Goal: Transaction & Acquisition: Download file/media

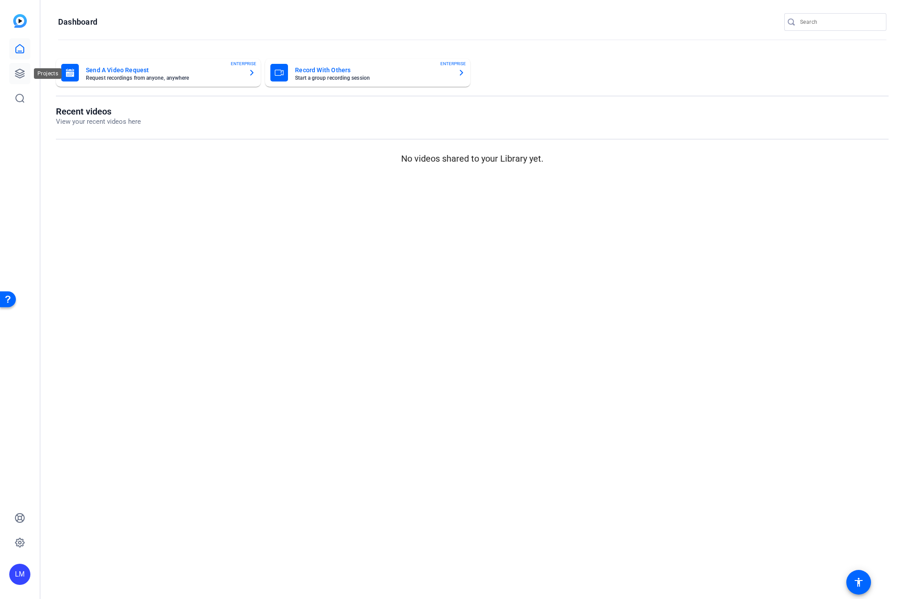
click at [19, 75] on icon at bounding box center [19, 73] width 9 height 9
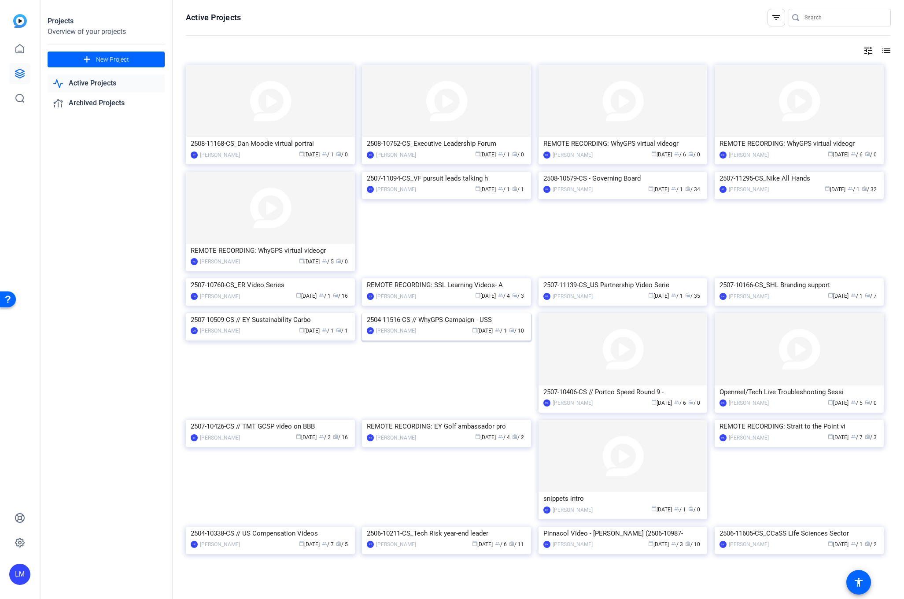
click at [419, 326] on div "2504-11516-CS // WhyGPS Campaign - USS" at bounding box center [446, 319] width 159 height 13
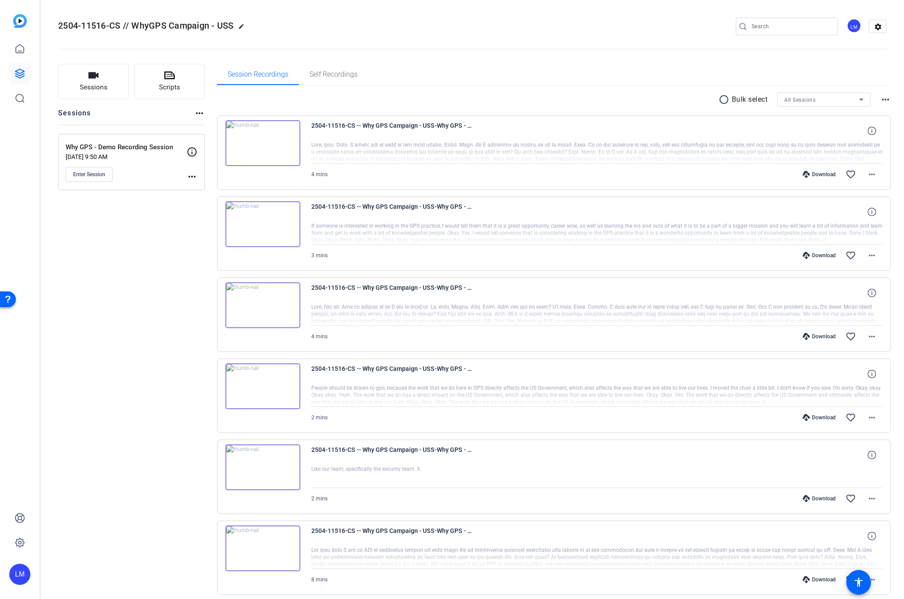
click at [189, 174] on mat-icon "more_horiz" at bounding box center [192, 176] width 11 height 11
click at [222, 190] on span "Edit Session" at bounding box center [214, 189] width 40 height 11
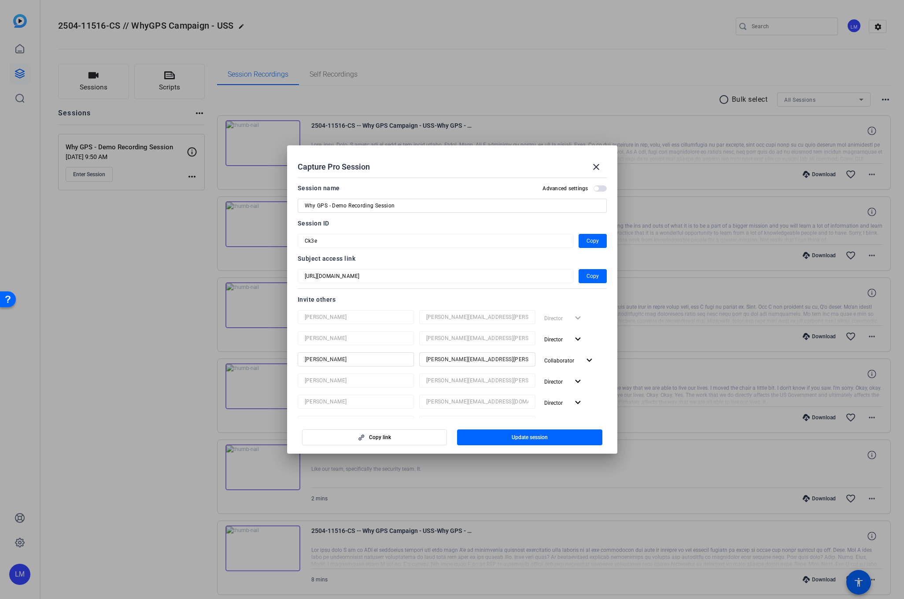
click at [124, 424] on div at bounding box center [452, 299] width 904 height 599
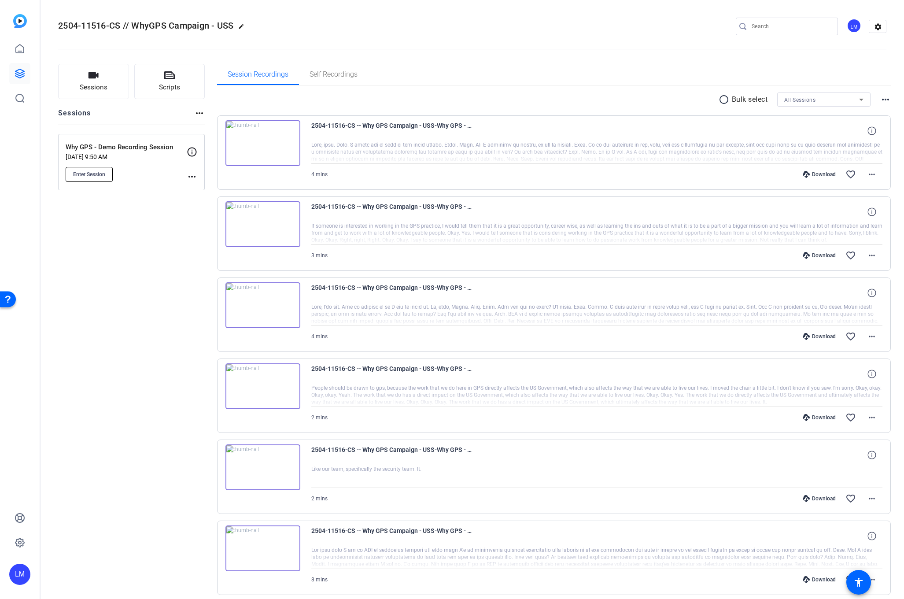
click at [89, 173] on span "Enter Session" at bounding box center [89, 174] width 32 height 7
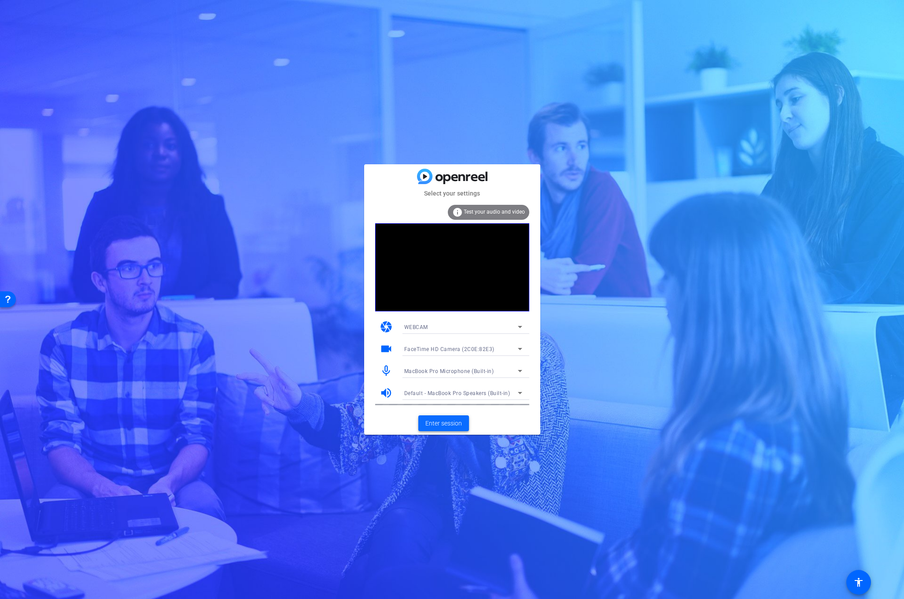
click at [440, 427] on span "Enter session" at bounding box center [443, 423] width 37 height 9
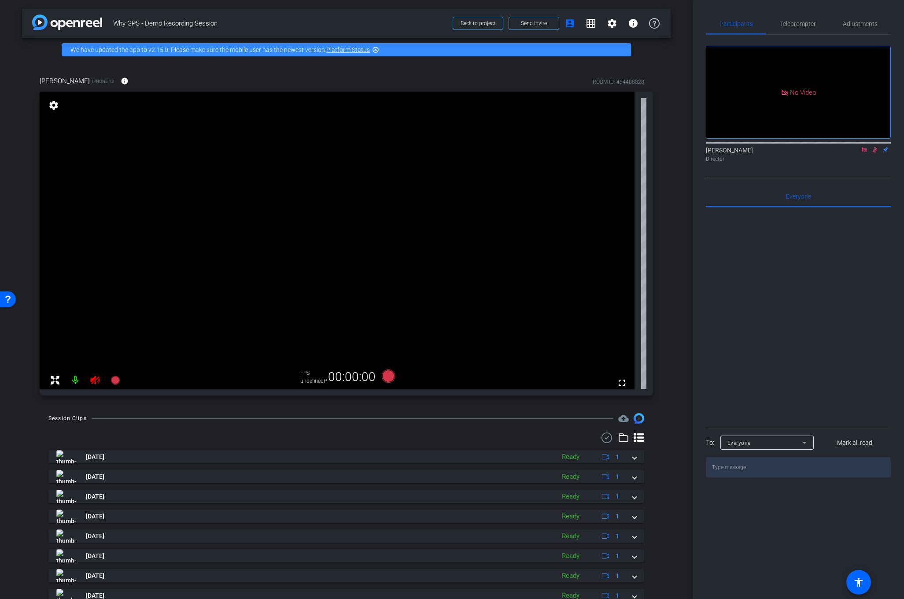
click at [875, 153] on icon at bounding box center [875, 150] width 5 height 6
click at [94, 383] on icon at bounding box center [95, 380] width 11 height 11
click at [92, 378] on div at bounding box center [85, 380] width 78 height 18
click at [95, 379] on div at bounding box center [85, 380] width 78 height 18
click at [96, 381] on icon at bounding box center [94, 380] width 9 height 9
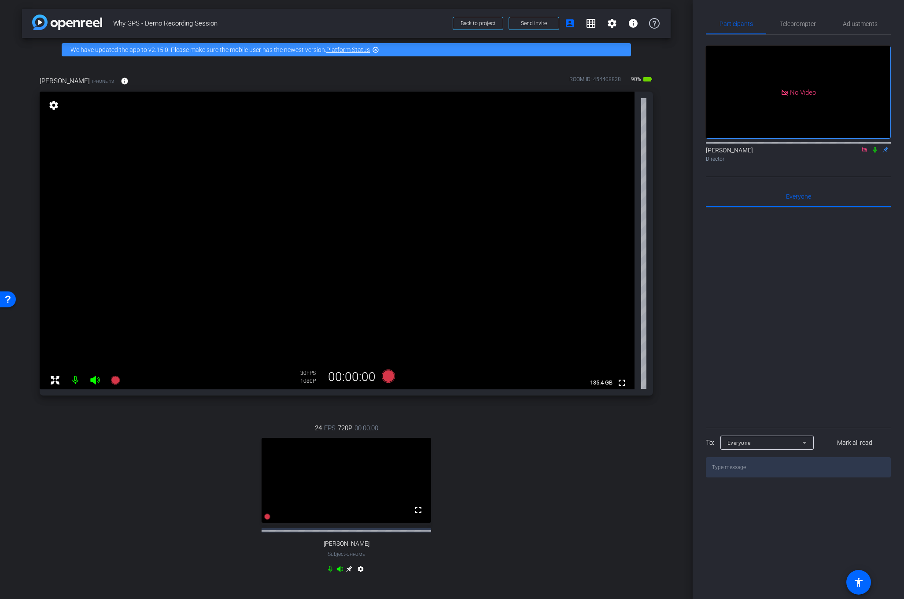
click at [661, 354] on div "Maggie Dougherty iPhone 13 info ROOM ID: 454408828 90% battery_std fullscreen s…" at bounding box center [346, 331] width 648 height 538
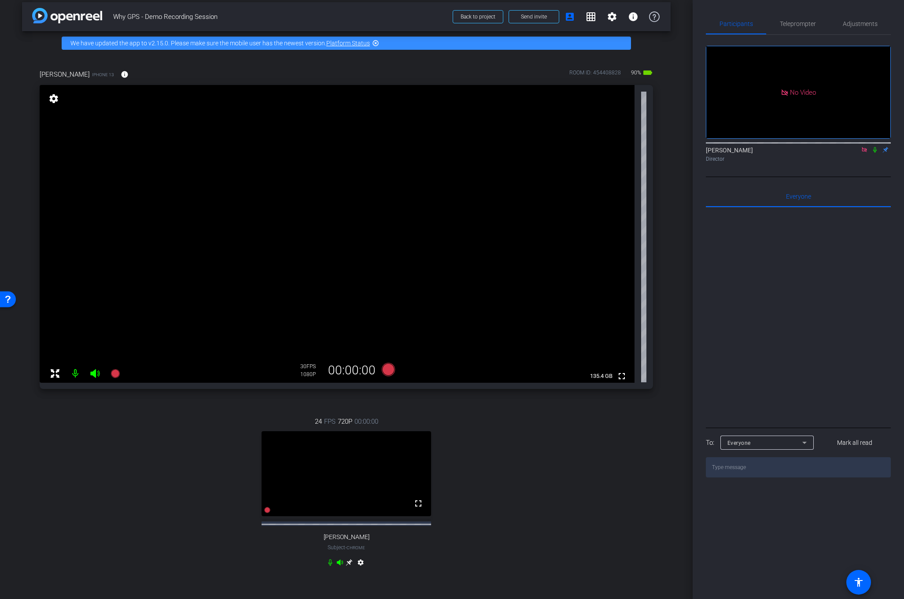
scroll to position [7, 0]
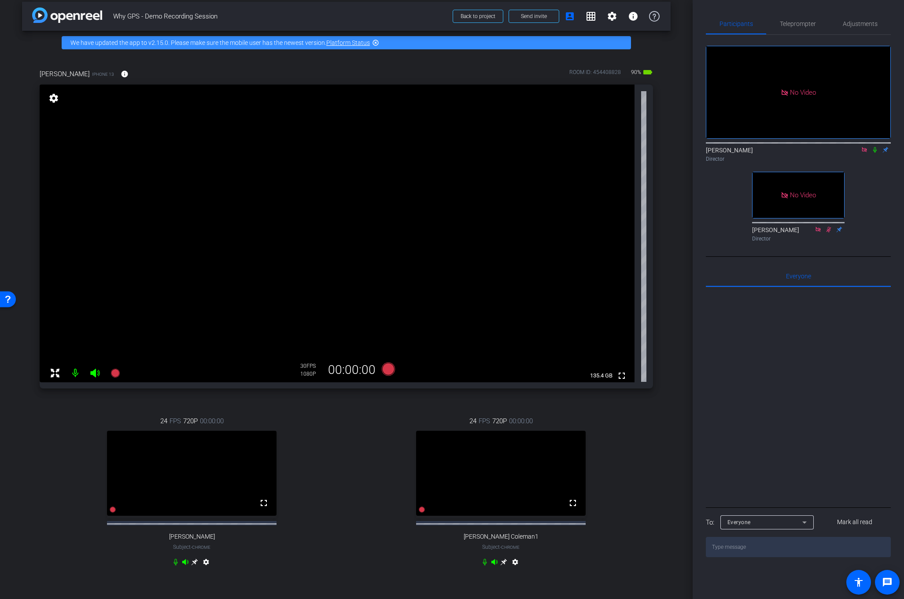
click at [51, 97] on mat-icon "settings" at bounding box center [54, 98] width 12 height 11
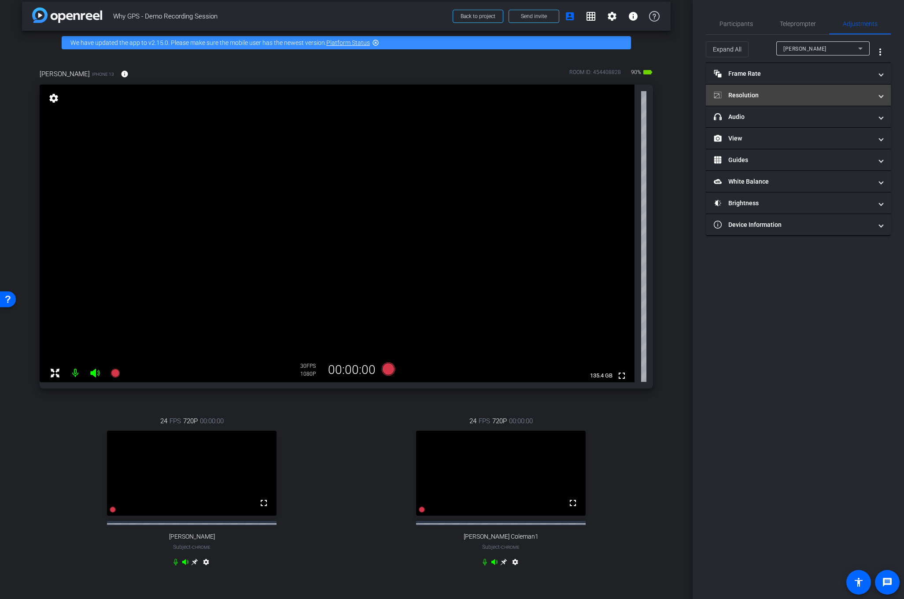
click at [809, 94] on mat-panel-title "Resolution" at bounding box center [793, 95] width 158 height 9
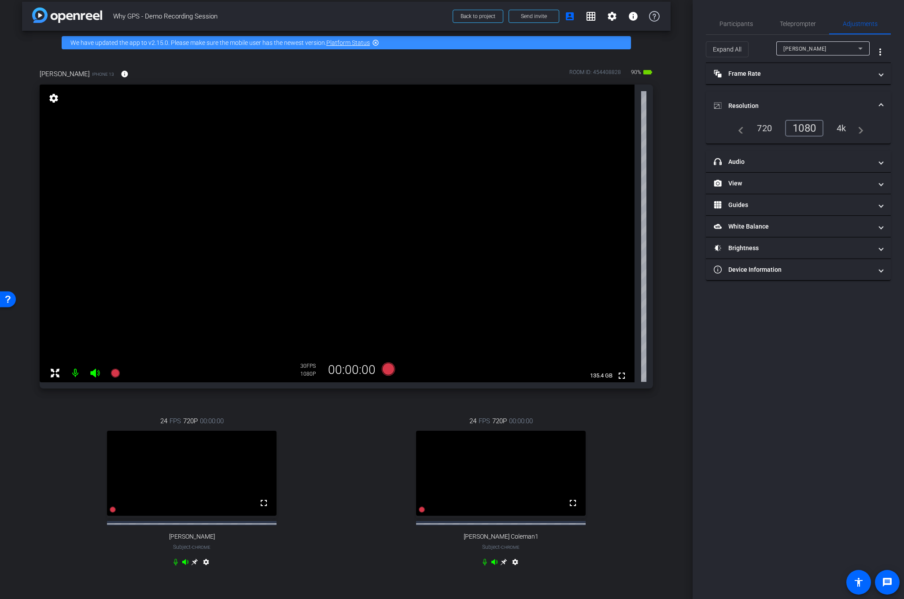
click at [843, 129] on div "4k" at bounding box center [841, 128] width 23 height 15
click at [734, 21] on span "Participants" at bounding box center [735, 24] width 33 height 6
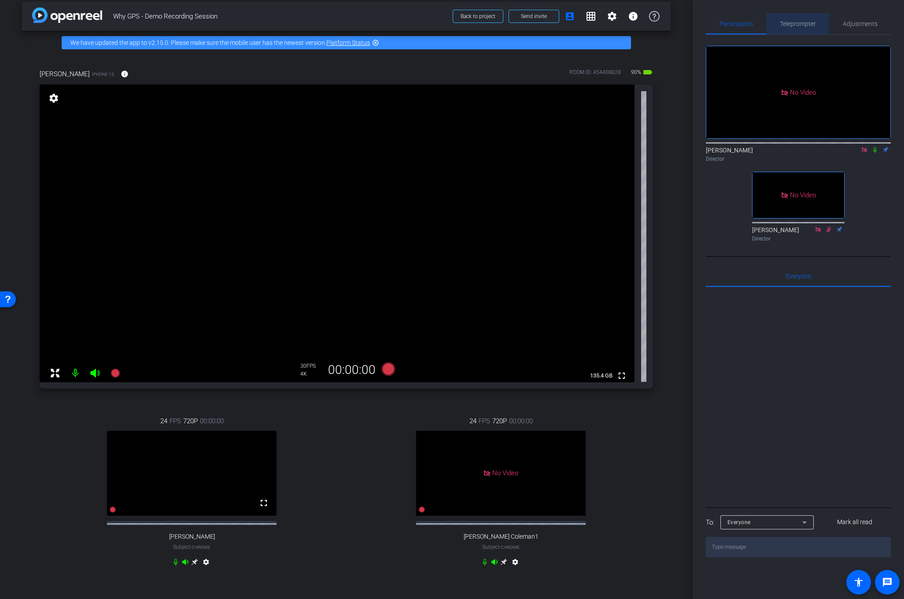
click at [787, 22] on span "Teleprompter" at bounding box center [798, 24] width 36 height 6
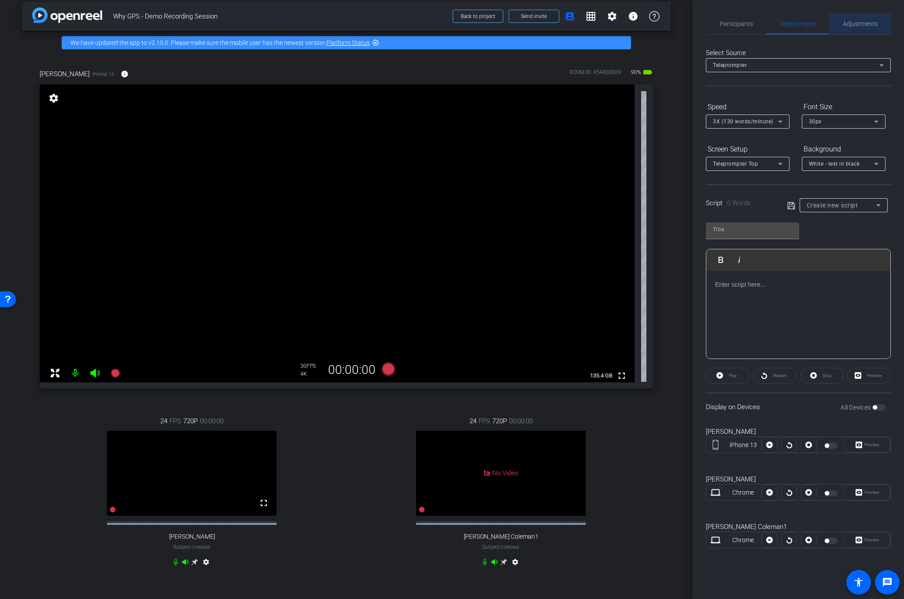
click at [853, 29] on span "Adjustments" at bounding box center [860, 23] width 35 height 21
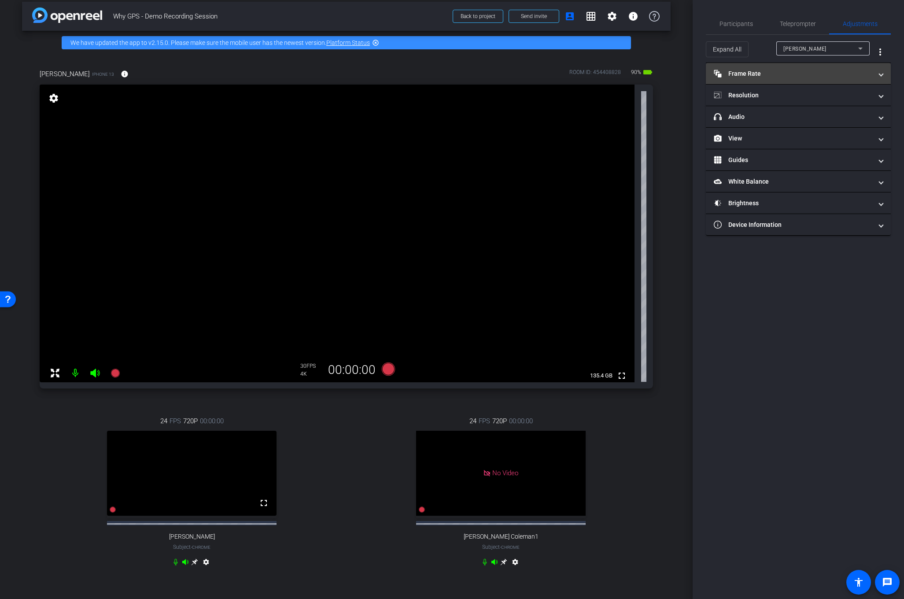
click at [842, 79] on mat-expansion-panel-header "Frame Rate Frame Rate" at bounding box center [798, 73] width 185 height 21
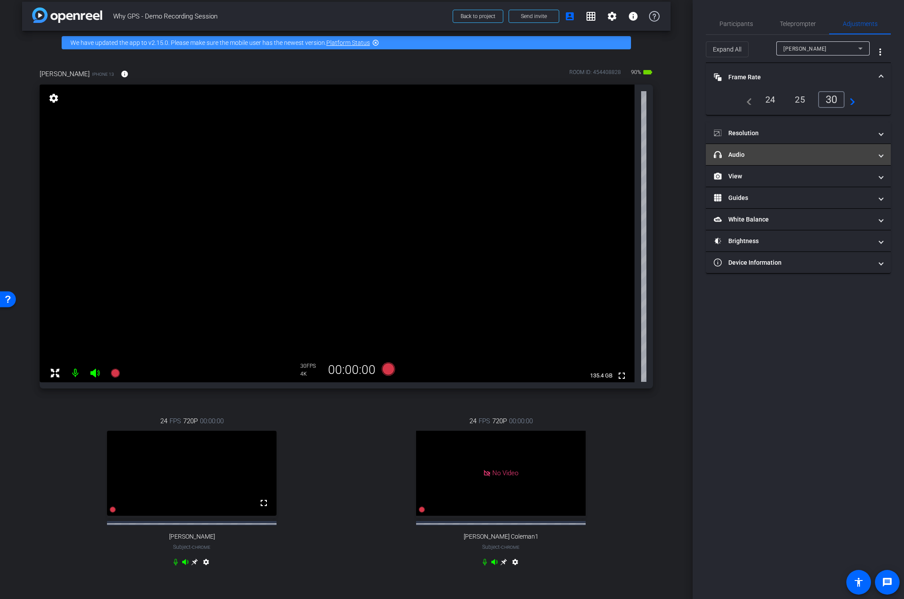
click at [798, 155] on mat-panel-title "headphone icon Audio" at bounding box center [793, 154] width 158 height 9
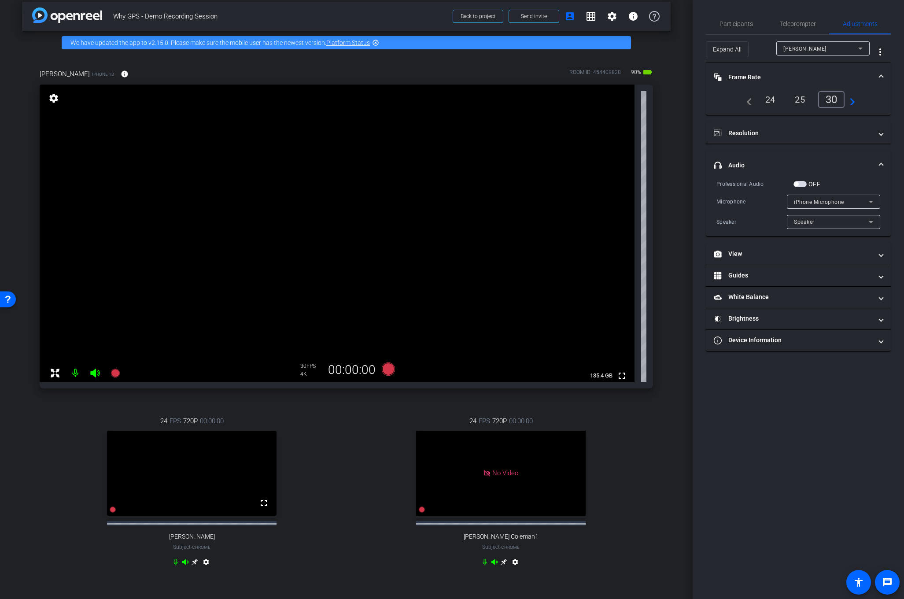
click at [875, 199] on icon at bounding box center [871, 201] width 11 height 11
click at [885, 180] on div at bounding box center [452, 299] width 904 height 599
click at [796, 302] on mat-expansion-panel-header "White Balance White Balance" at bounding box center [798, 297] width 185 height 21
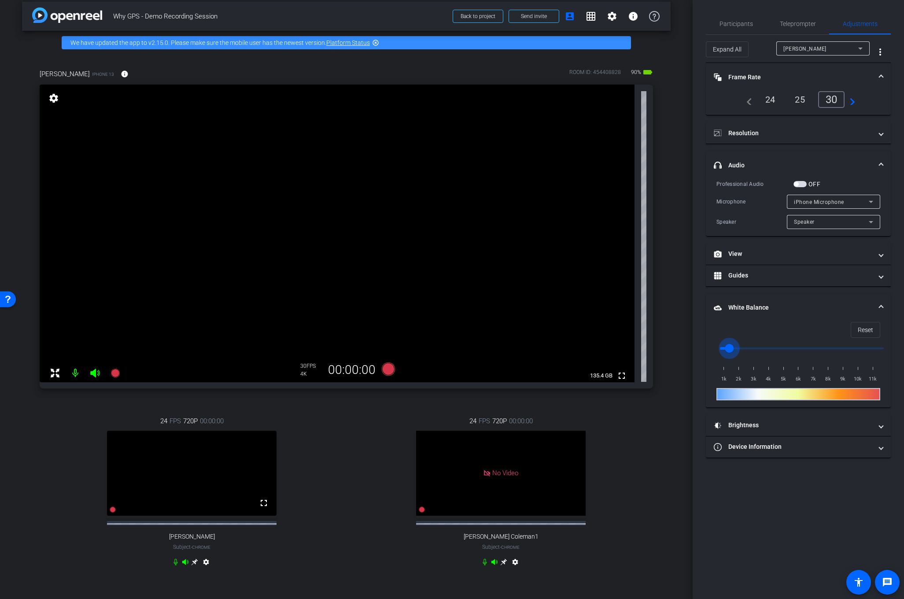
drag, startPoint x: 723, startPoint y: 350, endPoint x: 729, endPoint y: 350, distance: 6.2
click at [729, 350] on input "range" at bounding box center [802, 348] width 182 height 19
drag, startPoint x: 733, startPoint y: 350, endPoint x: 784, endPoint y: 350, distance: 51.1
click at [784, 350] on input "range" at bounding box center [802, 348] width 182 height 19
drag, startPoint x: 784, startPoint y: 350, endPoint x: 773, endPoint y: 350, distance: 10.1
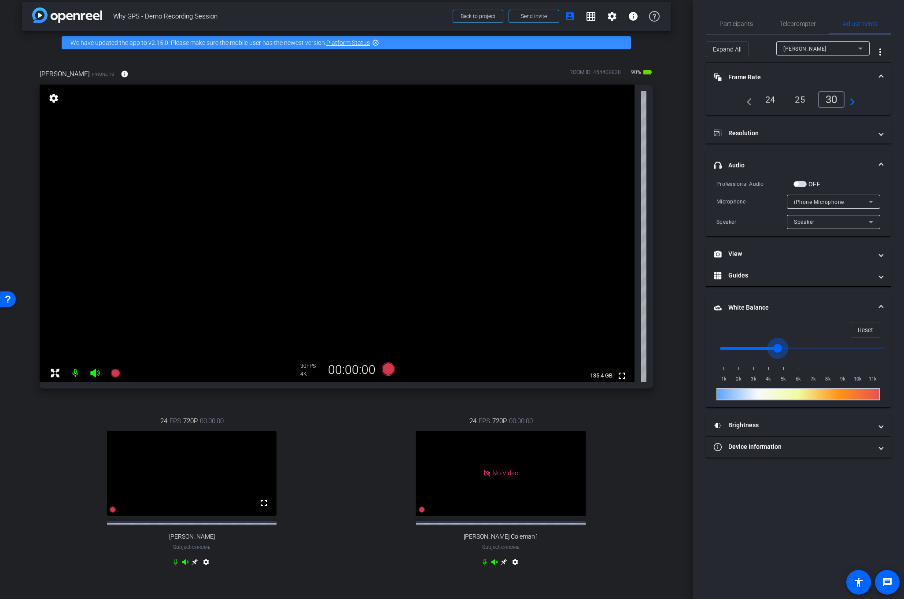
click at [773, 350] on input "range" at bounding box center [802, 348] width 182 height 19
drag, startPoint x: 773, startPoint y: 350, endPoint x: 762, endPoint y: 351, distance: 11.0
click at [762, 351] on input "range" at bounding box center [802, 348] width 182 height 19
drag, startPoint x: 762, startPoint y: 351, endPoint x: 755, endPoint y: 351, distance: 7.5
click at [755, 351] on input "range" at bounding box center [802, 348] width 182 height 19
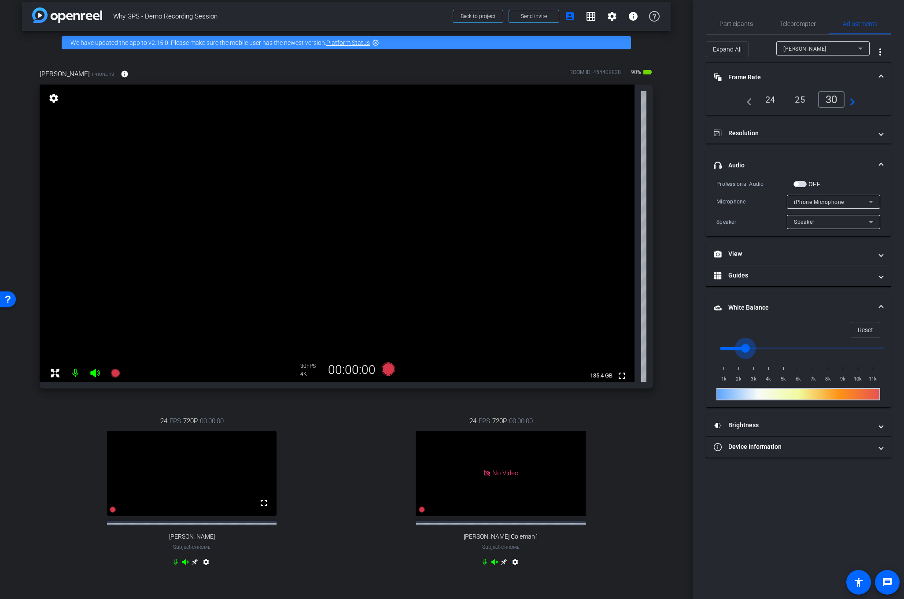
drag, startPoint x: 755, startPoint y: 351, endPoint x: 748, endPoint y: 351, distance: 7.1
click at [748, 351] on input "range" at bounding box center [802, 348] width 182 height 19
click at [746, 352] on input "range" at bounding box center [802, 348] width 182 height 19
drag, startPoint x: 748, startPoint y: 349, endPoint x: 741, endPoint y: 349, distance: 7.0
click at [741, 349] on input "range" at bounding box center [802, 348] width 182 height 19
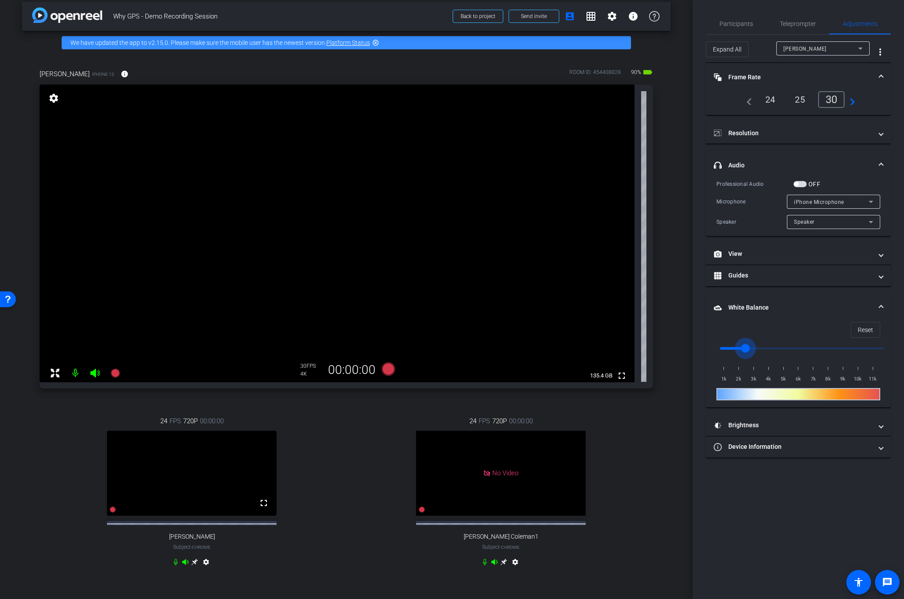
drag, startPoint x: 739, startPoint y: 348, endPoint x: 745, endPoint y: 347, distance: 5.7
type input "2500"
click at [745, 347] on input "range" at bounding box center [802, 348] width 182 height 19
click at [729, 21] on span "Participants" at bounding box center [735, 24] width 33 height 6
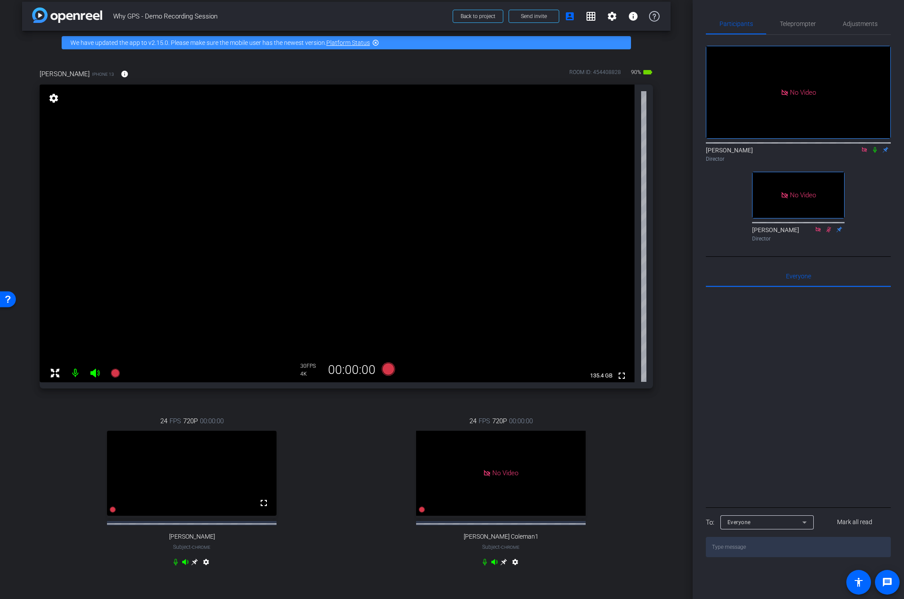
click at [655, 442] on div "Maggie Dougherty iPhone 13 info ROOM ID: 454408828 90% battery_std fullscreen s…" at bounding box center [346, 324] width 648 height 538
click at [57, 428] on div "24 FPS 720P 00:00:00 fullscreen Andrew Penziner Subject - Chrome settings" at bounding box center [192, 492] width 304 height 182
click at [54, 453] on div "24 FPS 720P 00:00:00 fullscreen Andrew Penziner Subject - Chrome settings" at bounding box center [192, 492] width 304 height 182
click at [361, 438] on div "24 FPS 720P 00:00:00 No Video Jerilyn Coleman1 Subject - Chrome settings" at bounding box center [501, 492] width 304 height 182
click at [115, 372] on icon at bounding box center [114, 372] width 9 height 9
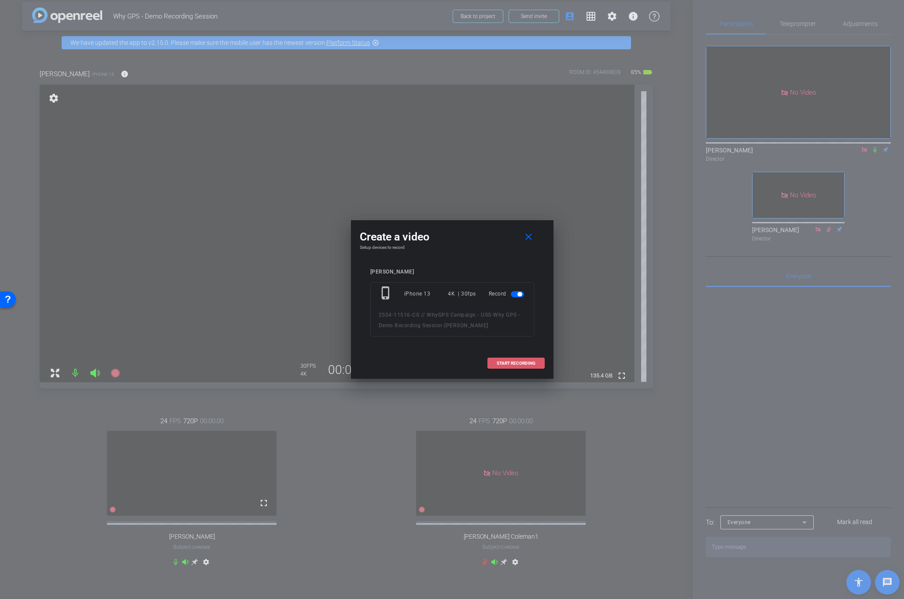
click at [512, 364] on span "START RECORDING" at bounding box center [516, 363] width 39 height 4
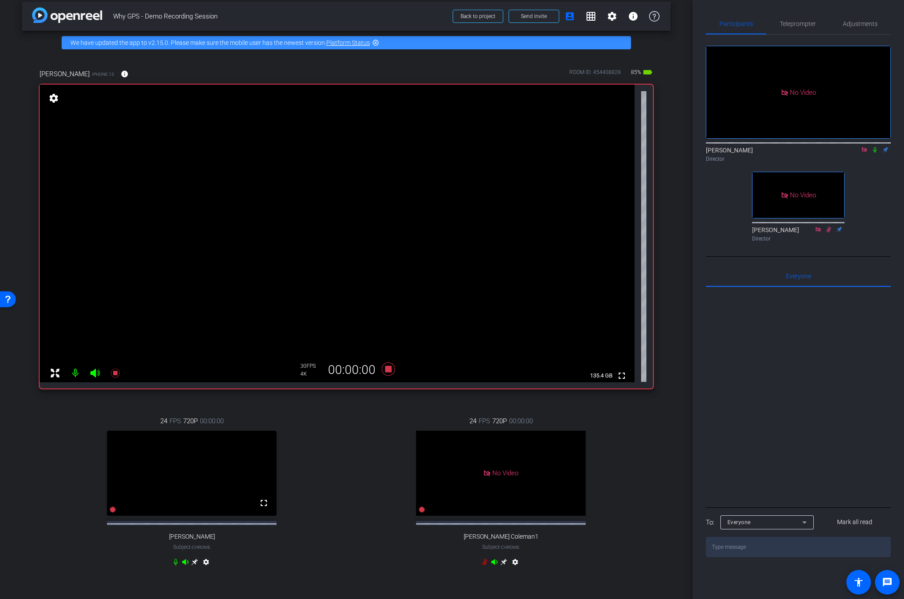
click at [874, 147] on icon at bounding box center [874, 150] width 7 height 6
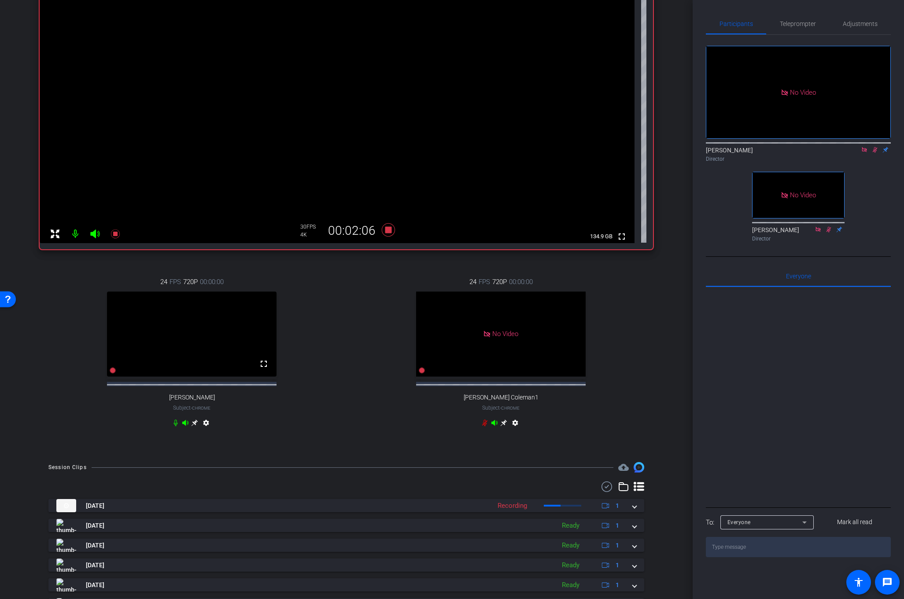
scroll to position [147, 0]
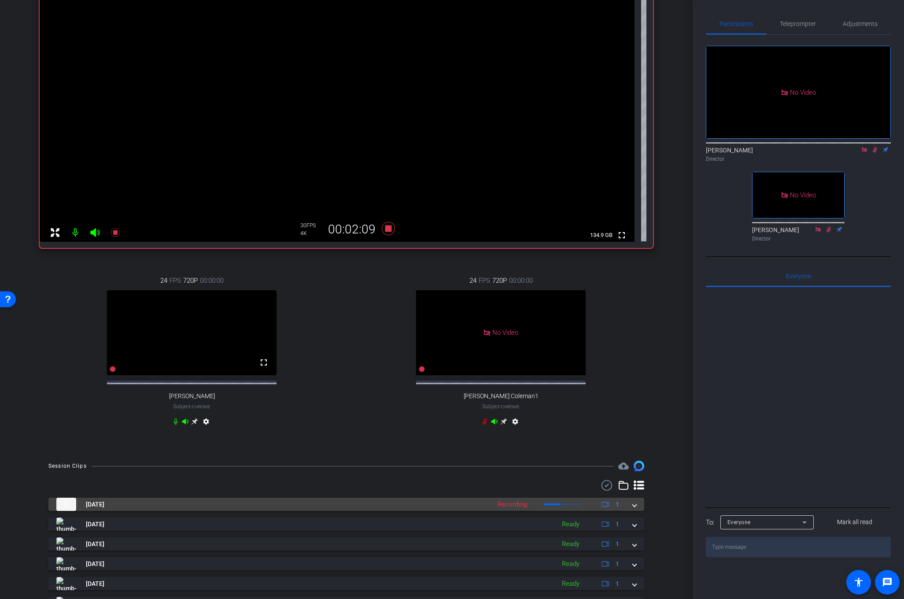
click at [638, 511] on mat-expansion-panel-header "Aug 20, 2025 Recording 1" at bounding box center [346, 503] width 596 height 13
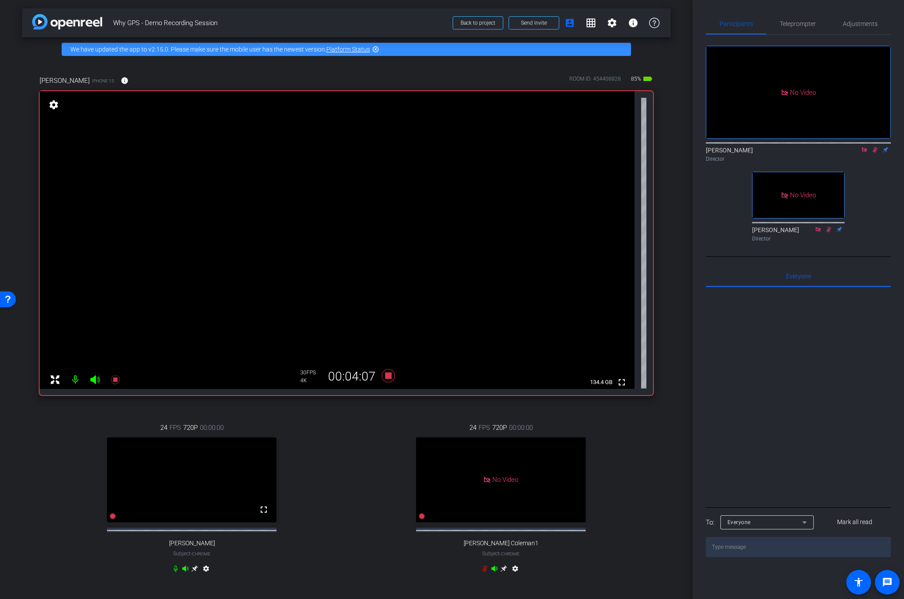
scroll to position [0, 0]
click at [873, 147] on icon at bounding box center [874, 150] width 7 height 6
click at [387, 378] on icon at bounding box center [387, 375] width 13 height 13
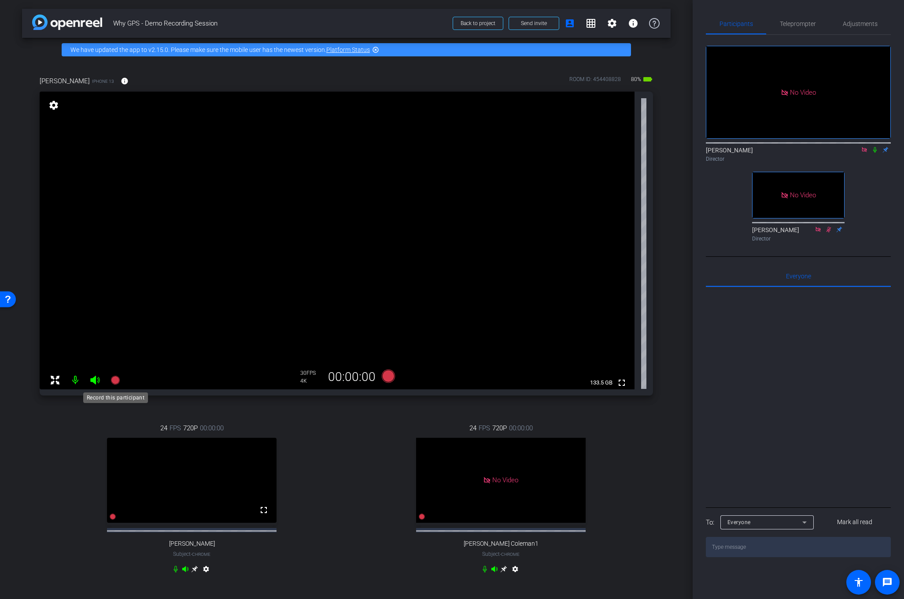
click at [115, 380] on icon at bounding box center [114, 380] width 9 height 9
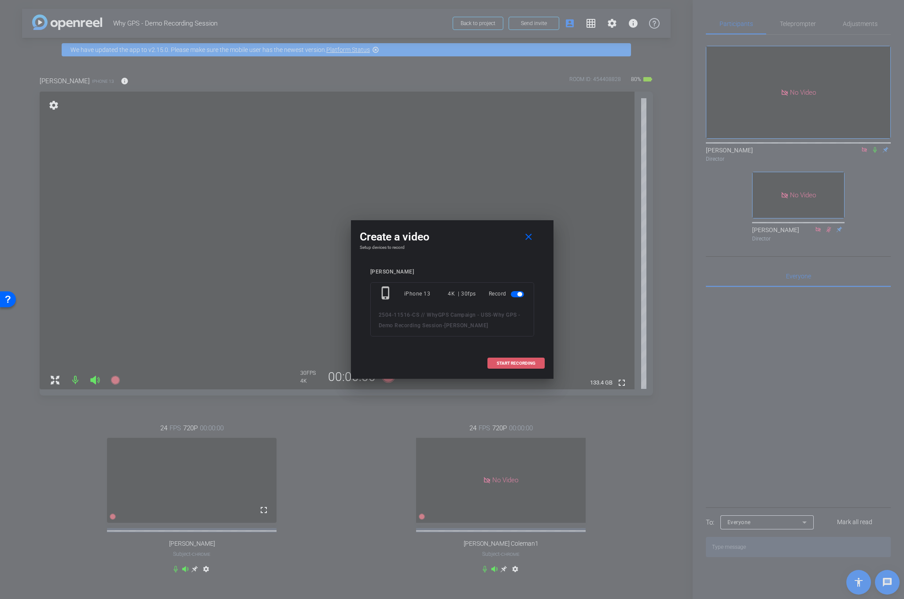
click at [522, 363] on span "START RECORDING" at bounding box center [516, 363] width 39 height 4
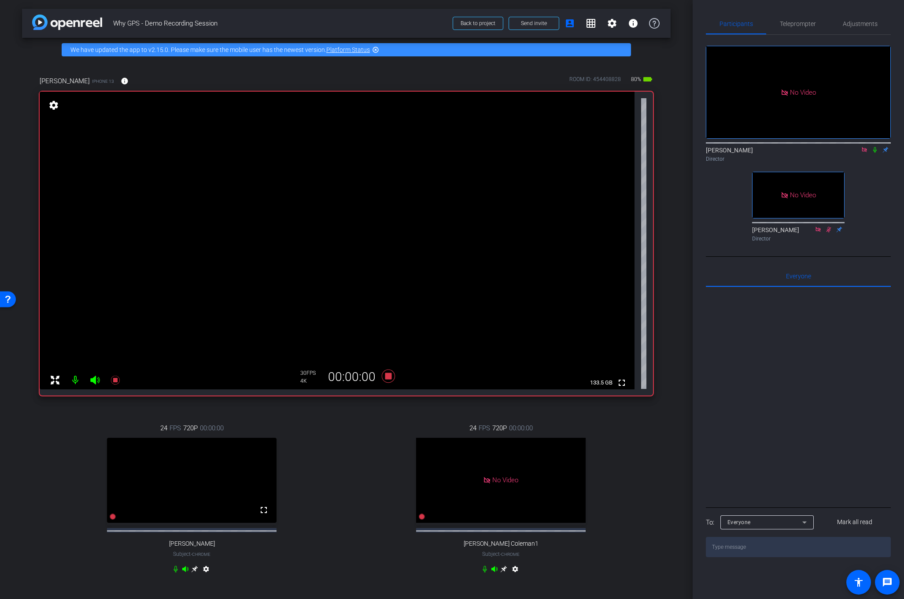
click at [877, 147] on icon at bounding box center [874, 150] width 7 height 6
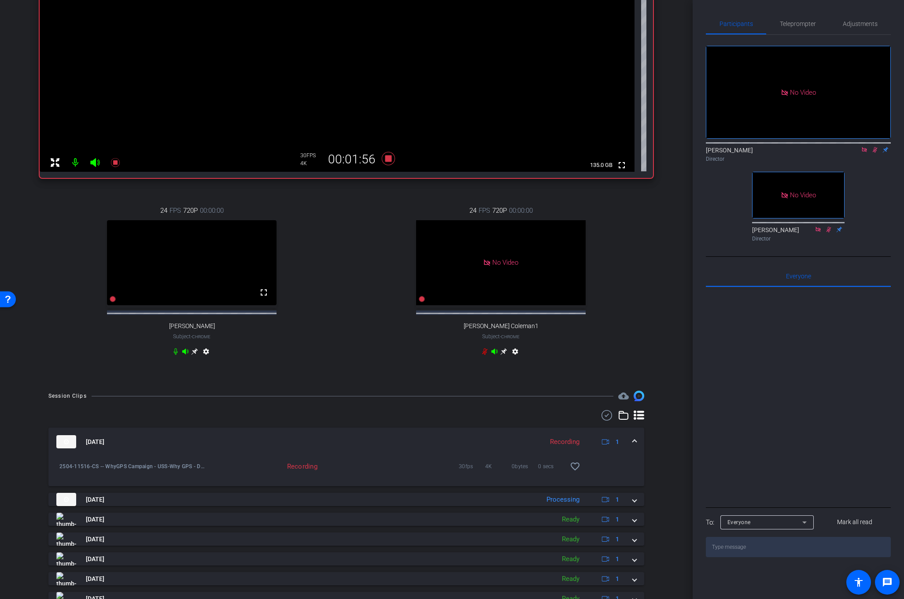
scroll to position [220, 0]
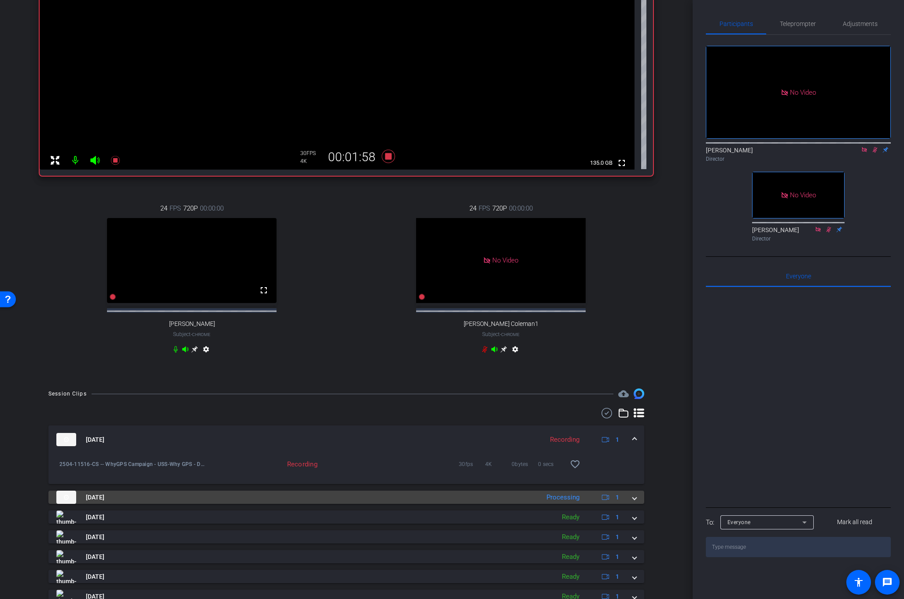
click at [634, 502] on span at bounding box center [635, 497] width 4 height 9
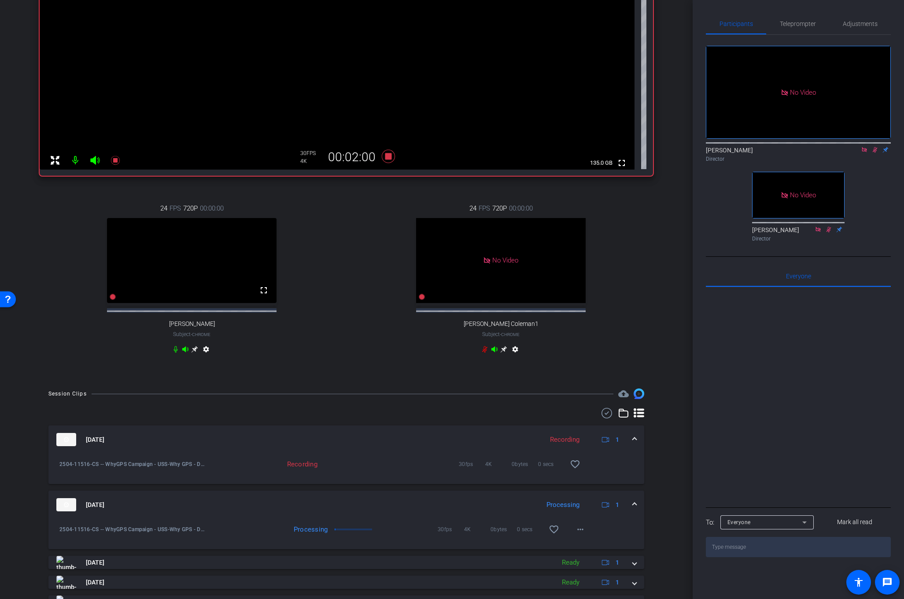
click at [662, 488] on div "Session Clips cloud_upload Aug 20, 2025 Recording 1 2504-11516-CS -- WhyGPS Cam…" at bounding box center [346, 563] width 648 height 350
click at [635, 509] on span at bounding box center [635, 504] width 4 height 9
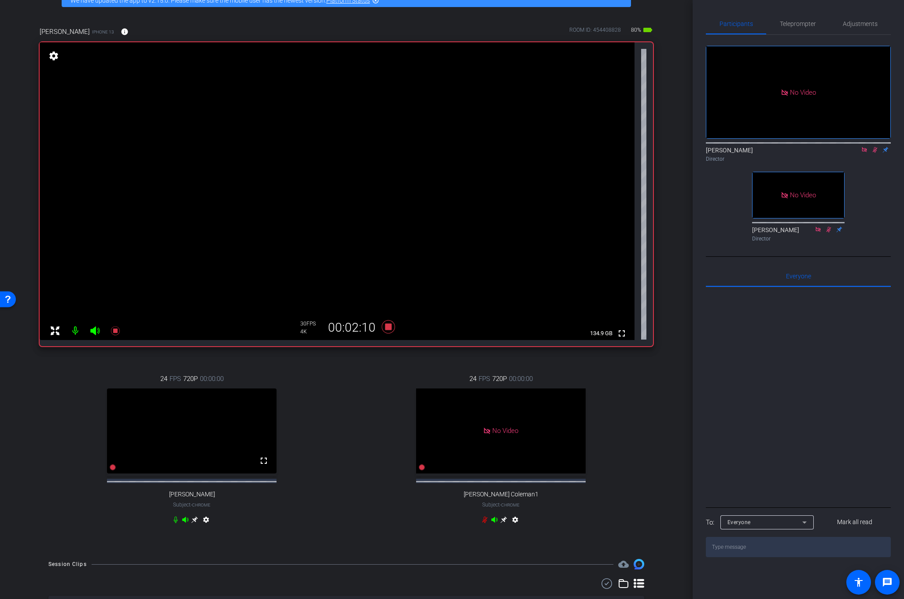
scroll to position [44, 0]
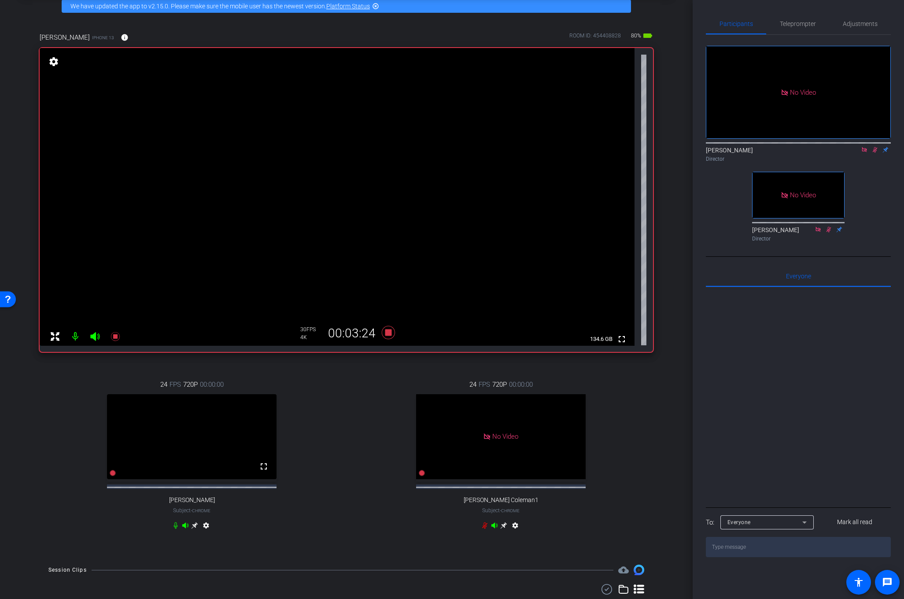
click at [877, 147] on icon at bounding box center [874, 150] width 7 height 6
click at [387, 332] on icon at bounding box center [387, 332] width 13 height 13
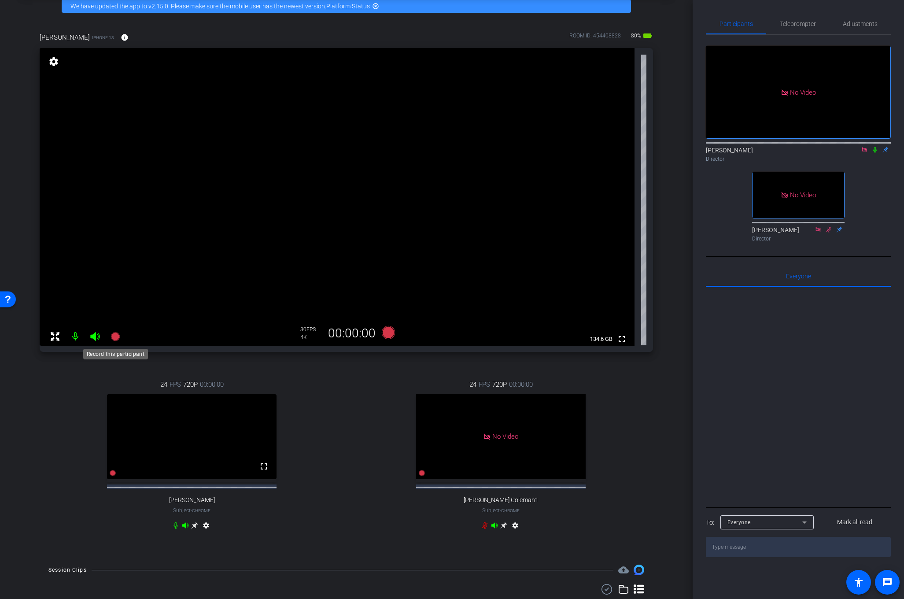
click at [111, 339] on icon at bounding box center [114, 336] width 9 height 9
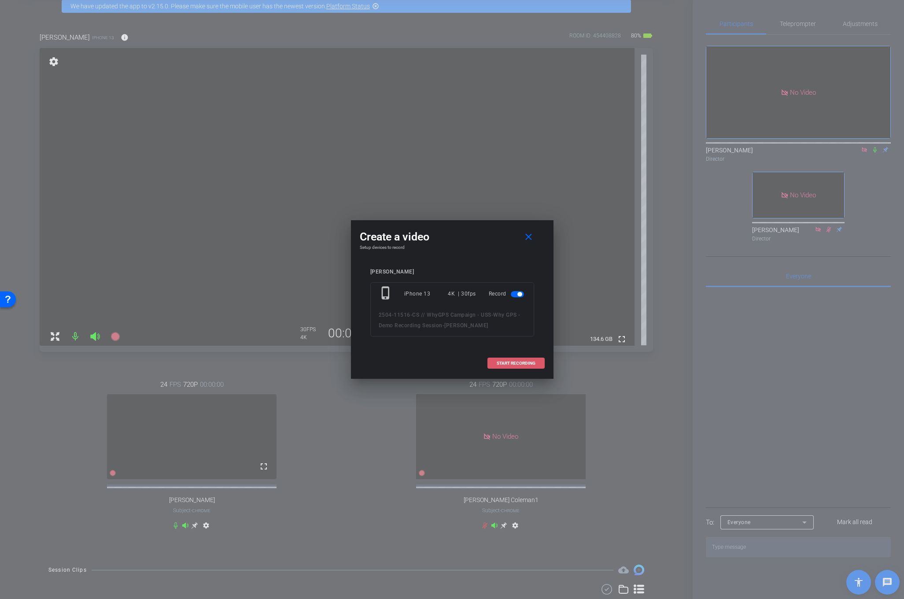
click at [519, 363] on span "START RECORDING" at bounding box center [516, 363] width 39 height 4
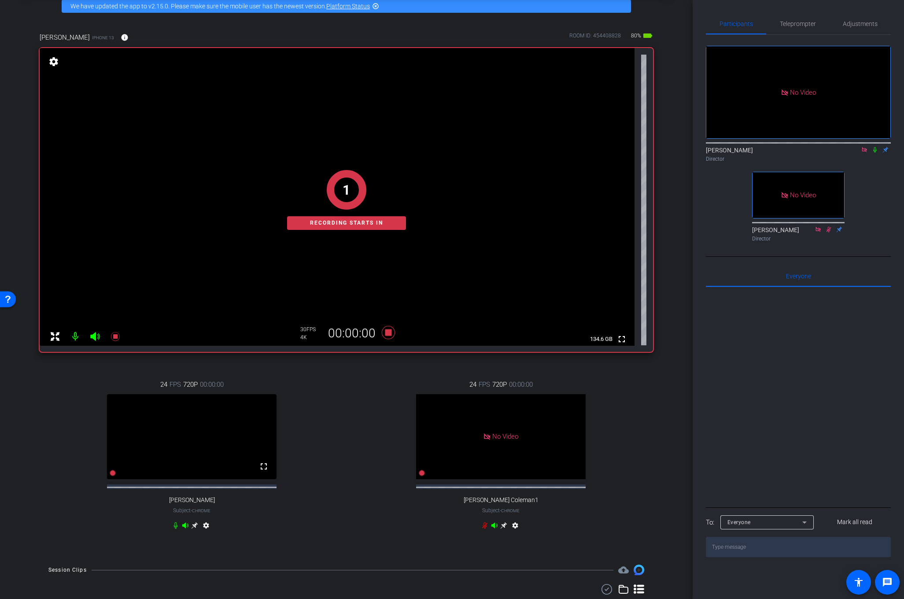
click at [876, 147] on icon at bounding box center [874, 150] width 7 height 6
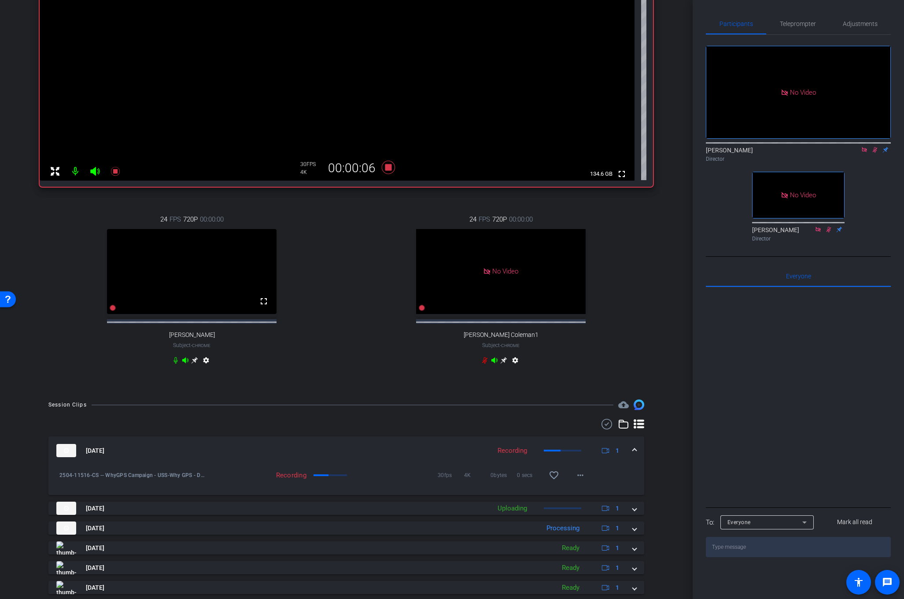
scroll to position [204, 0]
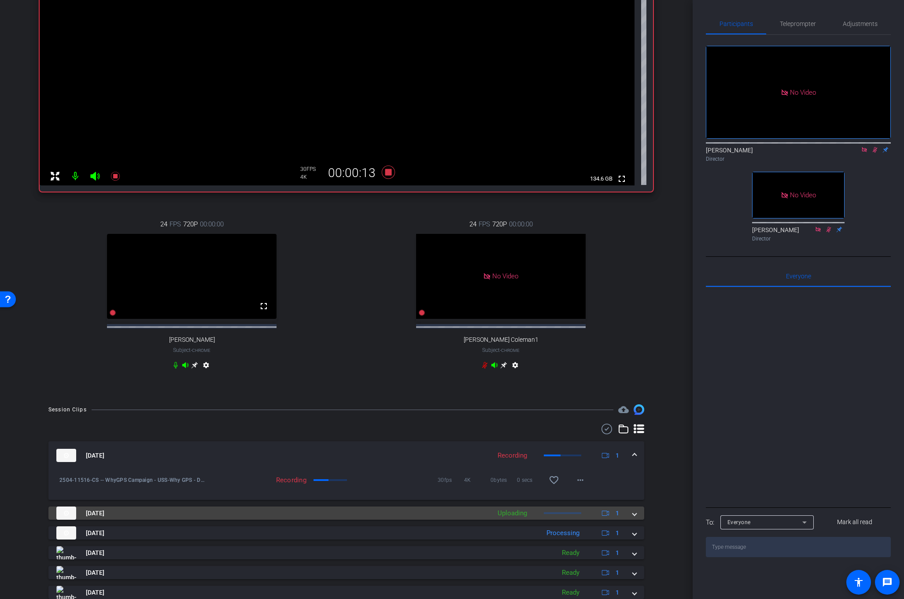
click at [631, 519] on div "Aug 20, 2025 Uploading 1" at bounding box center [344, 512] width 576 height 13
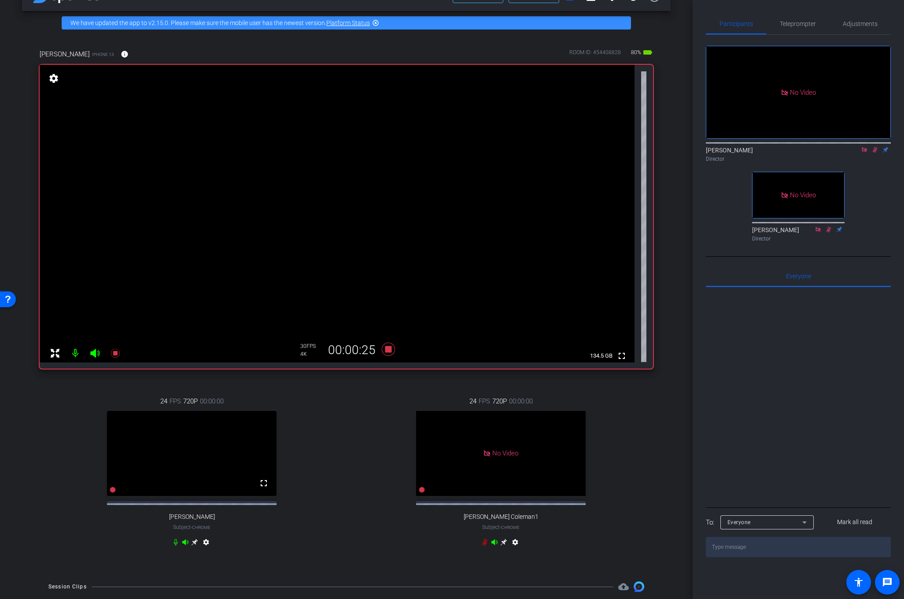
scroll to position [0, 0]
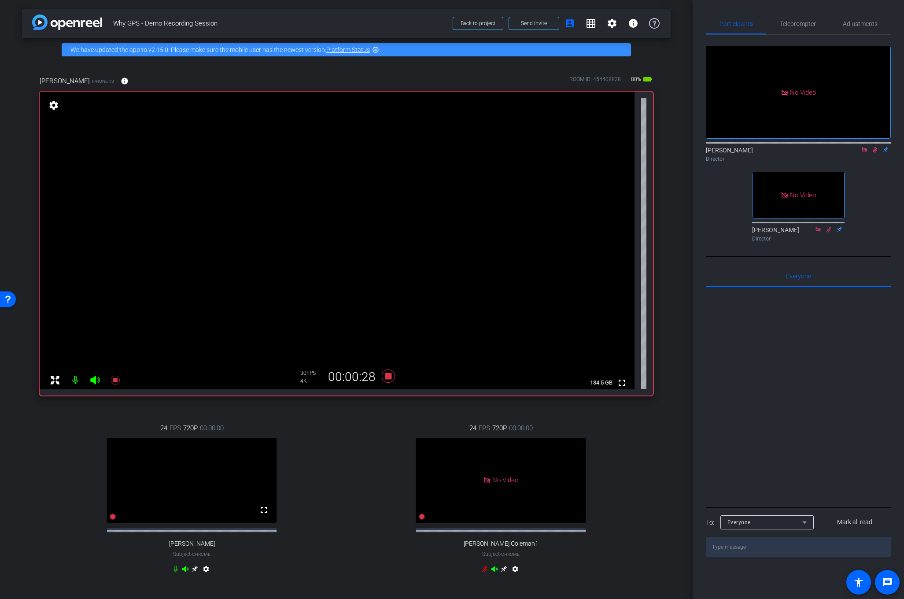
click at [53, 101] on mat-icon "settings" at bounding box center [54, 105] width 12 height 11
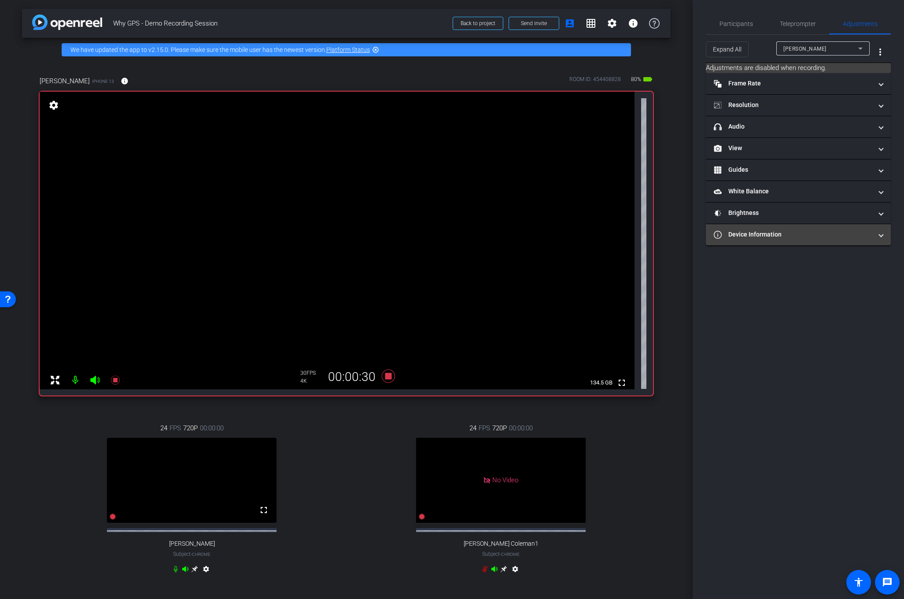
click at [882, 237] on span at bounding box center [881, 234] width 4 height 9
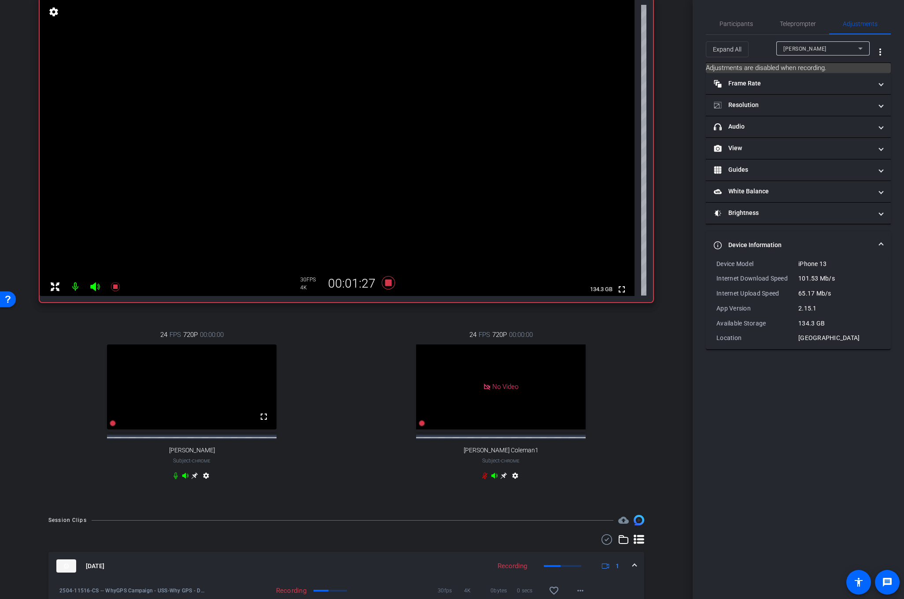
scroll to position [92, 0]
click at [738, 24] on span "Participants" at bounding box center [735, 24] width 33 height 6
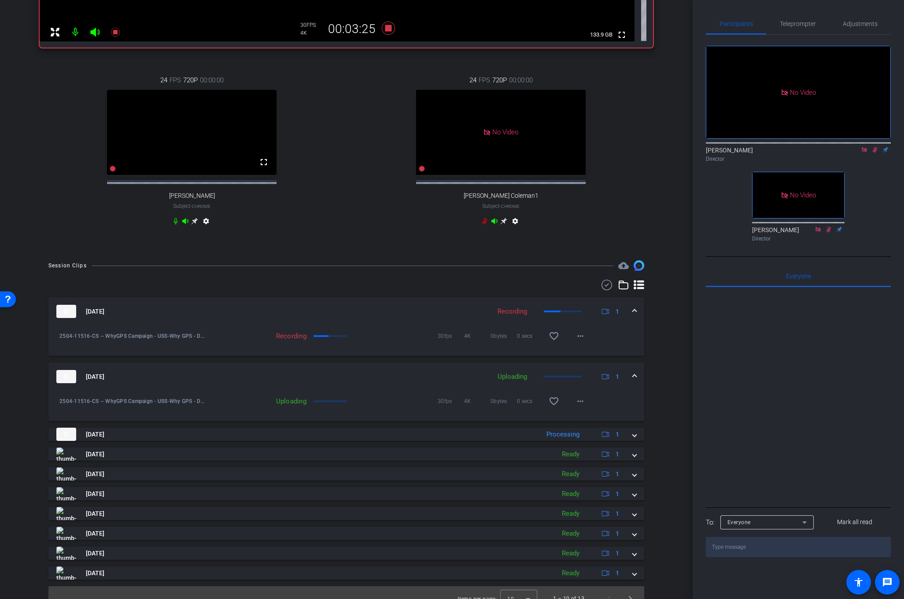
scroll to position [350, 0]
click at [584, 339] on mat-icon "more_horiz" at bounding box center [580, 334] width 11 height 11
click at [671, 320] on div at bounding box center [452, 299] width 904 height 599
click at [582, 405] on mat-icon "more_horiz" at bounding box center [580, 399] width 11 height 11
click at [659, 394] on div at bounding box center [452, 299] width 904 height 599
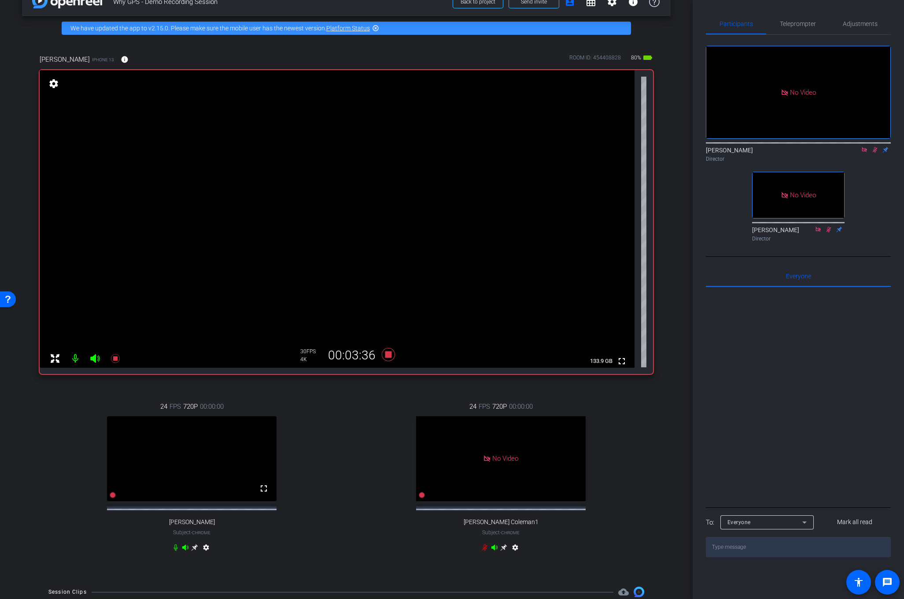
scroll to position [0, 0]
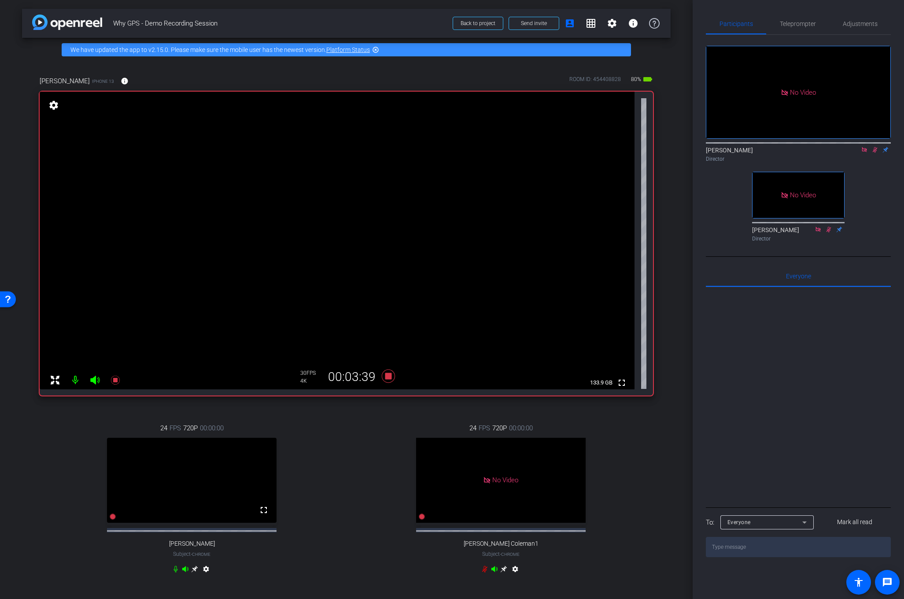
click at [876, 147] on icon at bounding box center [875, 150] width 5 height 6
click at [388, 380] on icon at bounding box center [388, 376] width 21 height 16
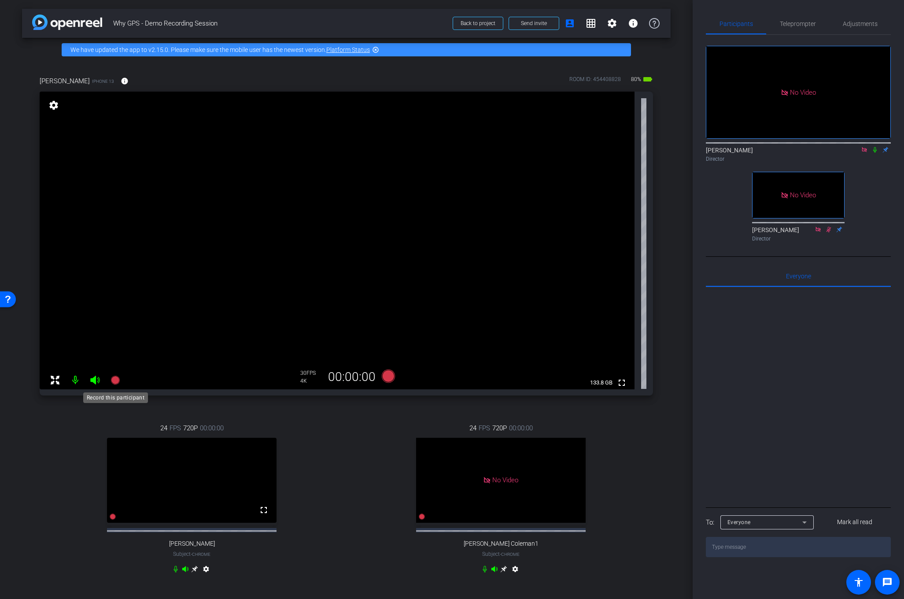
click at [114, 379] on icon at bounding box center [114, 380] width 9 height 9
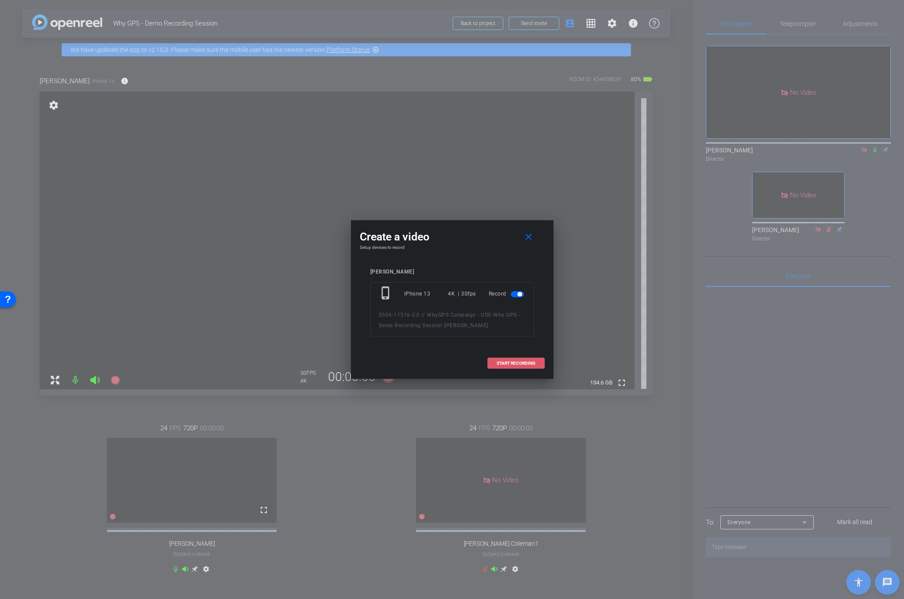
click at [511, 363] on span "START RECORDING" at bounding box center [516, 363] width 39 height 4
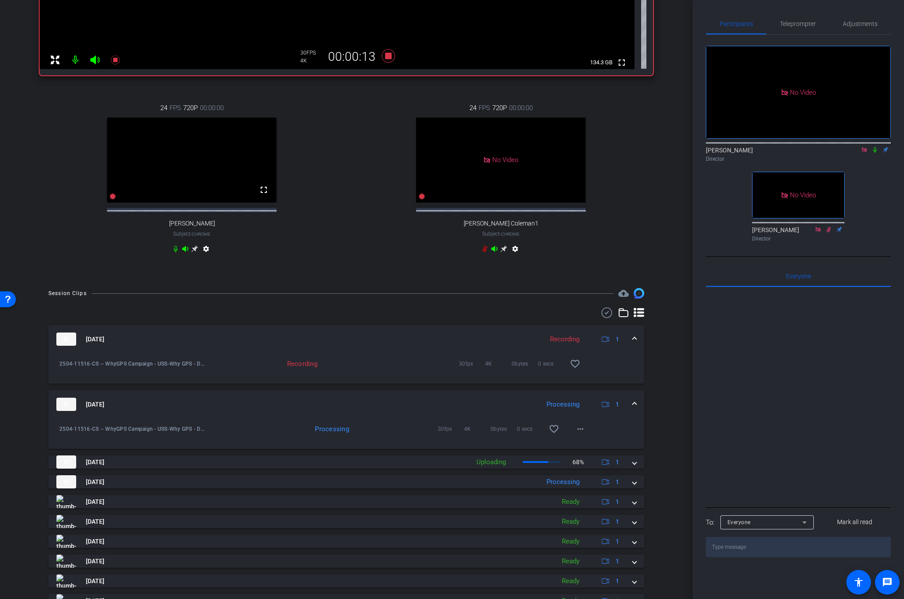
scroll to position [326, 0]
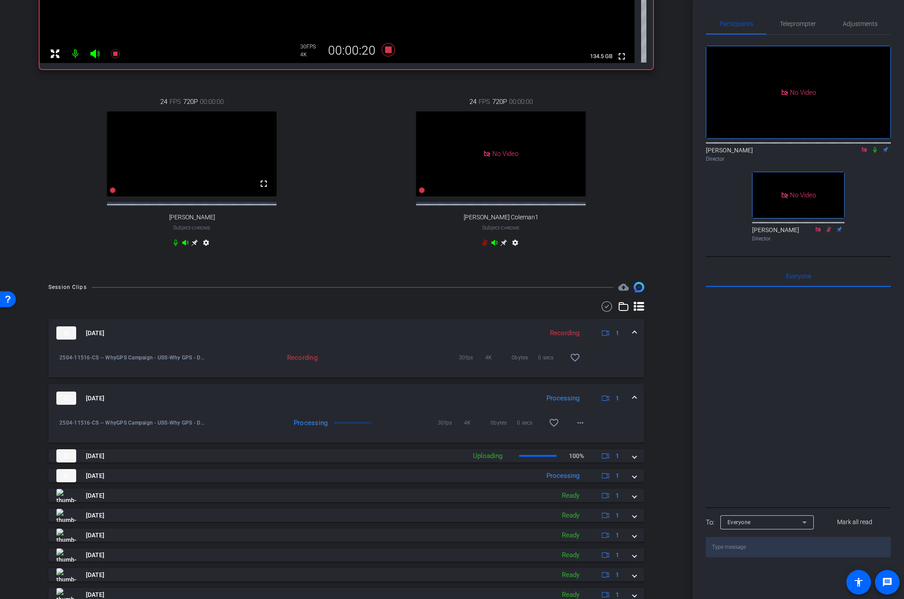
click at [873, 147] on icon at bounding box center [874, 150] width 7 height 6
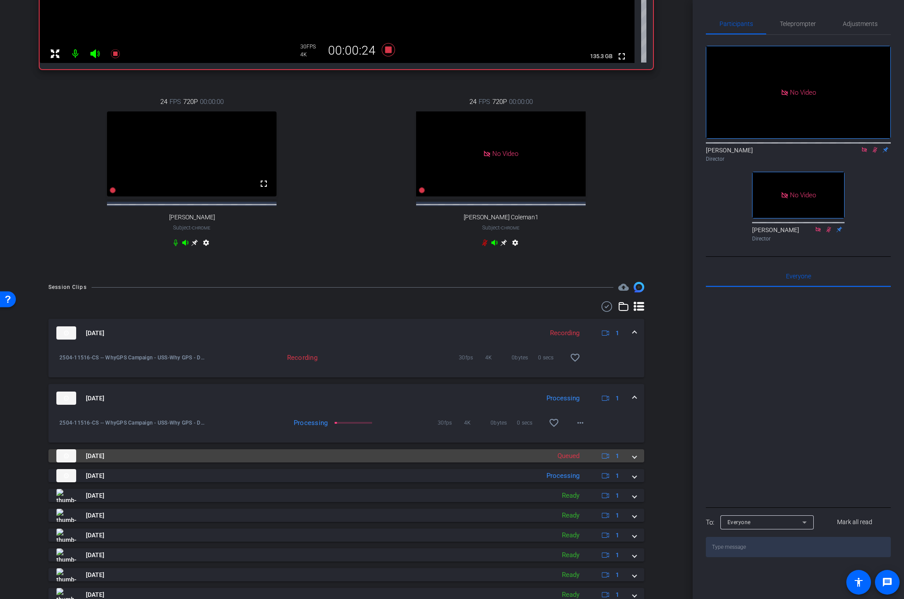
click at [637, 462] on mat-expansion-panel-header "Aug 20, 2025 Queued 1" at bounding box center [346, 455] width 596 height 13
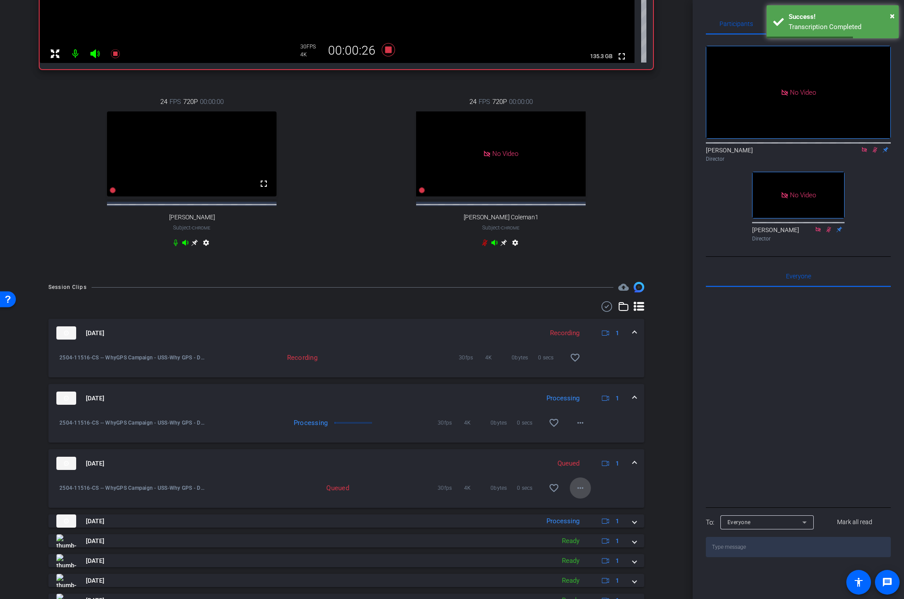
click at [579, 493] on mat-icon "more_horiz" at bounding box center [580, 487] width 11 height 11
click at [664, 437] on div at bounding box center [452, 299] width 904 height 599
click at [578, 428] on mat-icon "more_horiz" at bounding box center [580, 422] width 11 height 11
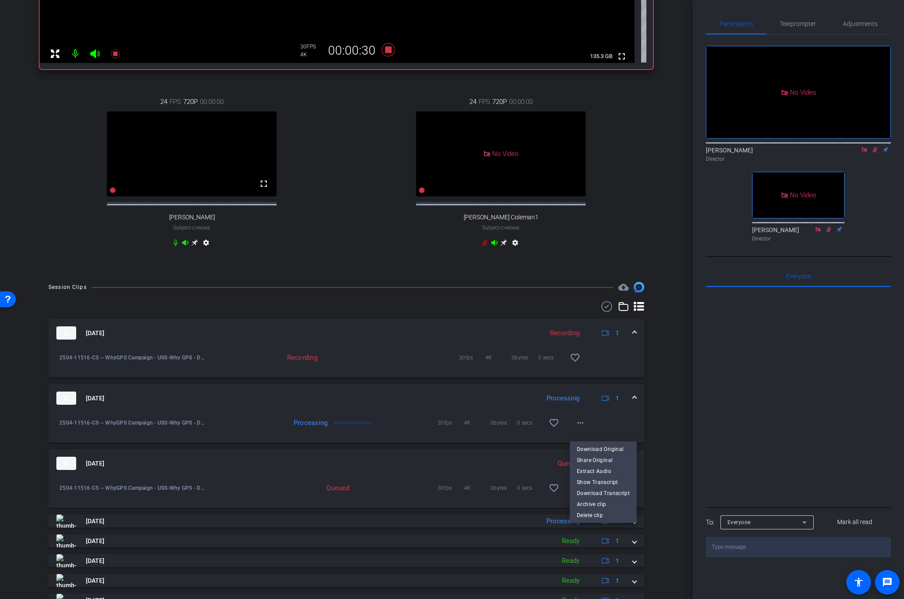
click at [661, 405] on div at bounding box center [452, 299] width 904 height 599
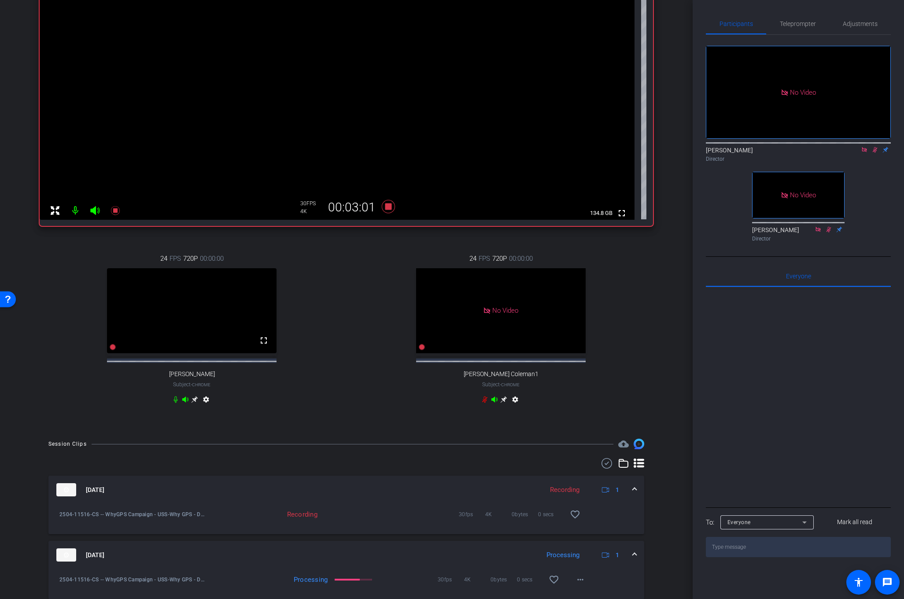
scroll to position [163, 0]
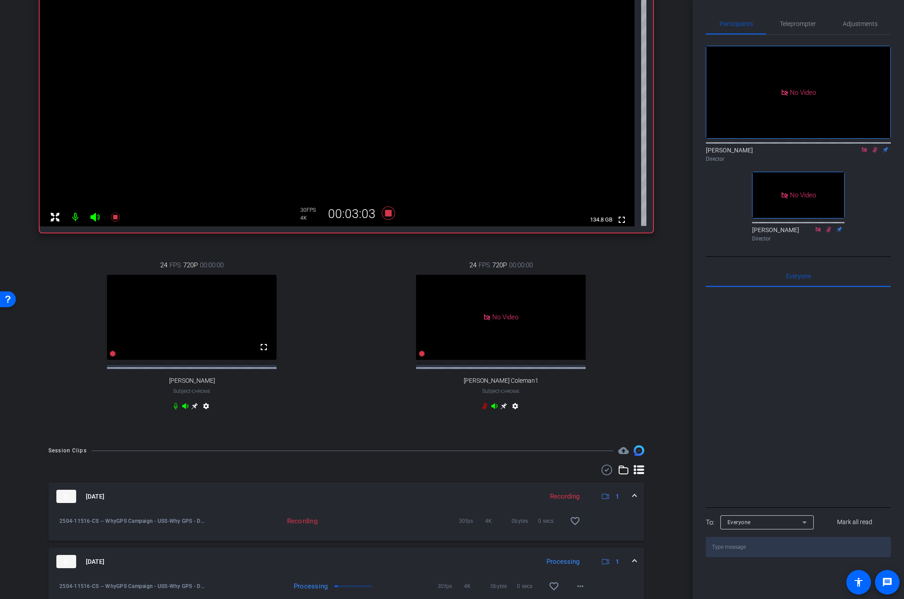
click at [873, 147] on icon at bounding box center [874, 150] width 7 height 6
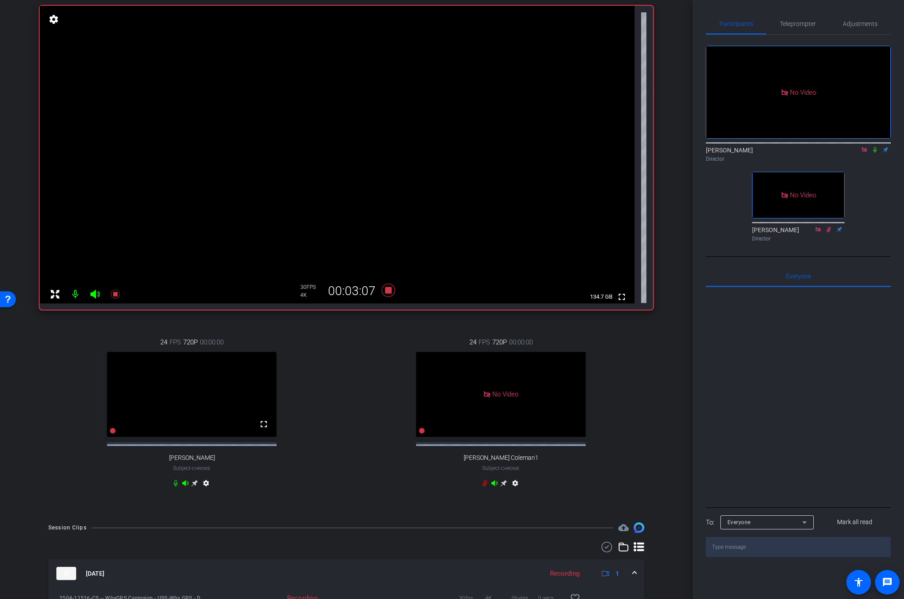
scroll to position [82, 0]
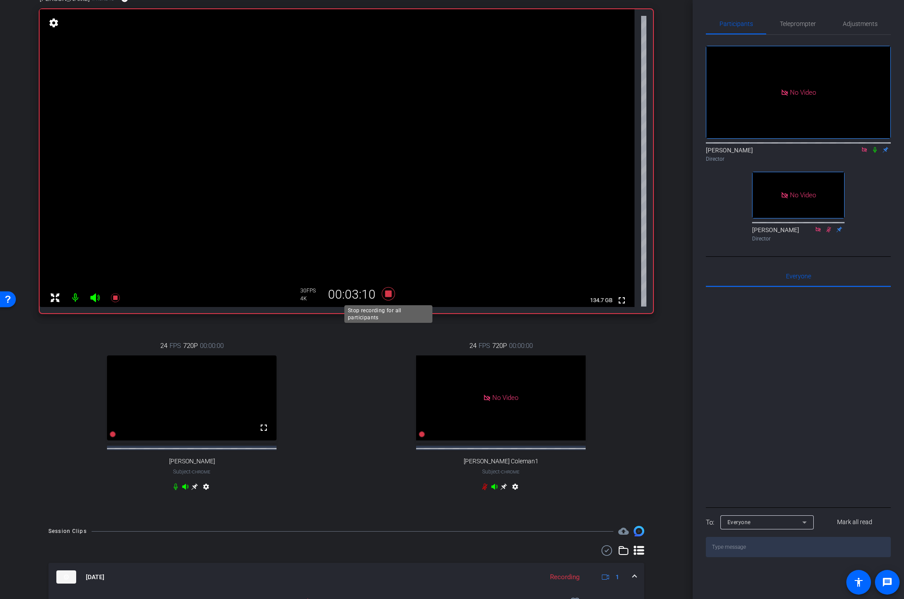
click at [390, 292] on icon at bounding box center [387, 293] width 13 height 13
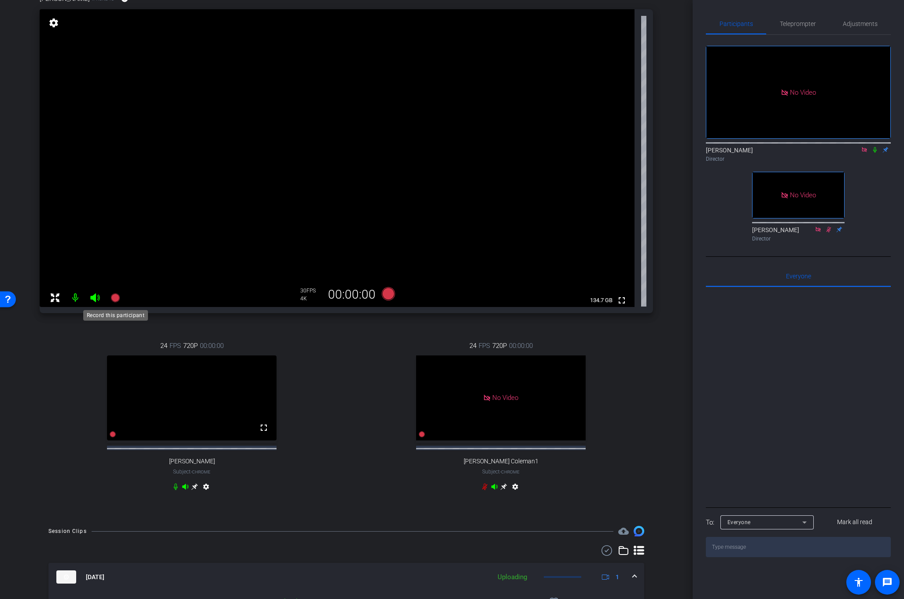
click at [116, 296] on icon at bounding box center [114, 297] width 9 height 9
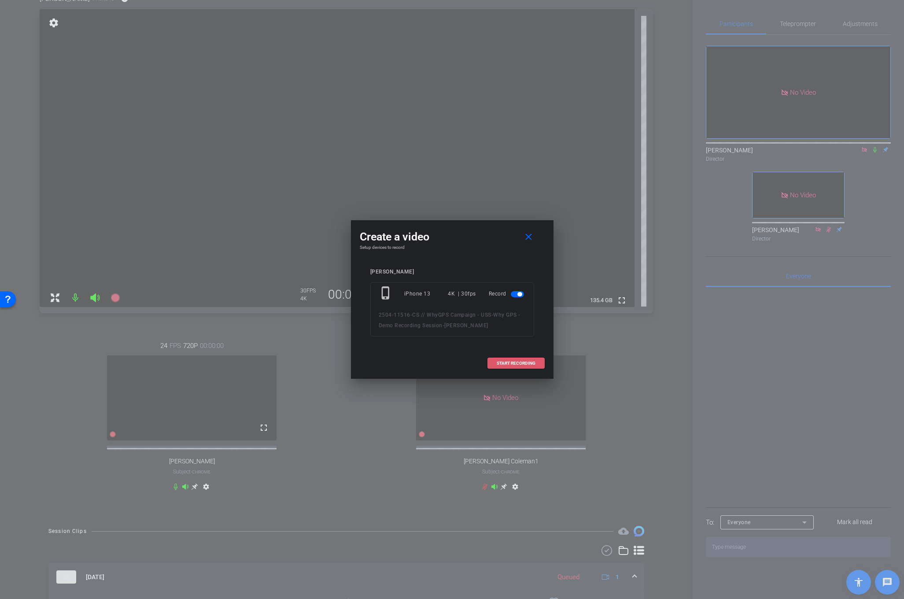
click at [510, 361] on span "START RECORDING" at bounding box center [516, 363] width 39 height 4
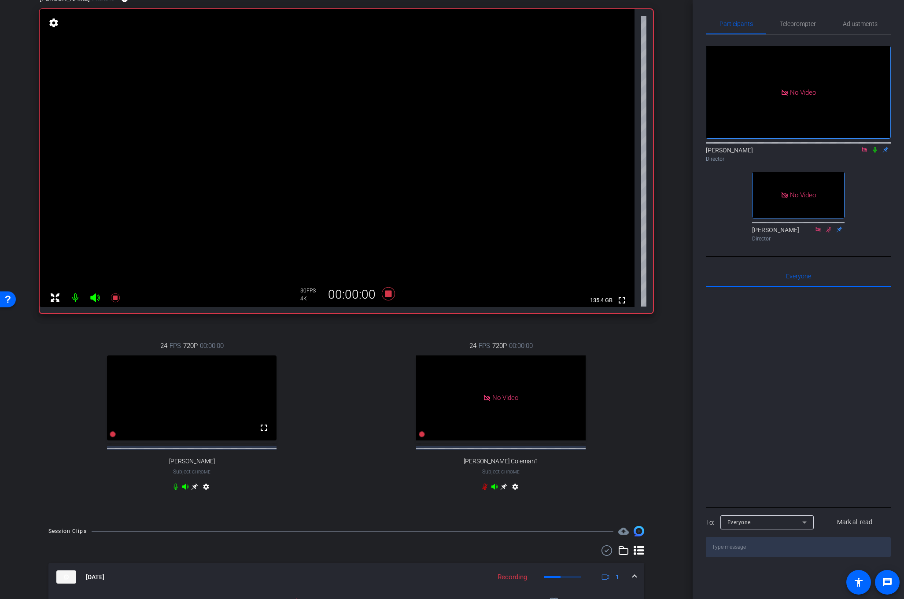
click at [876, 147] on icon at bounding box center [874, 150] width 7 height 6
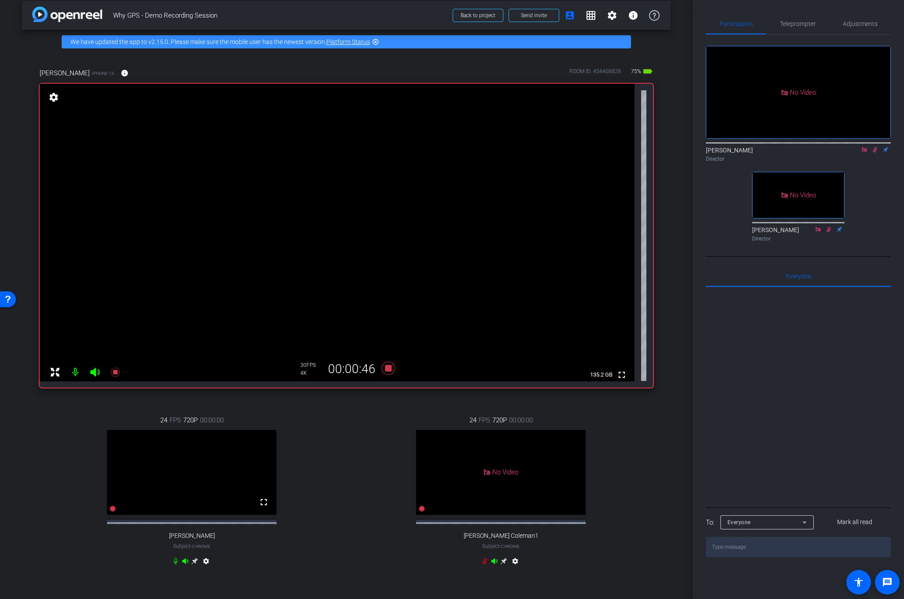
scroll to position [0, 0]
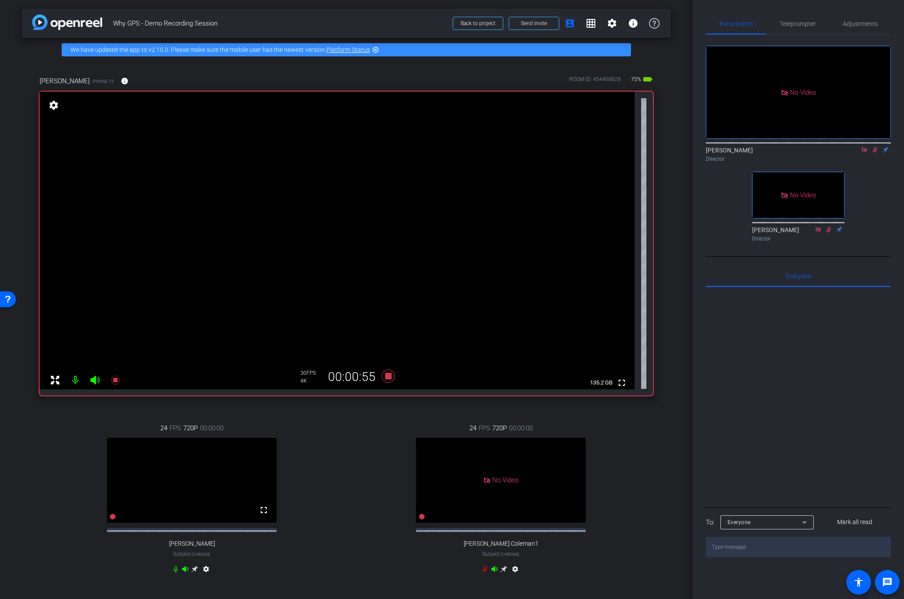
drag, startPoint x: 41, startPoint y: 80, endPoint x: 92, endPoint y: 82, distance: 51.6
click at [90, 82] on span "Maggie Dougherty" at bounding box center [65, 81] width 50 height 10
copy span "Maggie Dougherty"
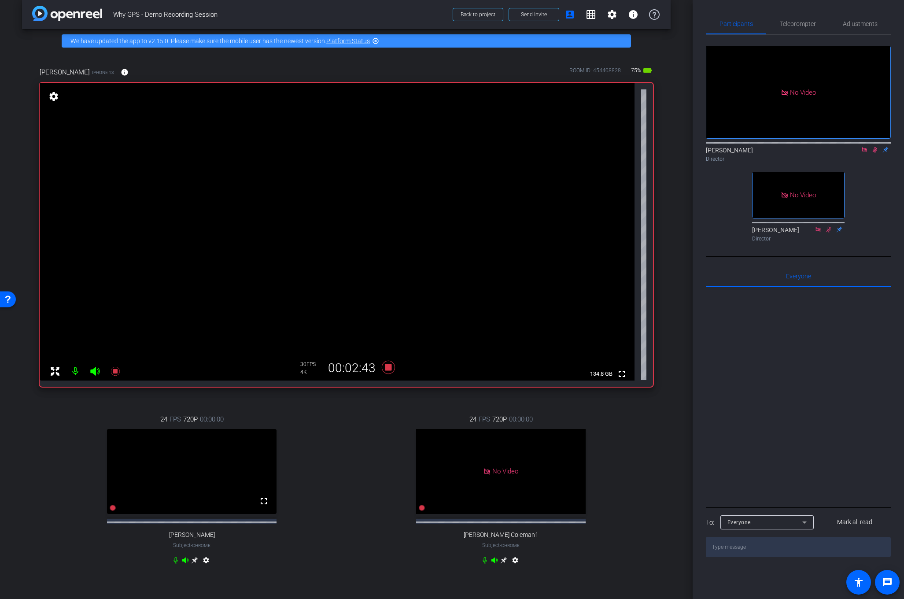
click at [879, 155] on div "Director" at bounding box center [798, 159] width 185 height 8
click at [877, 147] on icon at bounding box center [874, 150] width 7 height 6
click at [390, 366] on icon at bounding box center [387, 367] width 13 height 13
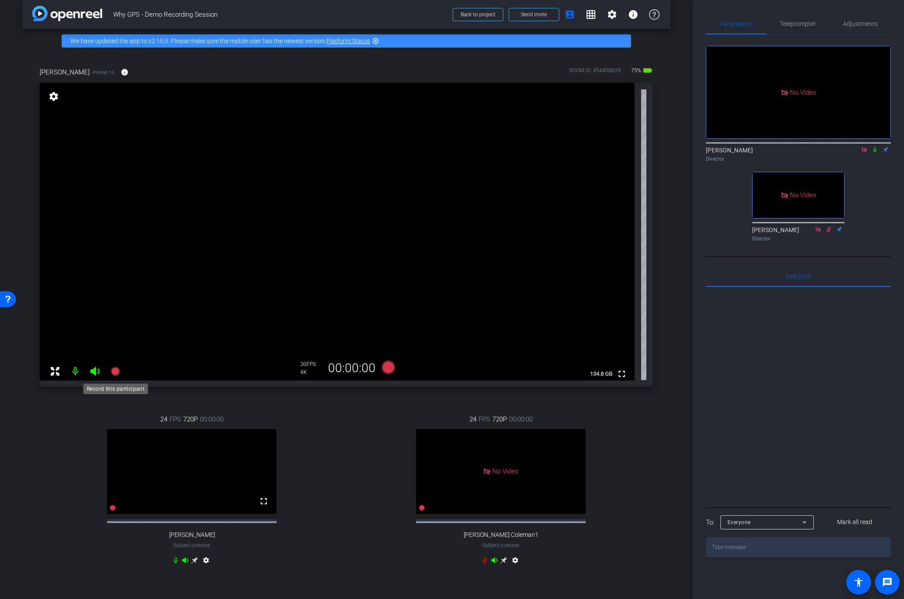
click at [115, 372] on icon at bounding box center [114, 371] width 9 height 9
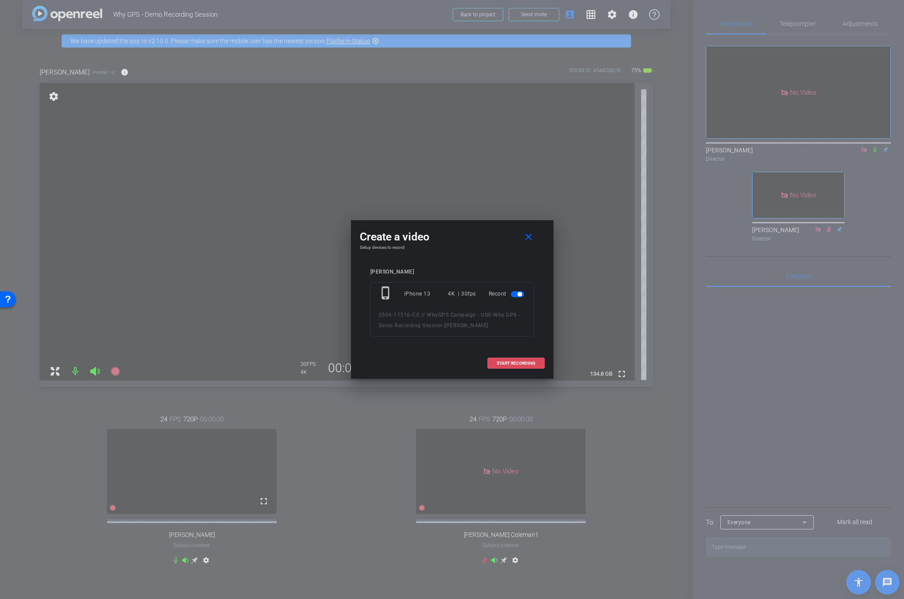
drag, startPoint x: 520, startPoint y: 357, endPoint x: 516, endPoint y: 359, distance: 5.5
click at [519, 357] on span at bounding box center [516, 363] width 56 height 21
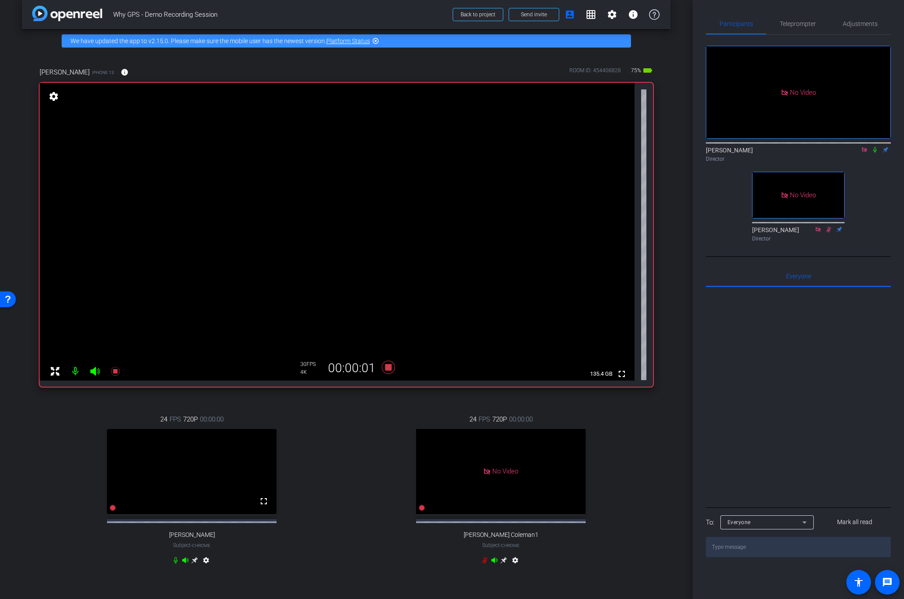
click at [875, 147] on icon at bounding box center [874, 150] width 7 height 6
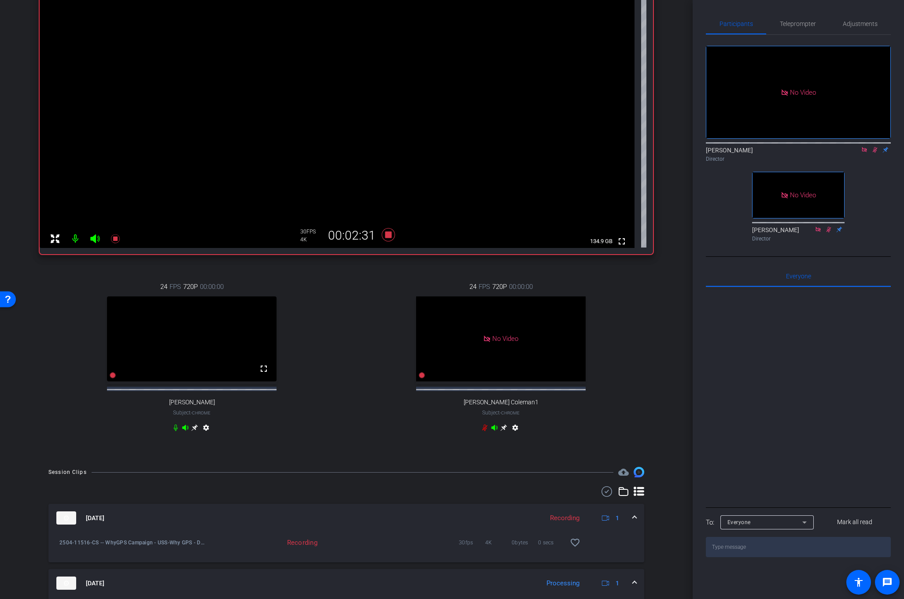
scroll to position [0, 0]
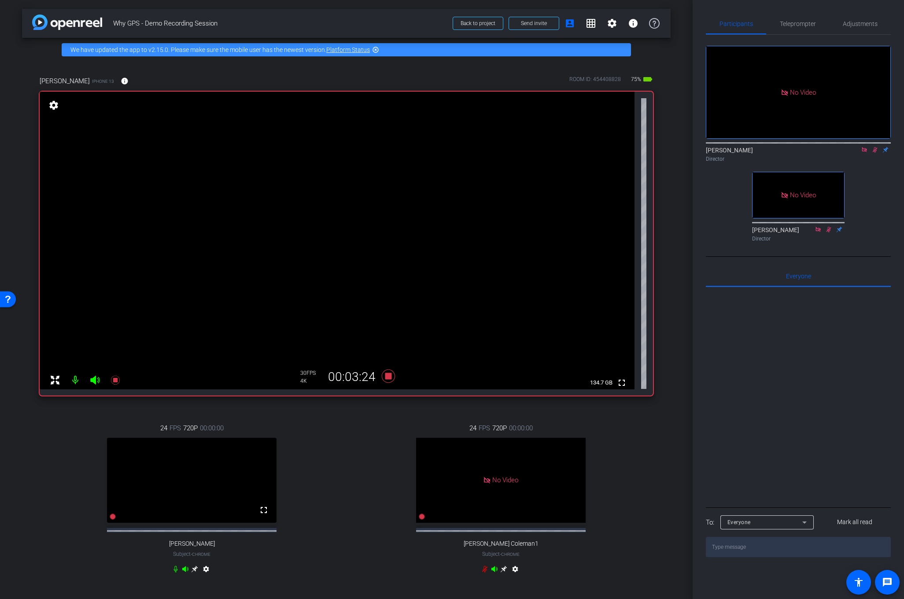
click at [665, 255] on div "Maggie Dougherty iPhone 13 info ROOM ID: 454408828 75% battery_std fullscreen s…" at bounding box center [346, 331] width 648 height 538
click at [885, 160] on div "No Video Lalo Moreno Director No Video Shannon Feiszli Director" at bounding box center [798, 140] width 185 height 210
click at [873, 146] on mat-icon at bounding box center [874, 150] width 11 height 8
click at [389, 379] on icon at bounding box center [387, 375] width 13 height 13
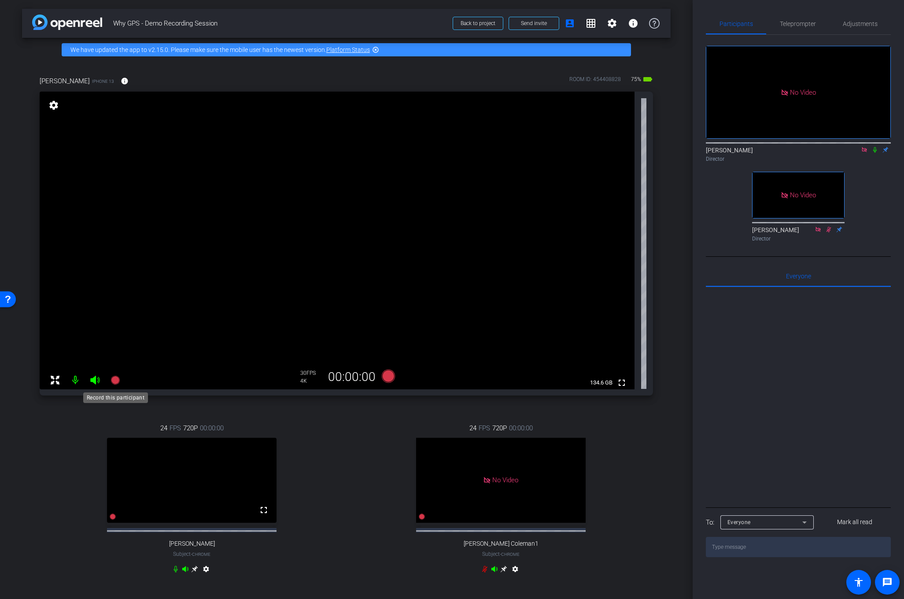
click at [115, 379] on icon at bounding box center [114, 380] width 9 height 9
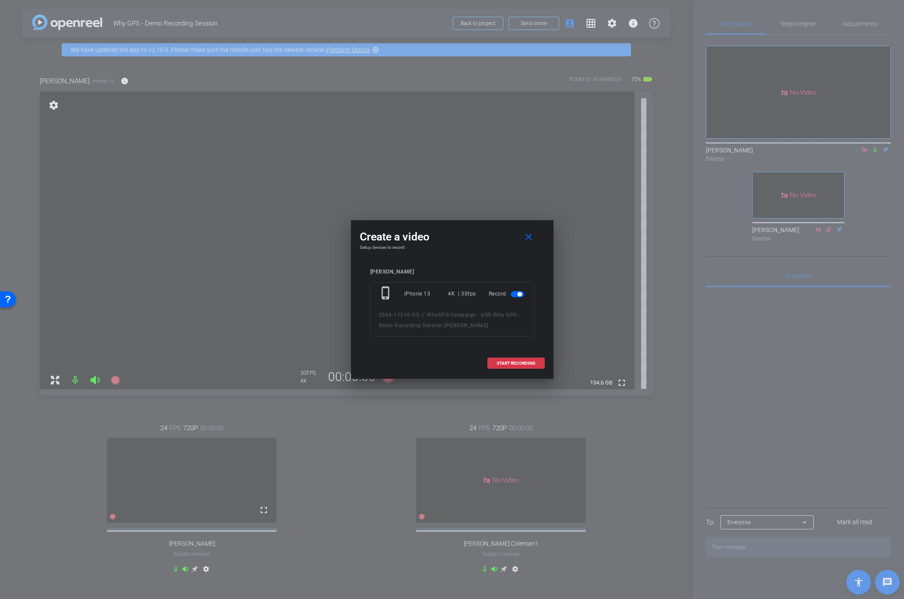
click at [70, 540] on div at bounding box center [452, 299] width 904 height 599
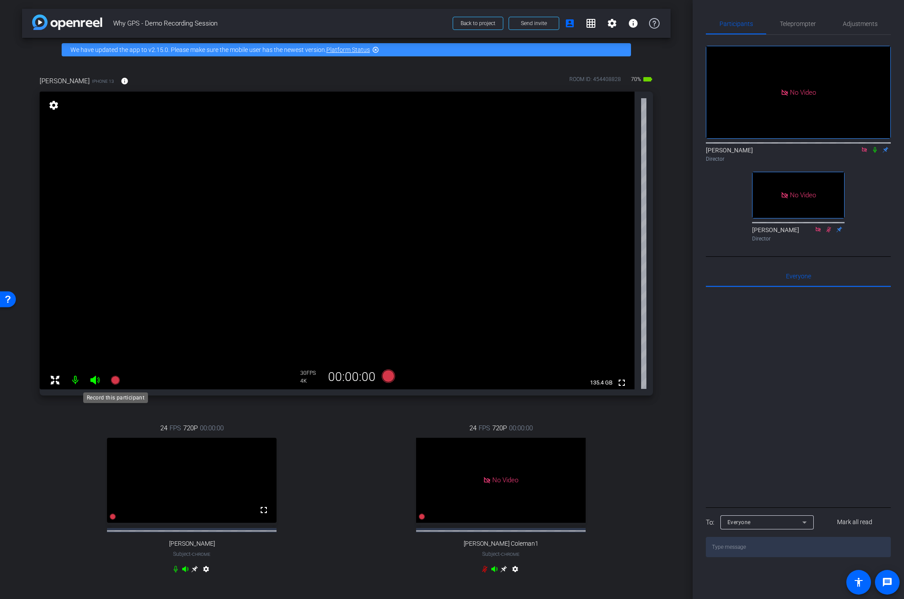
click at [117, 379] on icon at bounding box center [114, 380] width 9 height 9
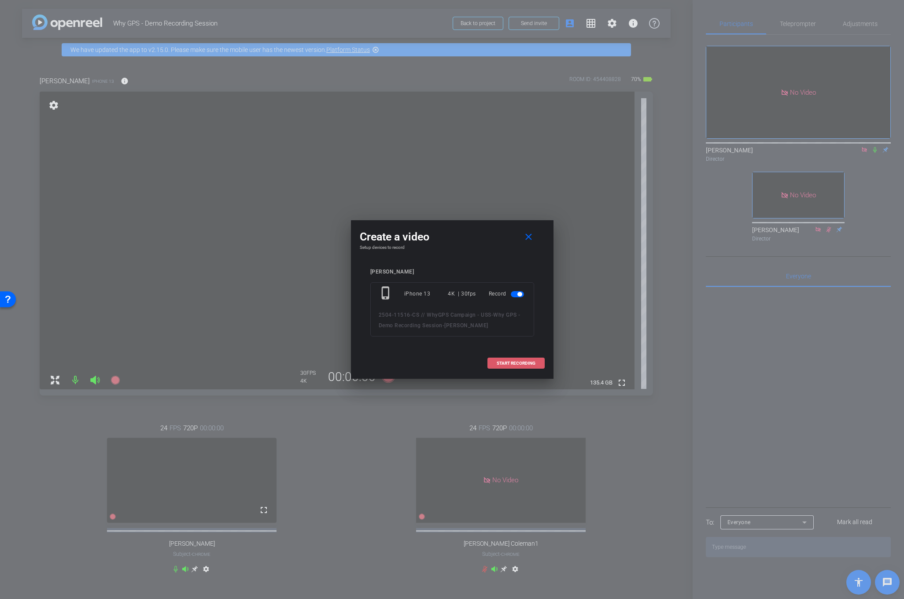
click at [511, 361] on span "START RECORDING" at bounding box center [516, 363] width 39 height 4
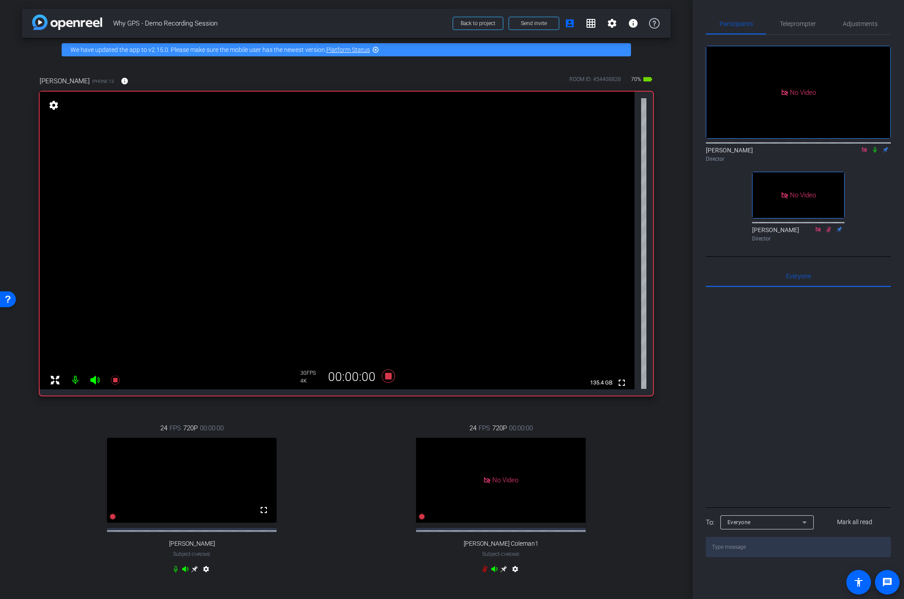
click at [877, 147] on icon at bounding box center [874, 150] width 7 height 6
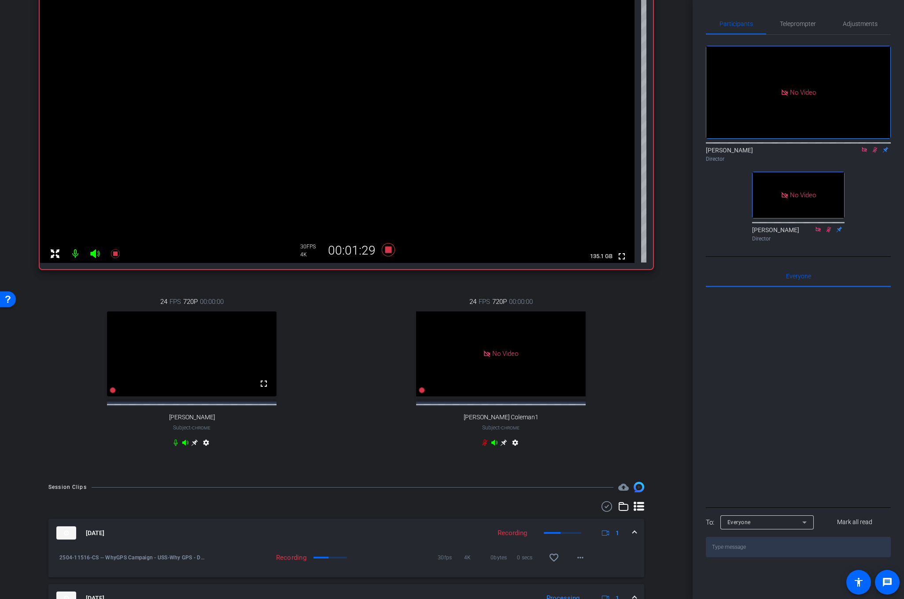
scroll to position [126, 0]
click at [387, 249] on icon at bounding box center [387, 249] width 13 height 13
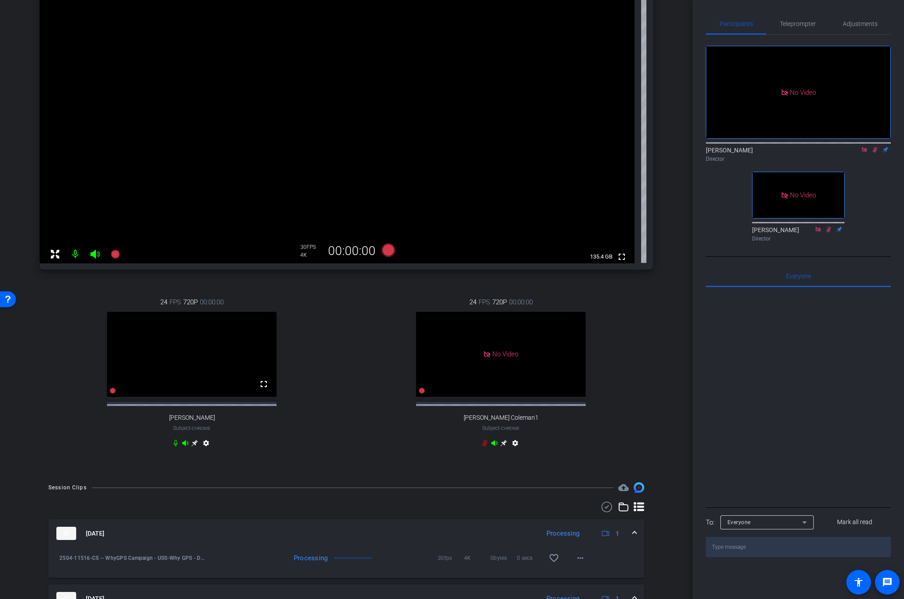
click at [874, 147] on icon at bounding box center [874, 150] width 7 height 6
click at [114, 253] on icon at bounding box center [114, 254] width 9 height 9
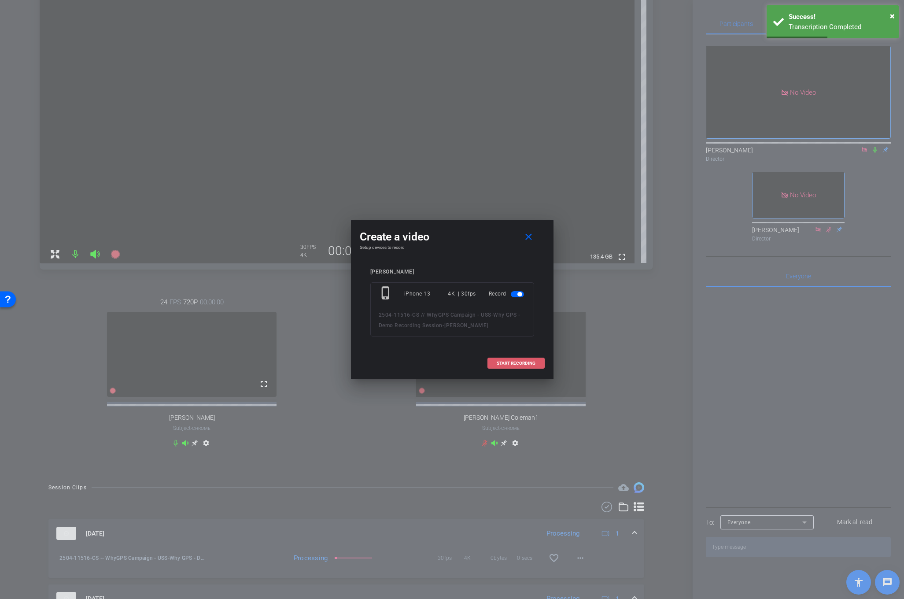
click at [500, 361] on span "START RECORDING" at bounding box center [516, 363] width 39 height 4
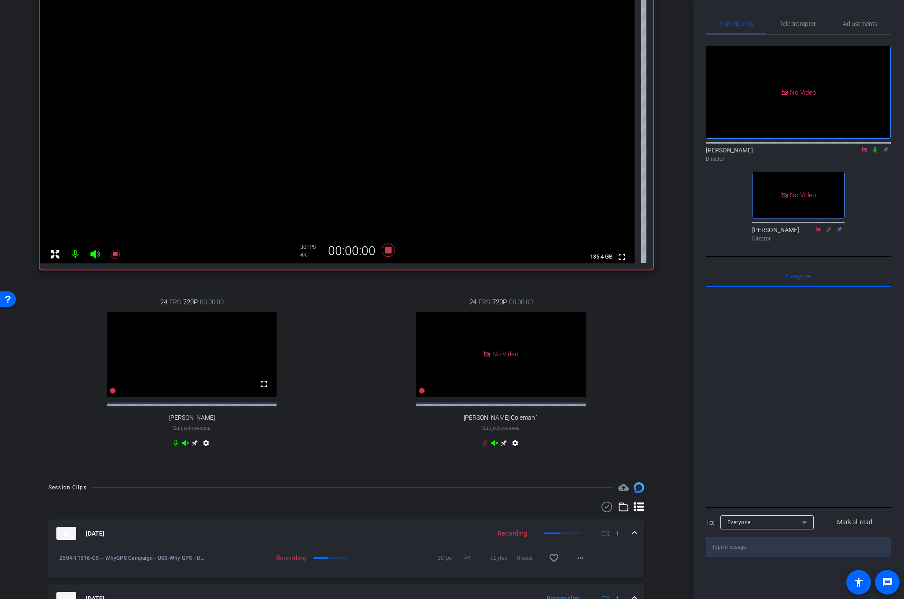
click at [873, 147] on icon at bounding box center [875, 150] width 4 height 6
click at [870, 146] on mat-icon at bounding box center [874, 150] width 11 height 8
click at [387, 255] on icon at bounding box center [388, 250] width 21 height 16
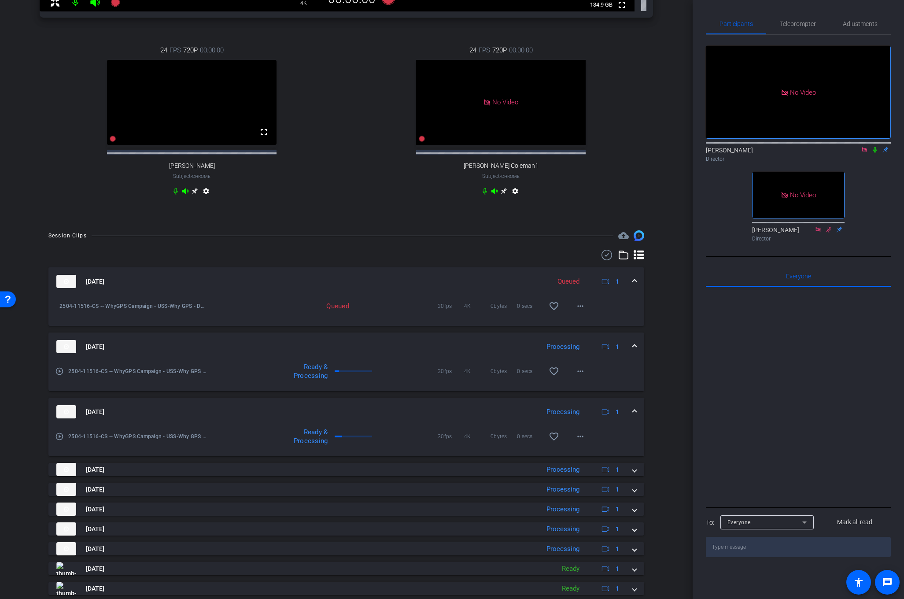
scroll to position [381, 0]
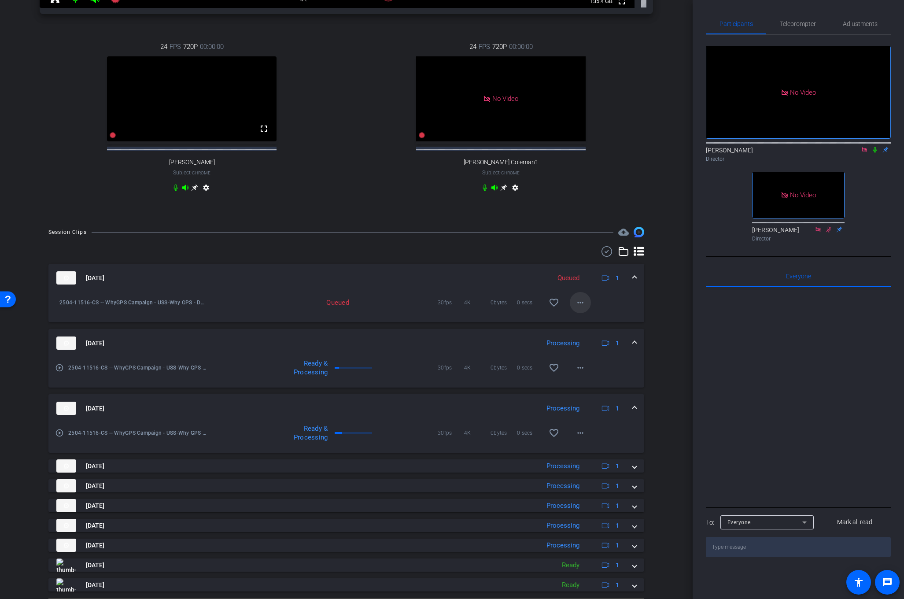
click at [582, 308] on mat-icon "more_horiz" at bounding box center [580, 302] width 11 height 11
click at [660, 314] on div at bounding box center [452, 299] width 904 height 599
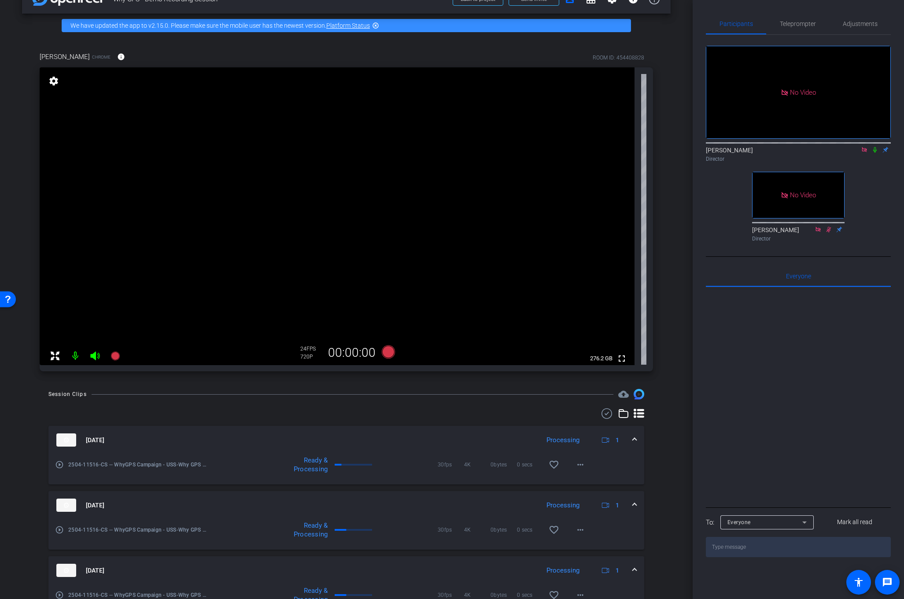
scroll to position [19, 0]
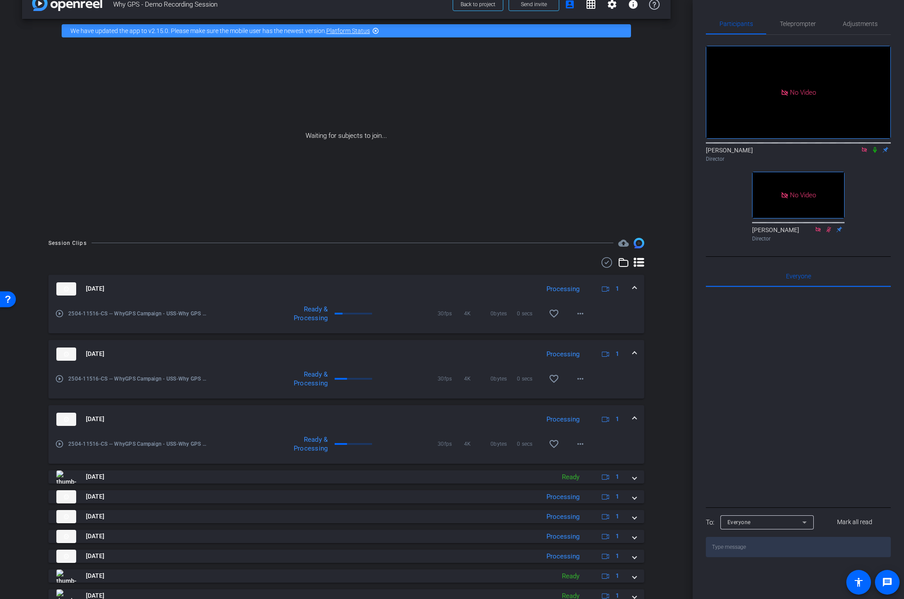
click at [871, 147] on icon at bounding box center [874, 150] width 7 height 6
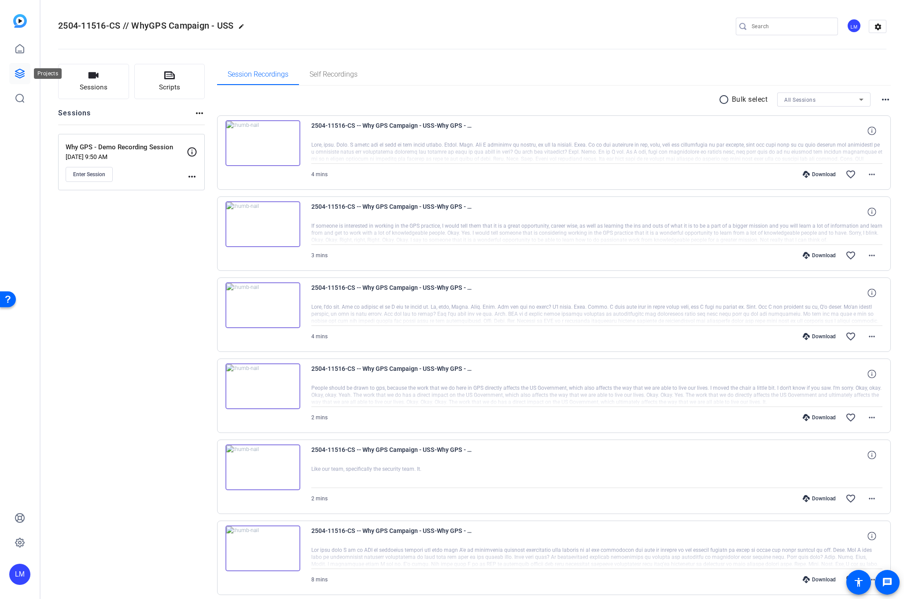
click at [18, 79] on link at bounding box center [19, 73] width 21 height 21
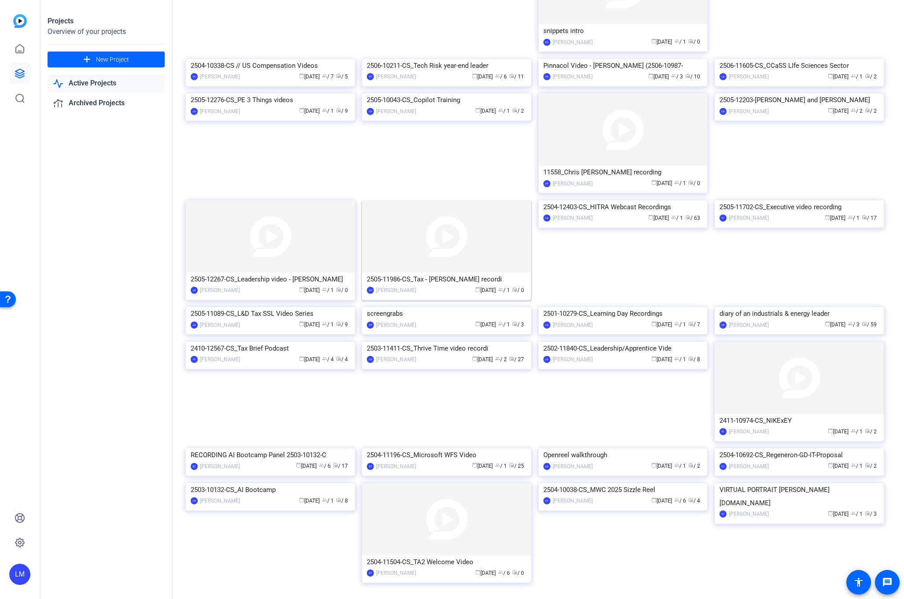
scroll to position [470, 0]
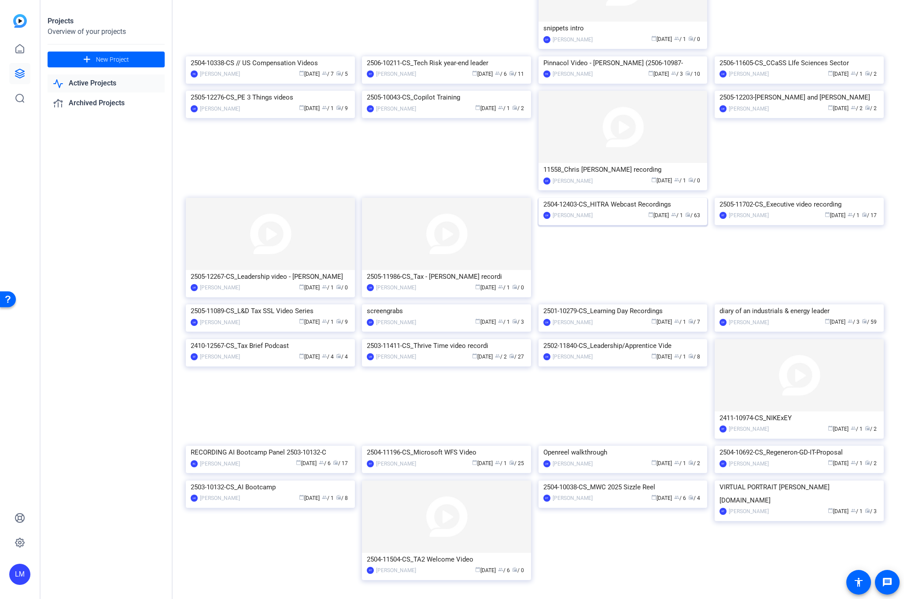
click at [620, 211] on div "2504-12403-CS_HITRA Webcast Recordings" at bounding box center [622, 204] width 159 height 13
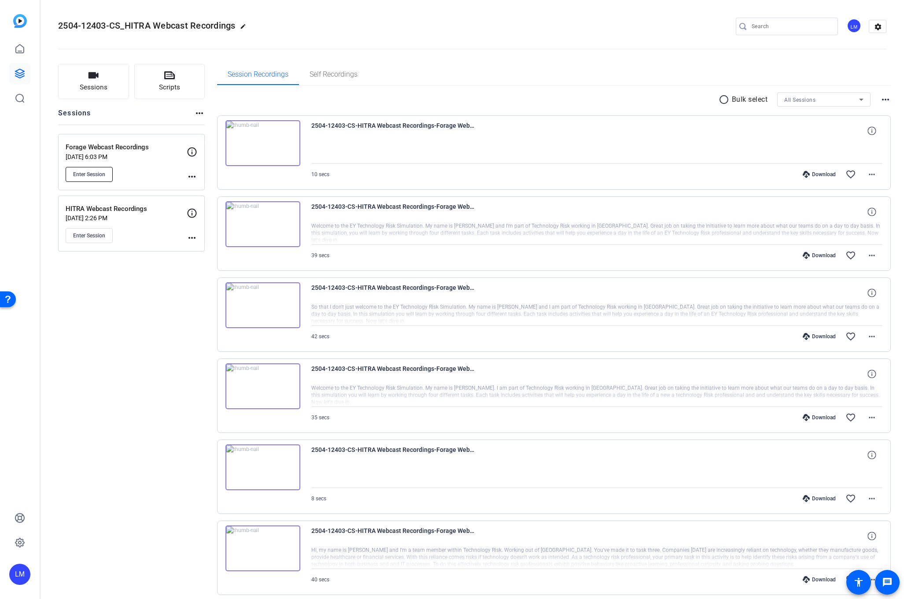
click at [91, 173] on span "Enter Session" at bounding box center [89, 174] width 32 height 7
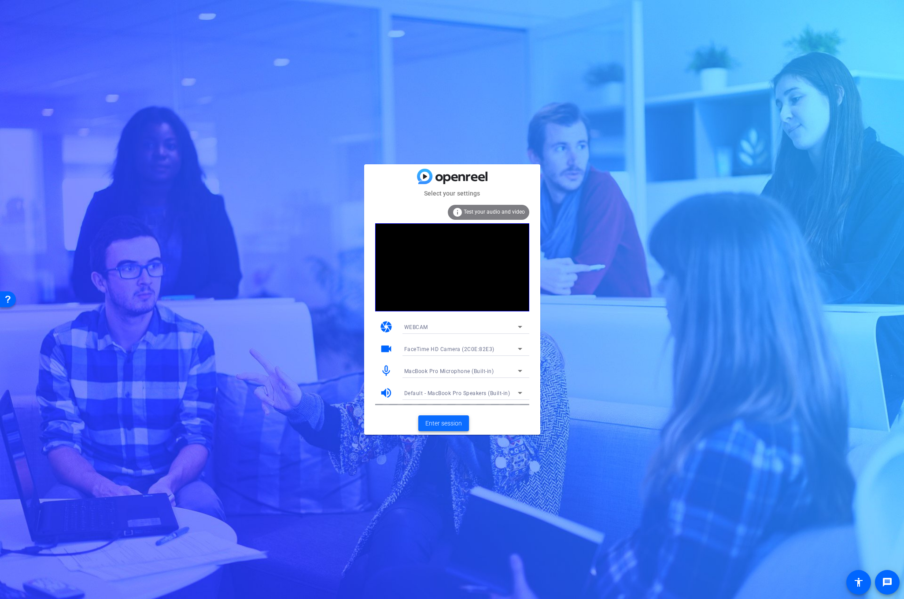
click at [450, 422] on span "Enter session" at bounding box center [443, 423] width 37 height 9
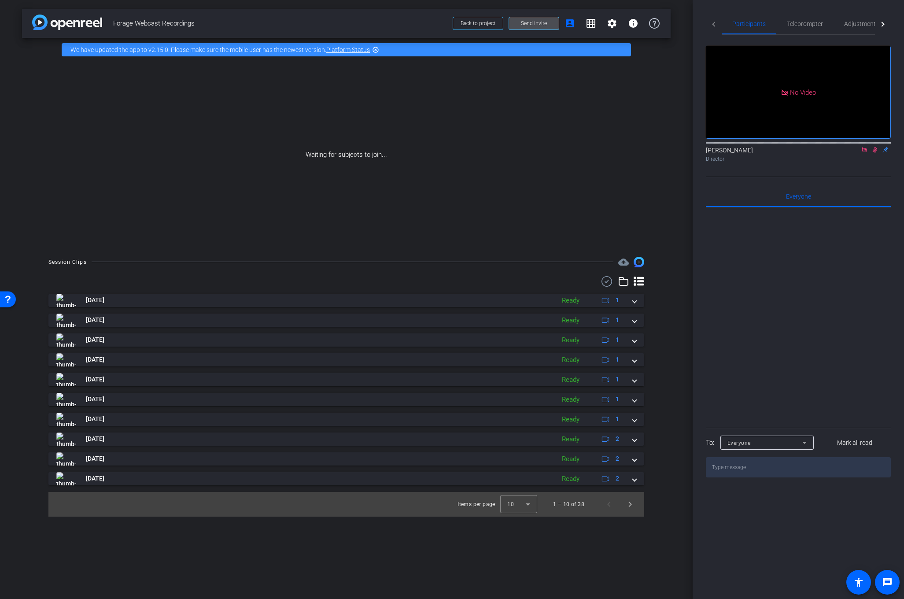
click at [535, 22] on span "Send invite" at bounding box center [534, 23] width 26 height 7
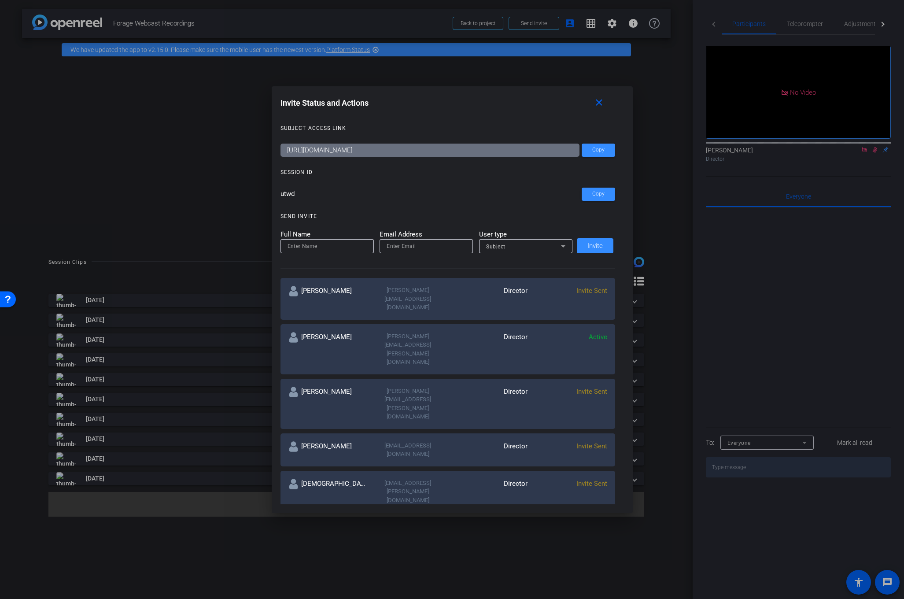
click at [19, 205] on div at bounding box center [452, 299] width 904 height 599
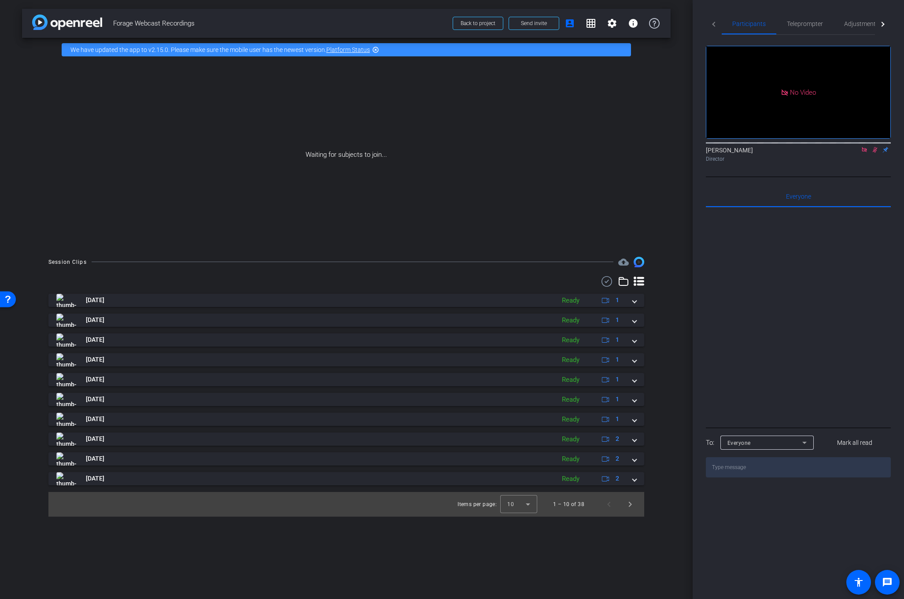
click at [132, 193] on div "Waiting for subjects to join..." at bounding box center [346, 155] width 648 height 186
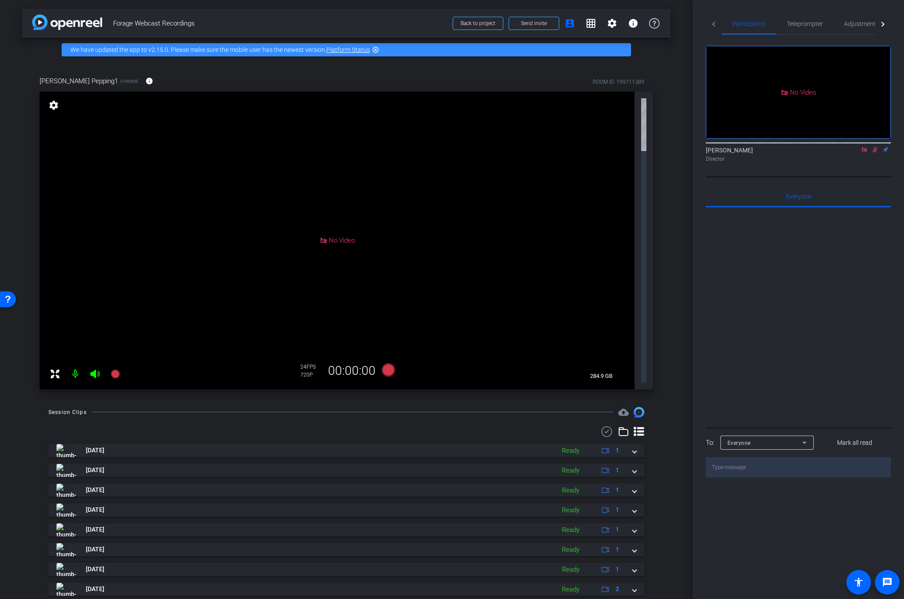
click at [872, 153] on icon at bounding box center [874, 150] width 7 height 6
click at [811, 21] on span "Teleprompter" at bounding box center [805, 24] width 36 height 6
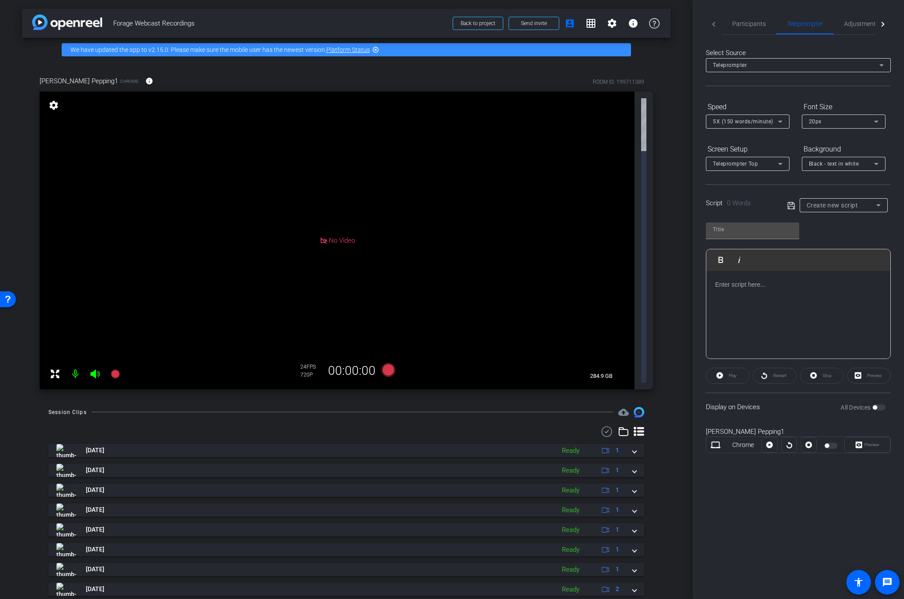
click at [871, 207] on div "Create new script" at bounding box center [842, 205] width 70 height 11
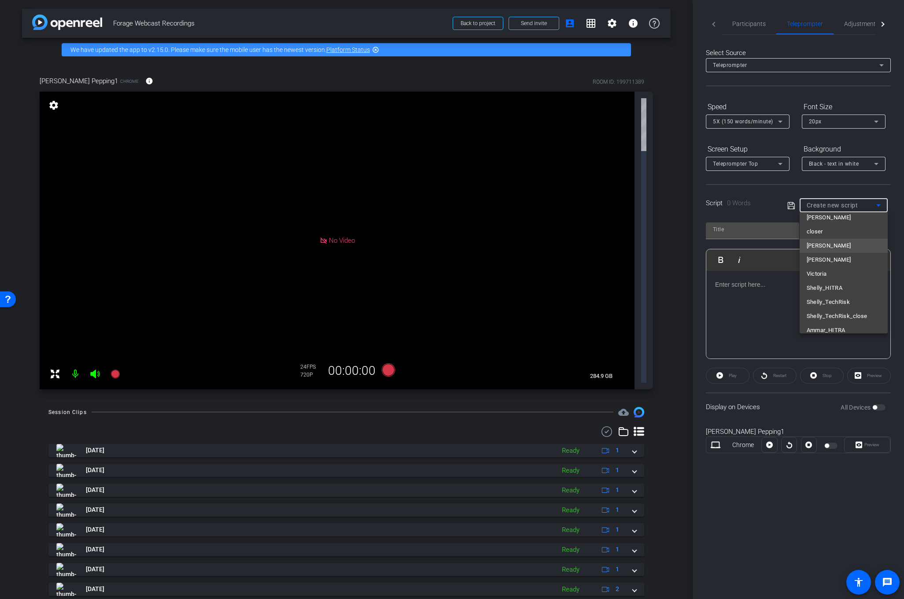
scroll to position [196, 0]
click at [834, 323] on span "Task 3 Intro - Jasmina" at bounding box center [836, 322] width 59 height 11
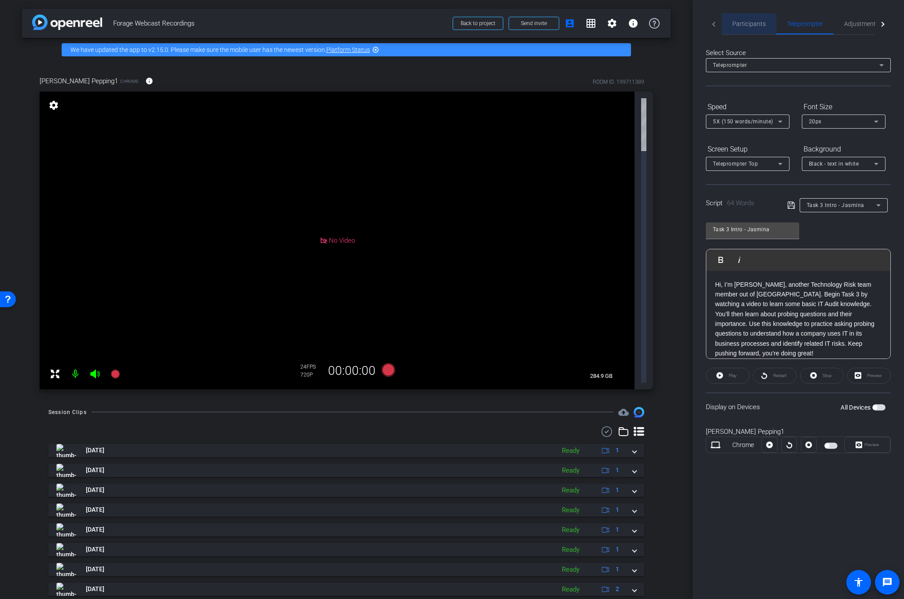
click at [744, 24] on span "Participants" at bounding box center [748, 24] width 33 height 6
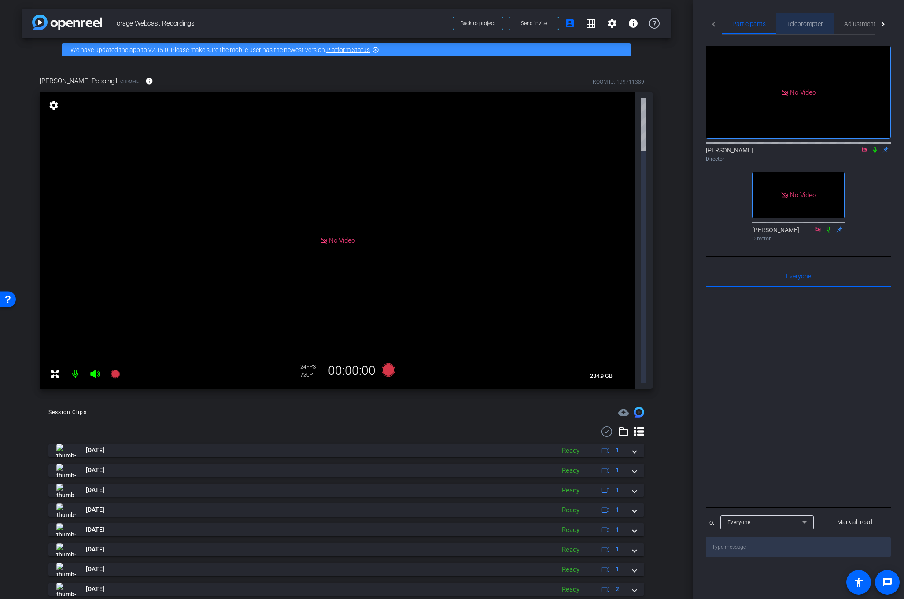
click at [802, 22] on span "Teleprompter" at bounding box center [805, 24] width 36 height 6
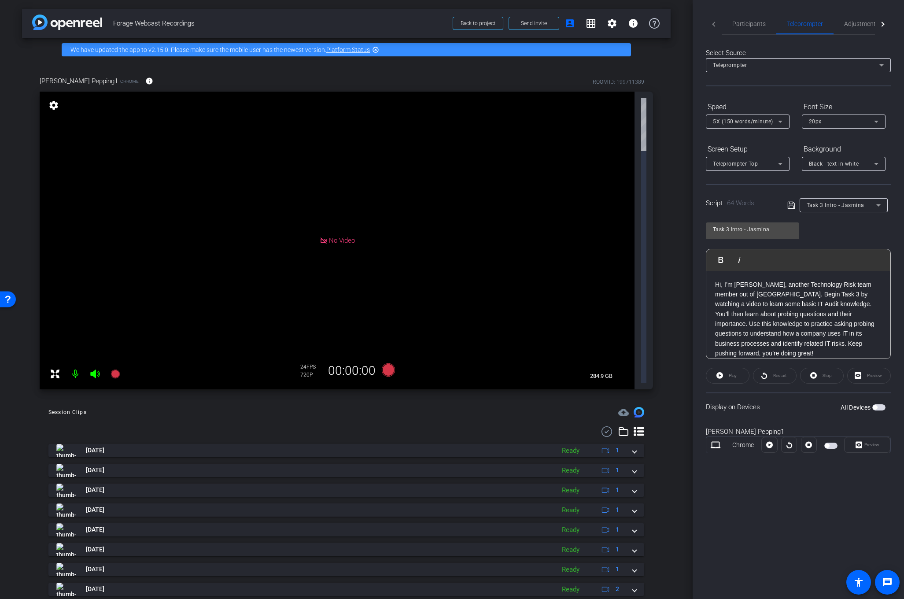
scroll to position [8, 0]
click at [843, 206] on span "Task 3 Intro - Jasmina" at bounding box center [836, 205] width 58 height 6
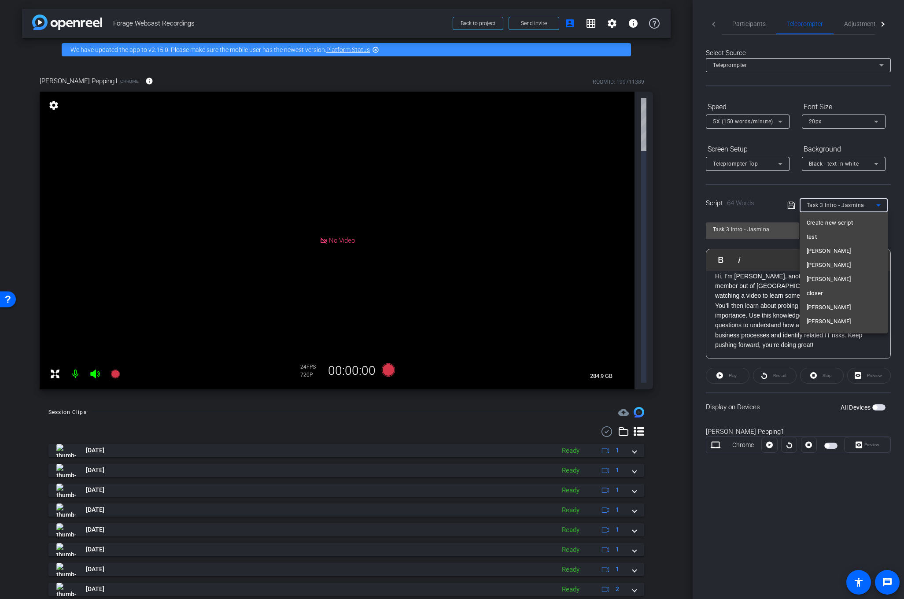
scroll to position [192, 0]
click at [835, 315] on span "Task 3 Intro - Emma" at bounding box center [844, 312] width 74 height 11
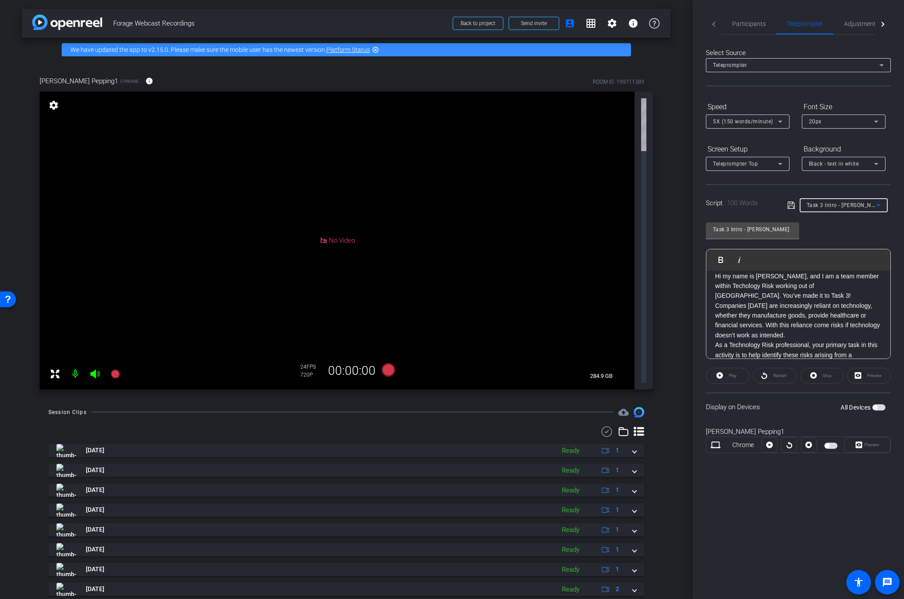
scroll to position [58, 0]
click at [843, 207] on span "Task 3 Intro - Emma" at bounding box center [846, 204] width 78 height 7
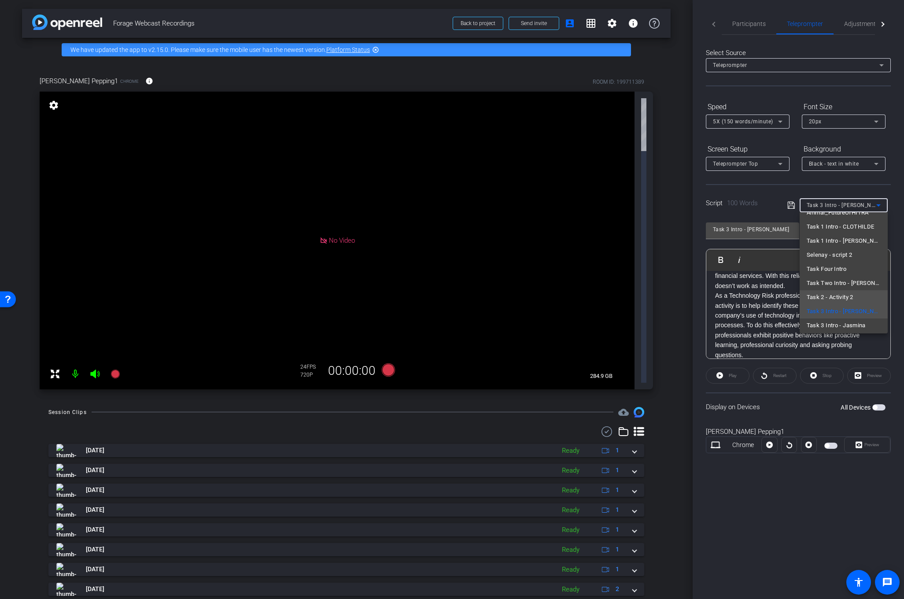
scroll to position [196, 0]
click at [829, 320] on span "Task 3 Intro - Jasmina" at bounding box center [836, 322] width 59 height 11
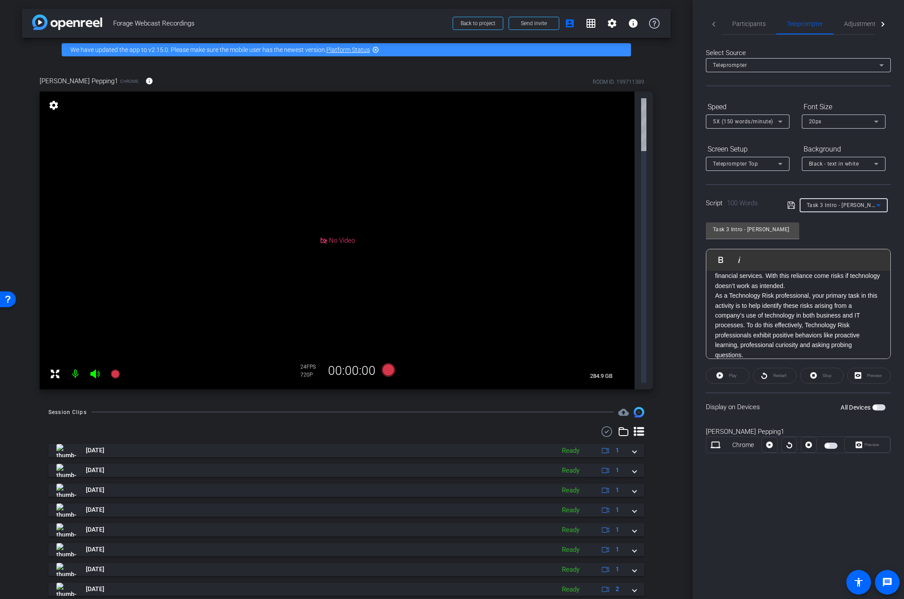
type input "Task 3 Intro - Jasmina"
click at [746, 25] on span "Participants" at bounding box center [748, 24] width 33 height 6
click at [742, 25] on span "Participants" at bounding box center [748, 24] width 33 height 6
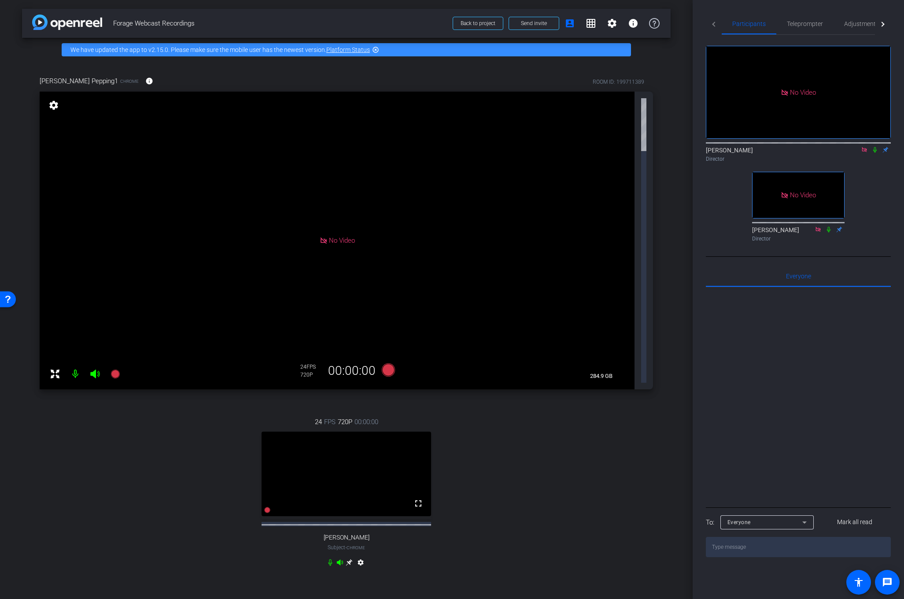
click at [348, 559] on icon at bounding box center [349, 562] width 7 height 7
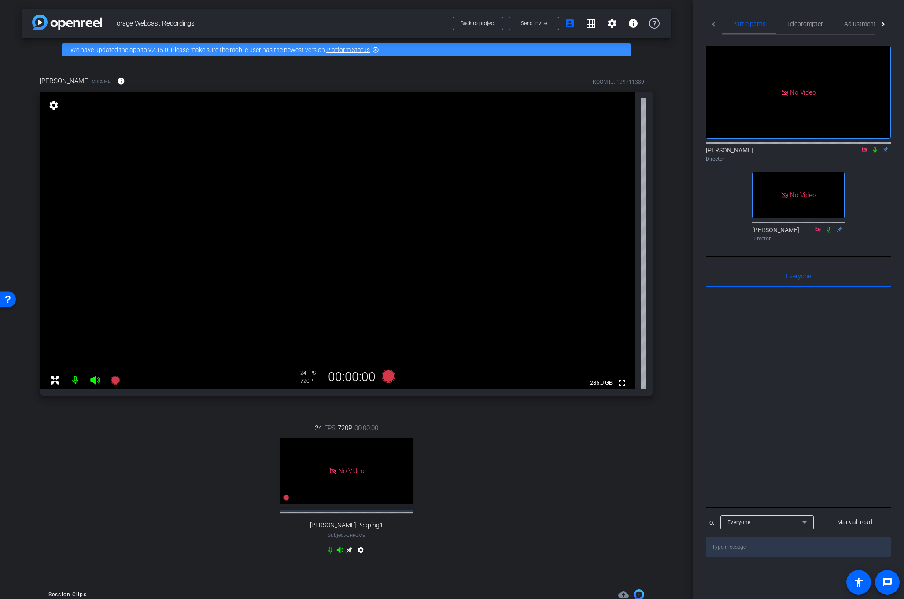
click at [63, 447] on div "24 FPS 720P 00:00:00 No Video Kristy Pepping1 Subject - Chrome settings" at bounding box center [346, 490] width 613 height 163
click at [51, 103] on mat-icon "settings" at bounding box center [54, 105] width 12 height 11
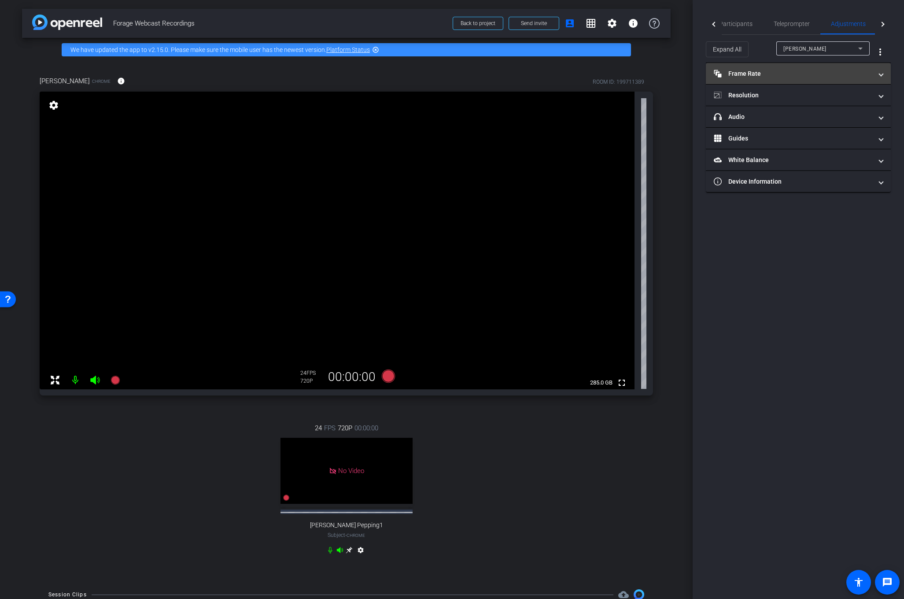
click at [808, 73] on mat-panel-title "Frame Rate Frame Rate" at bounding box center [793, 73] width 158 height 9
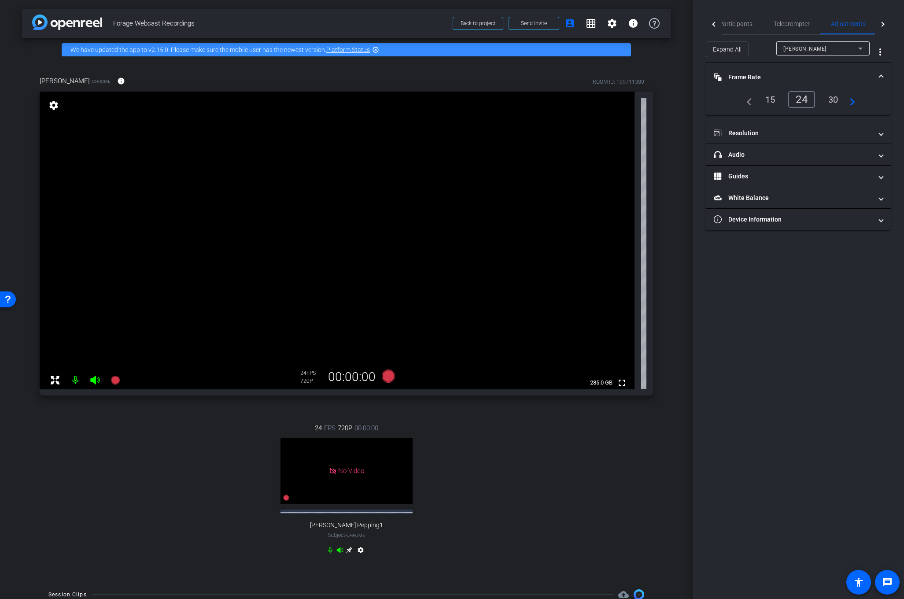
click at [833, 102] on div "30" at bounding box center [832, 99] width 23 height 15
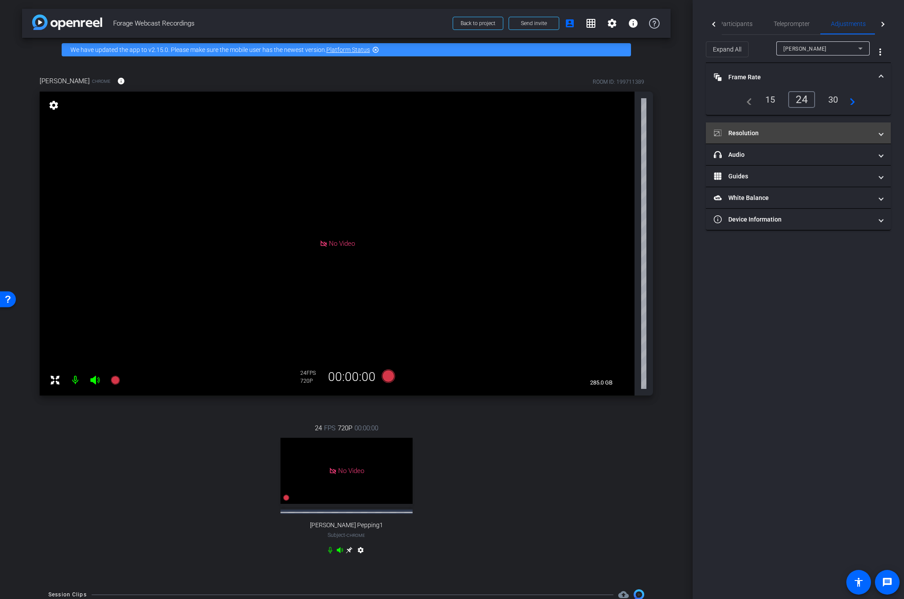
click at [828, 127] on mat-expansion-panel-header "Resolution" at bounding box center [798, 132] width 185 height 21
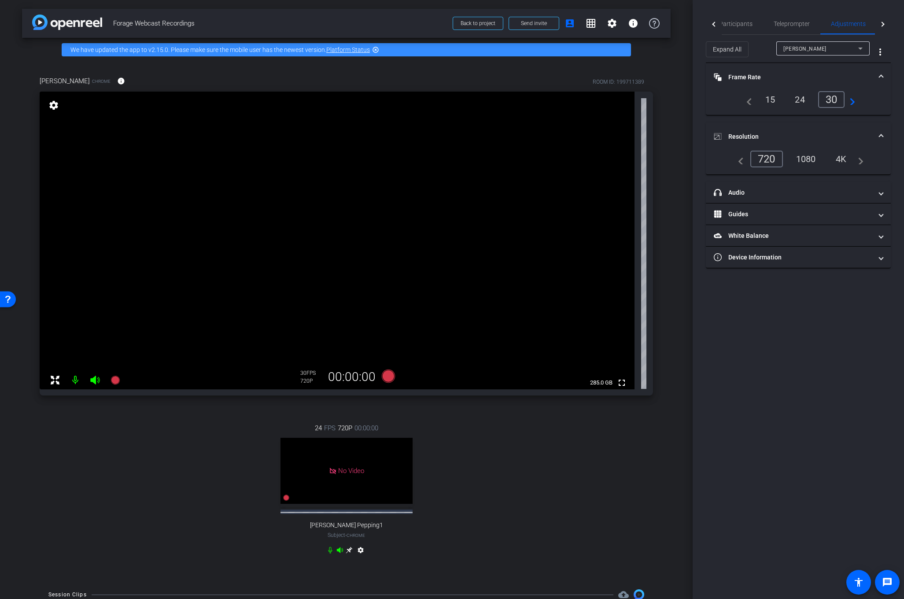
click at [806, 161] on div "1080" at bounding box center [805, 158] width 33 height 15
click at [807, 160] on div "1080" at bounding box center [805, 158] width 33 height 15
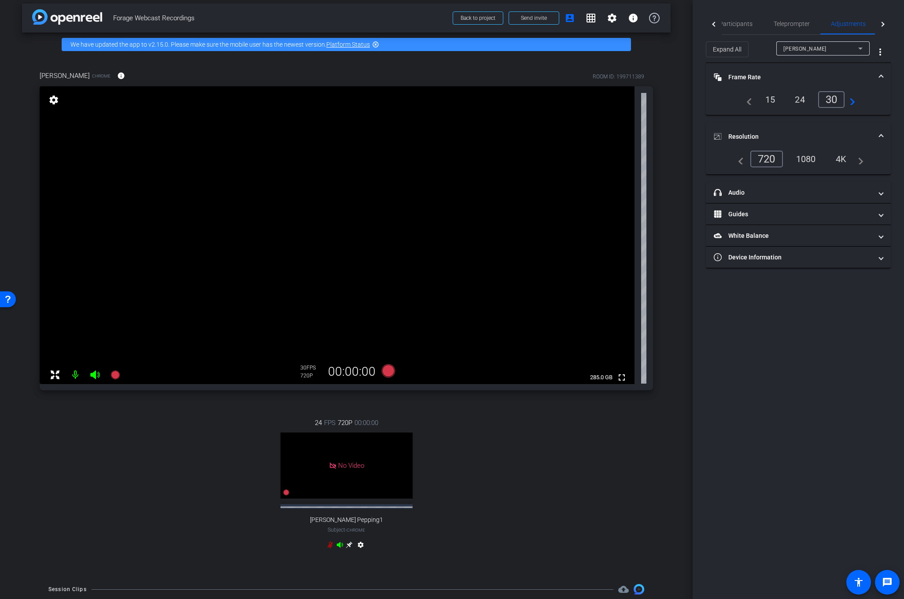
scroll to position [0, 0]
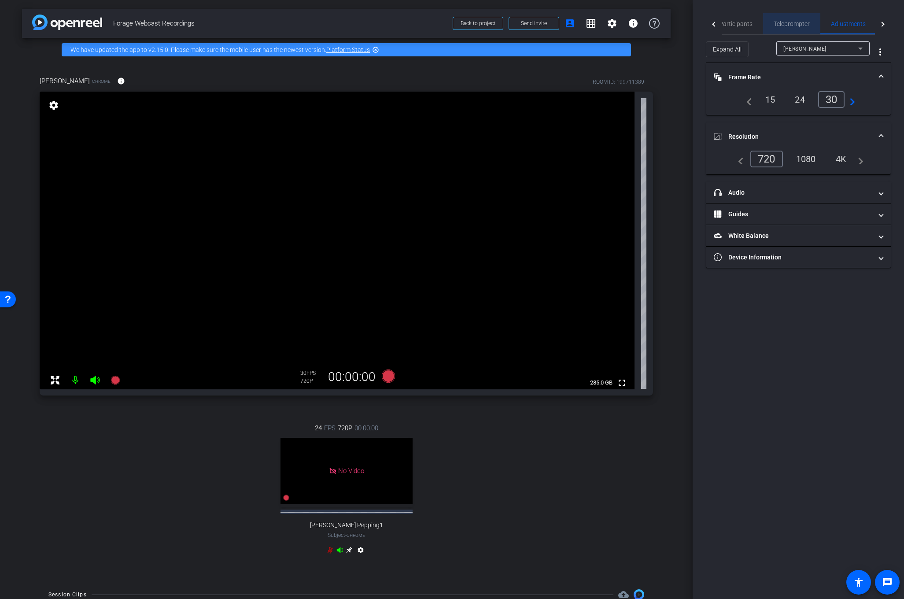
click at [791, 25] on span "Teleprompter" at bounding box center [791, 24] width 36 height 6
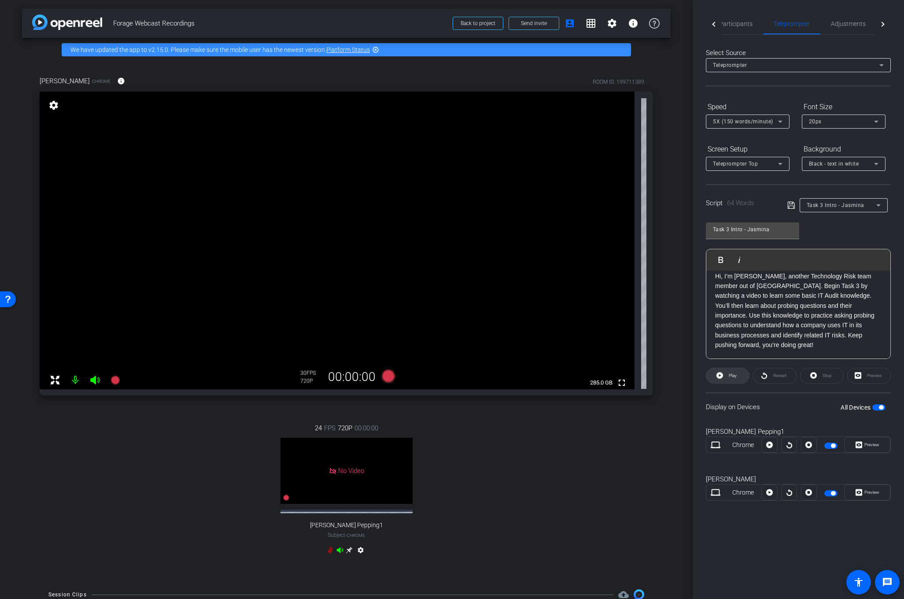
click at [733, 379] on span "Play" at bounding box center [731, 375] width 10 height 12
click at [779, 123] on icon at bounding box center [780, 121] width 11 height 11
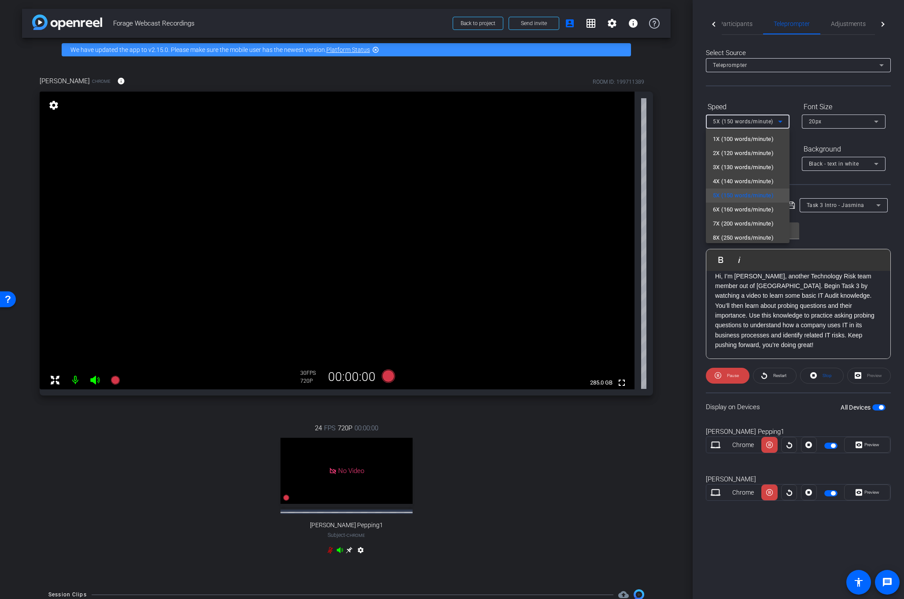
click at [775, 97] on div at bounding box center [452, 299] width 904 height 599
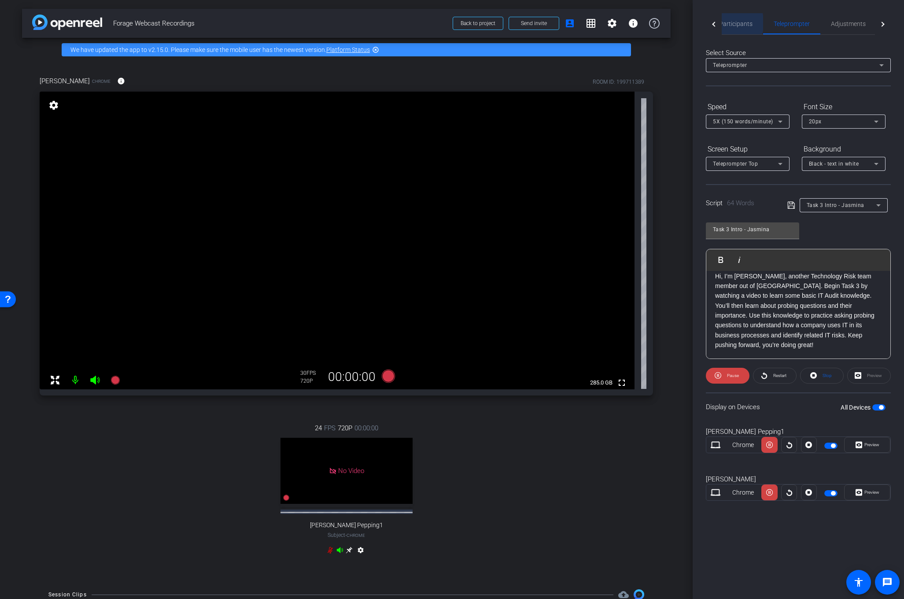
click at [730, 23] on span "Participants" at bounding box center [735, 24] width 33 height 6
click at [116, 383] on icon at bounding box center [114, 380] width 9 height 9
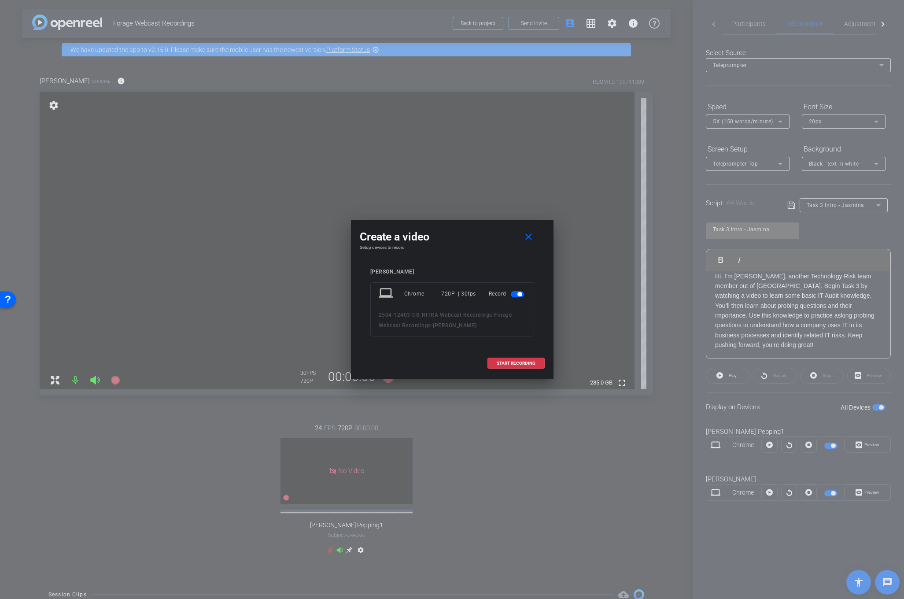
drag, startPoint x: 520, startPoint y: 362, endPoint x: 466, endPoint y: 435, distance: 91.0
click at [466, 435] on div "Create a video close Setup devices to record Jasmina Metzke laptop Chrome 720P …" at bounding box center [452, 299] width 904 height 599
click at [514, 362] on span "START RECORDING" at bounding box center [516, 363] width 39 height 4
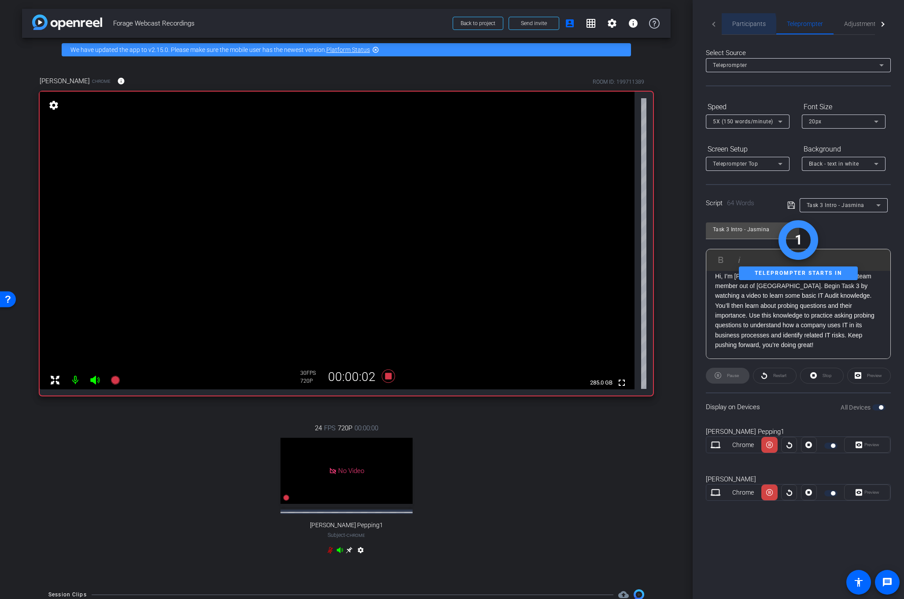
click at [740, 24] on span "Participants" at bounding box center [748, 24] width 33 height 6
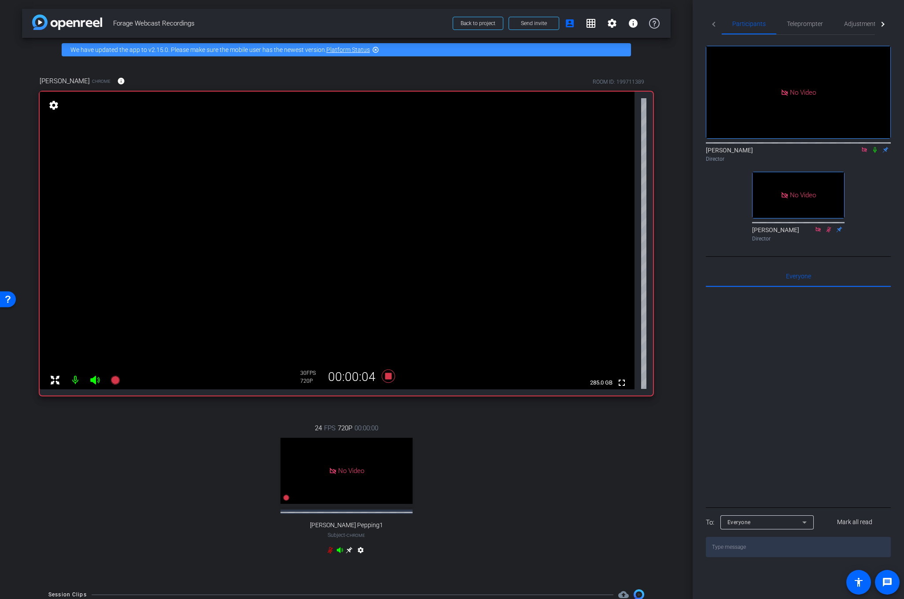
click at [873, 147] on icon at bounding box center [874, 150] width 7 height 6
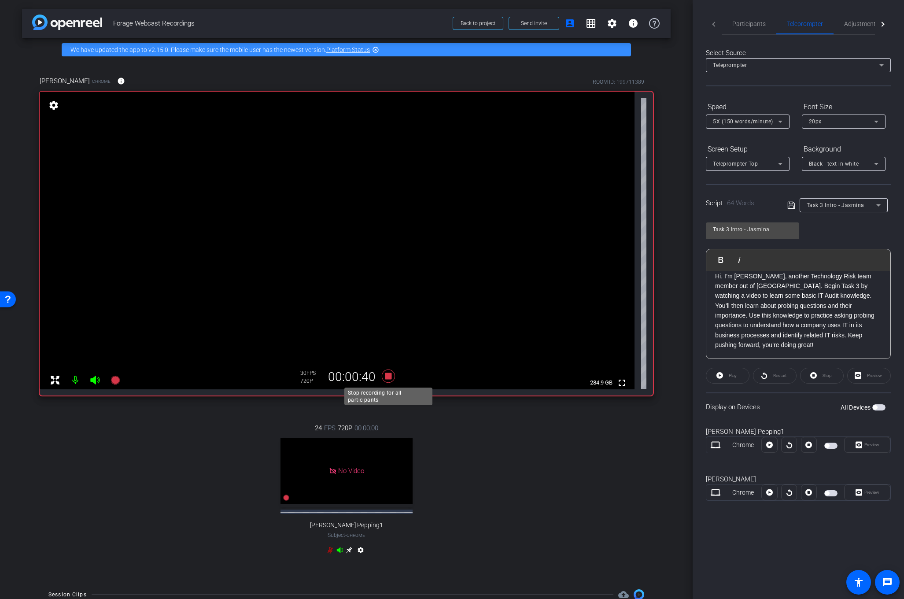
click at [387, 378] on icon at bounding box center [387, 375] width 13 height 13
click at [744, 32] on span "Participants" at bounding box center [748, 23] width 33 height 21
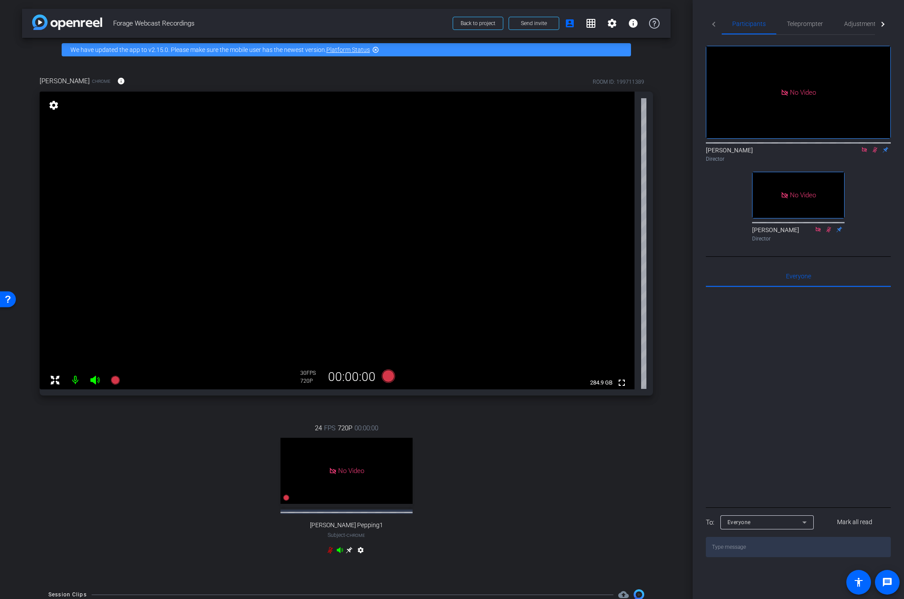
click at [873, 147] on icon at bounding box center [875, 150] width 5 height 6
click at [805, 22] on span "Teleprompter" at bounding box center [805, 24] width 36 height 6
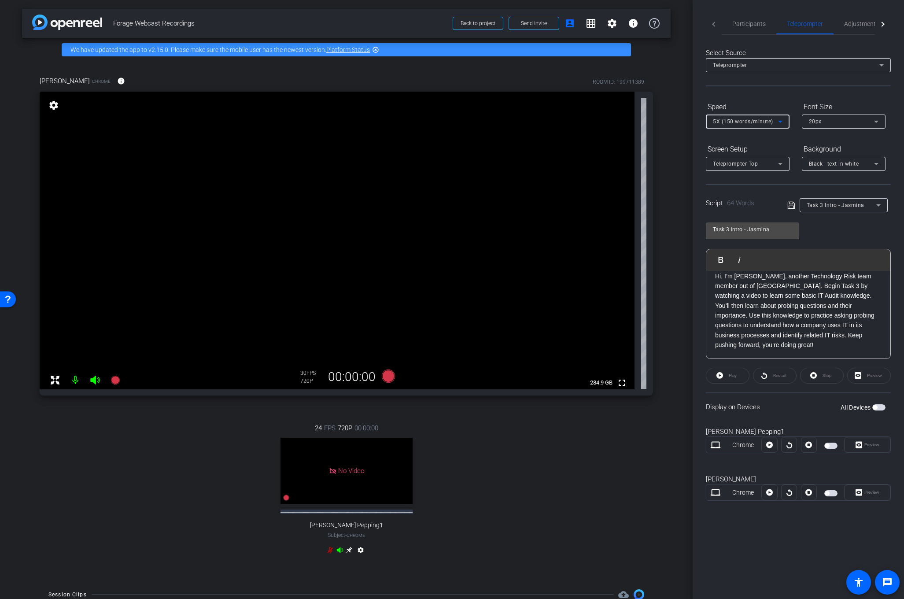
click at [784, 120] on icon at bounding box center [780, 121] width 11 height 11
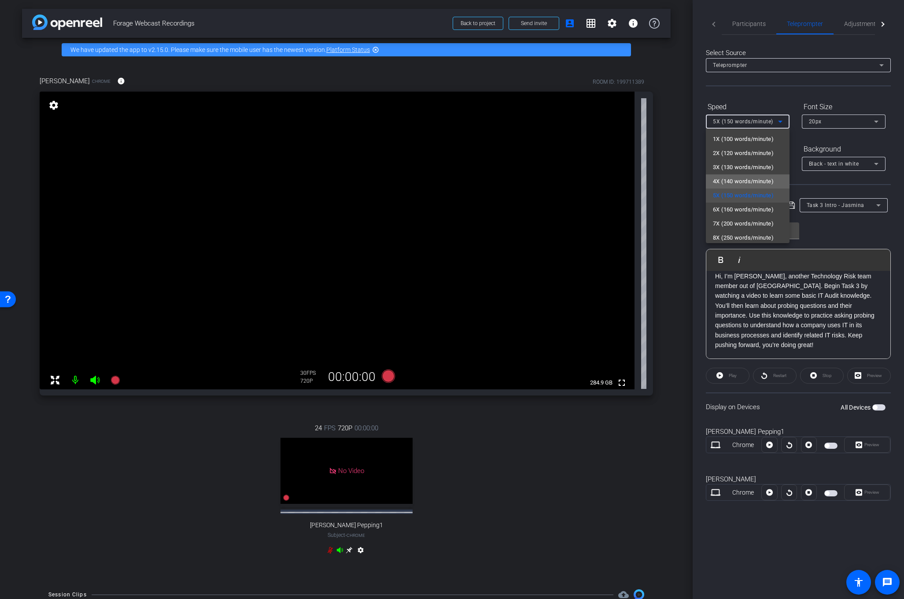
click at [755, 179] on span "4X (140 words/minute)" at bounding box center [743, 181] width 61 height 11
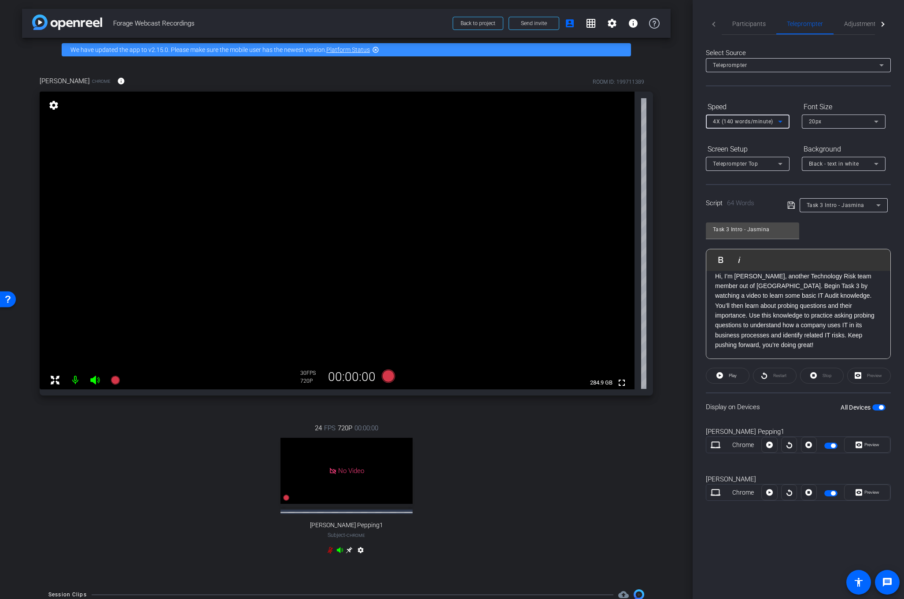
click at [115, 462] on div "24 FPS 720P 00:00:00 No Video Kristy Pepping1 Subject - Chrome settings" at bounding box center [346, 490] width 613 height 163
click at [117, 381] on icon at bounding box center [114, 380] width 9 height 9
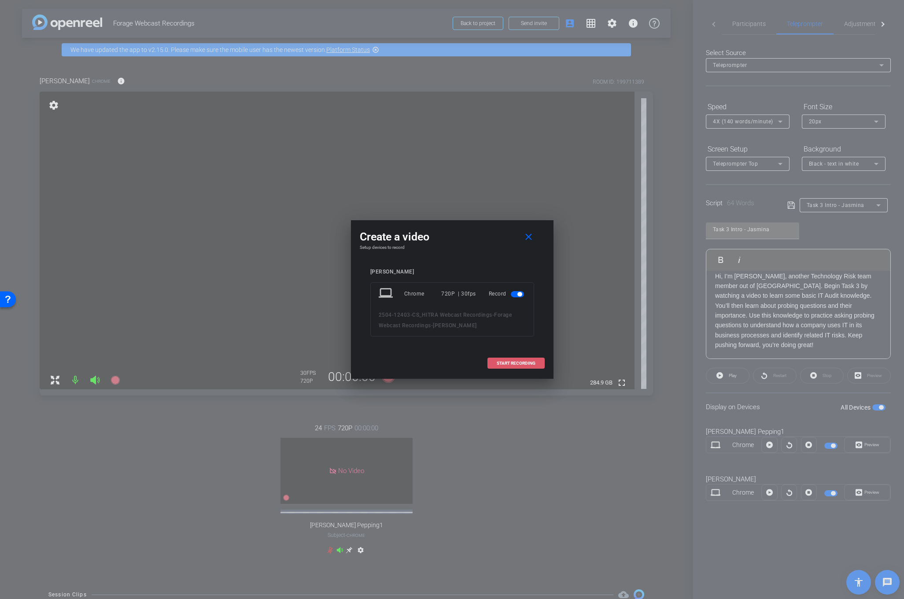
click at [504, 364] on span "START RECORDING" at bounding box center [516, 363] width 39 height 4
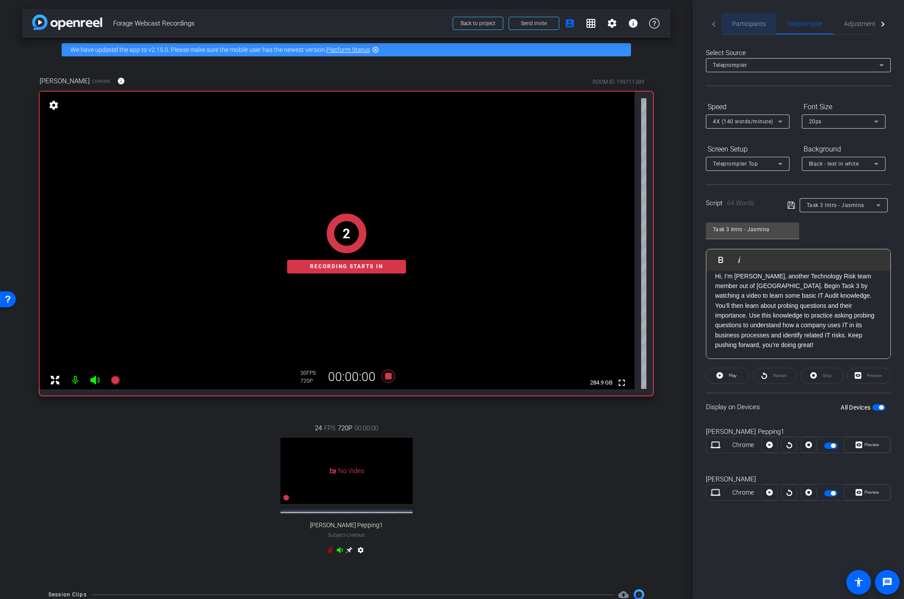
click at [751, 23] on span "Participants" at bounding box center [748, 24] width 33 height 6
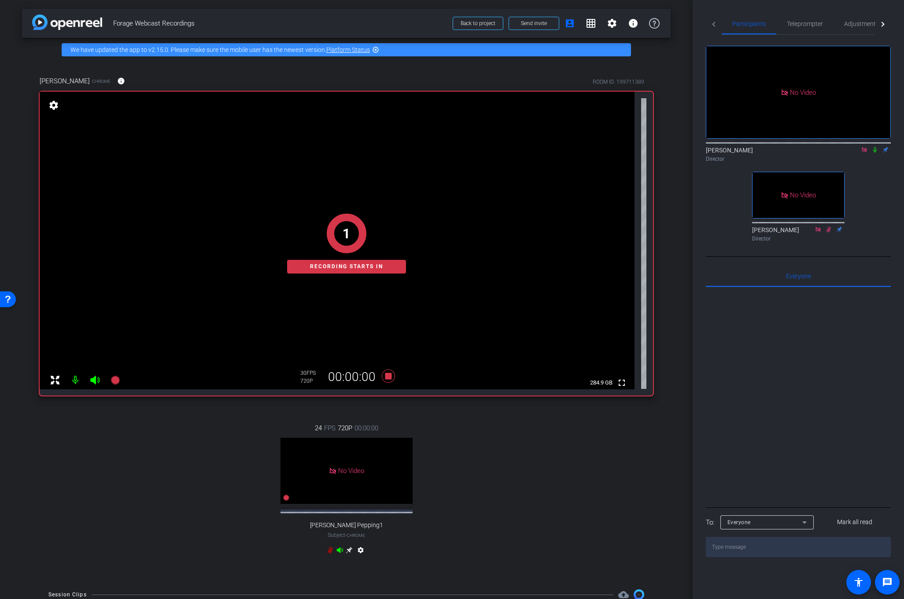
click at [877, 147] on icon at bounding box center [874, 150] width 7 height 6
click at [798, 25] on span "Teleprompter" at bounding box center [805, 24] width 36 height 6
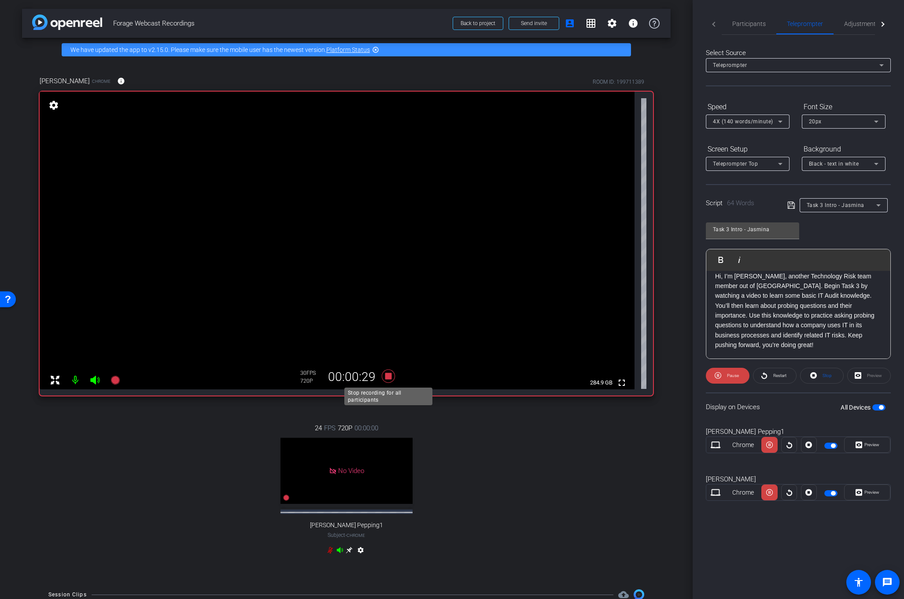
click at [389, 380] on icon at bounding box center [388, 376] width 21 height 16
click at [755, 23] on span "Participants" at bounding box center [748, 24] width 33 height 6
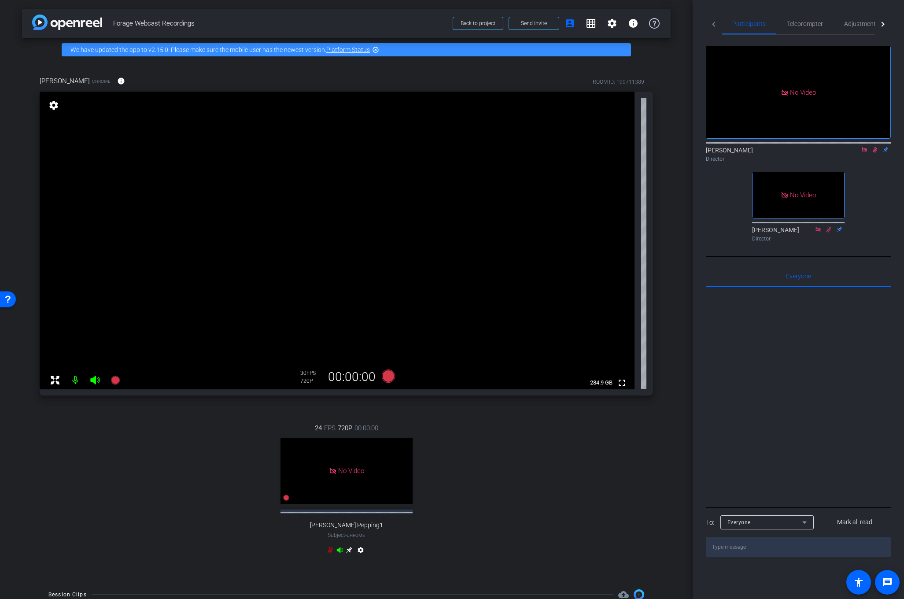
click at [874, 147] on icon at bounding box center [874, 150] width 7 height 6
click at [796, 22] on span "Teleprompter" at bounding box center [805, 24] width 36 height 6
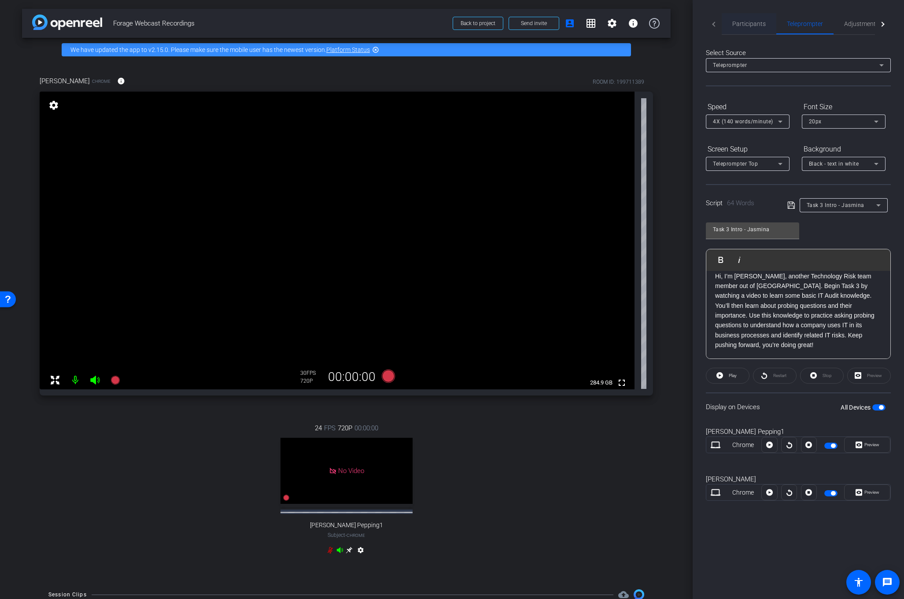
click at [744, 21] on span "Participants" at bounding box center [748, 24] width 33 height 6
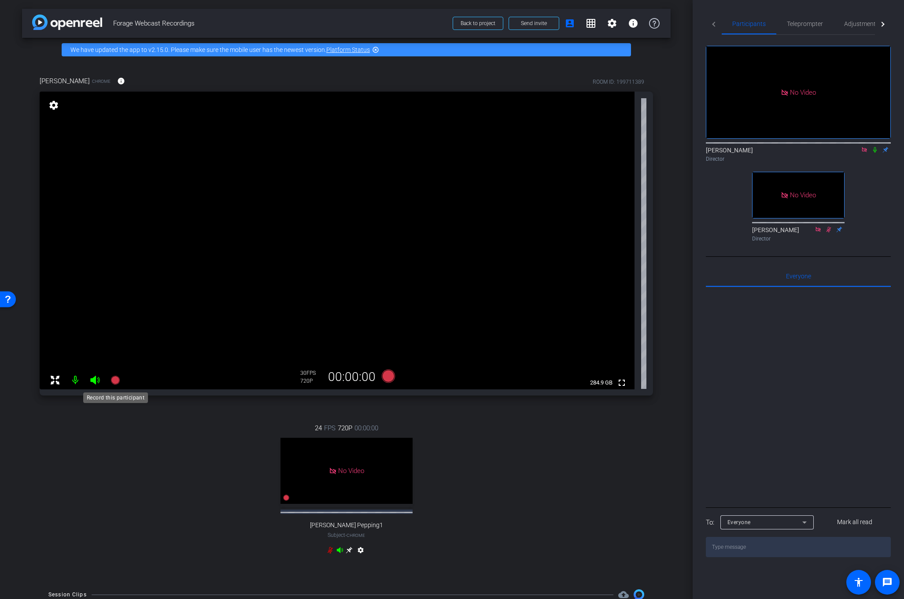
click at [111, 379] on icon at bounding box center [114, 380] width 9 height 9
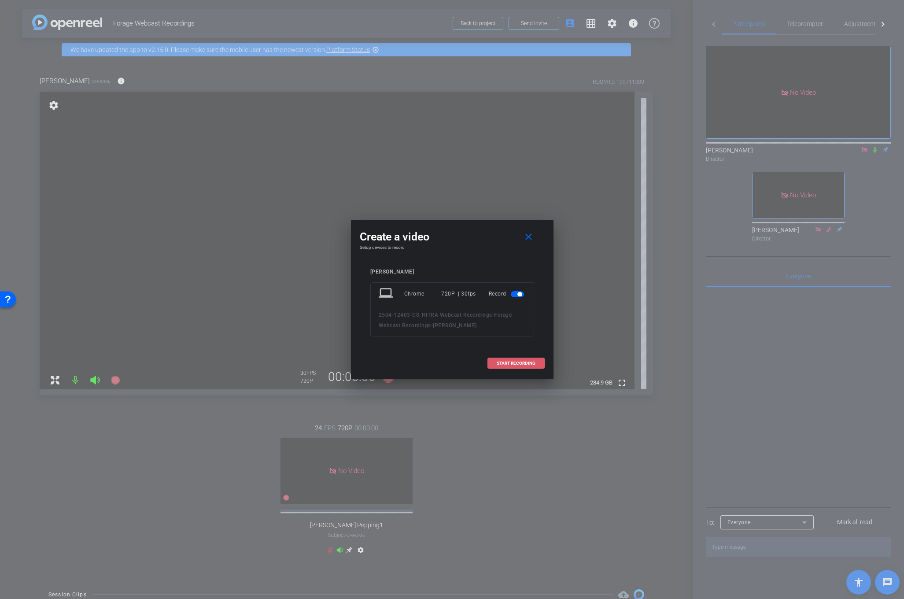
click at [510, 367] on span at bounding box center [516, 363] width 56 height 21
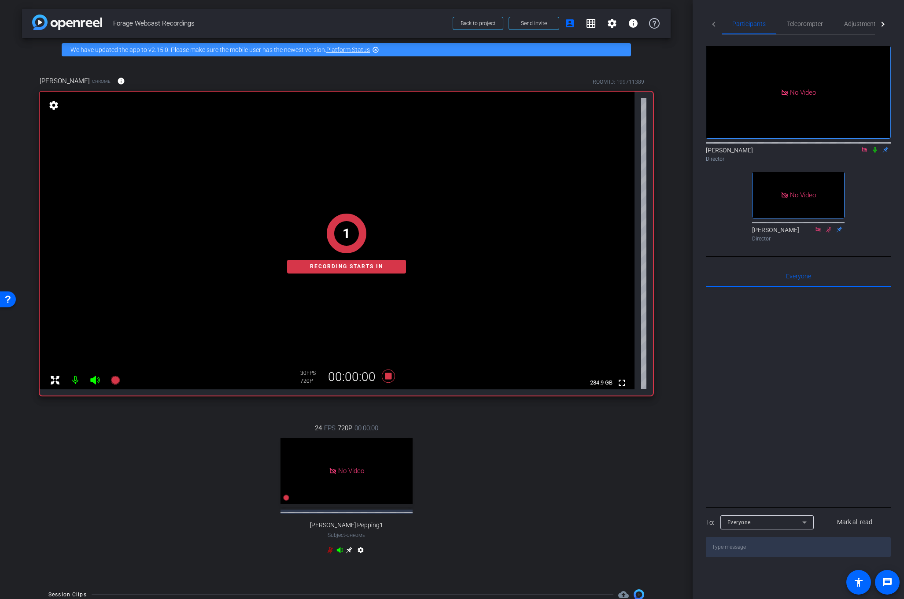
click at [876, 147] on icon at bounding box center [874, 150] width 7 height 6
click at [793, 22] on span "Teleprompter" at bounding box center [805, 24] width 36 height 6
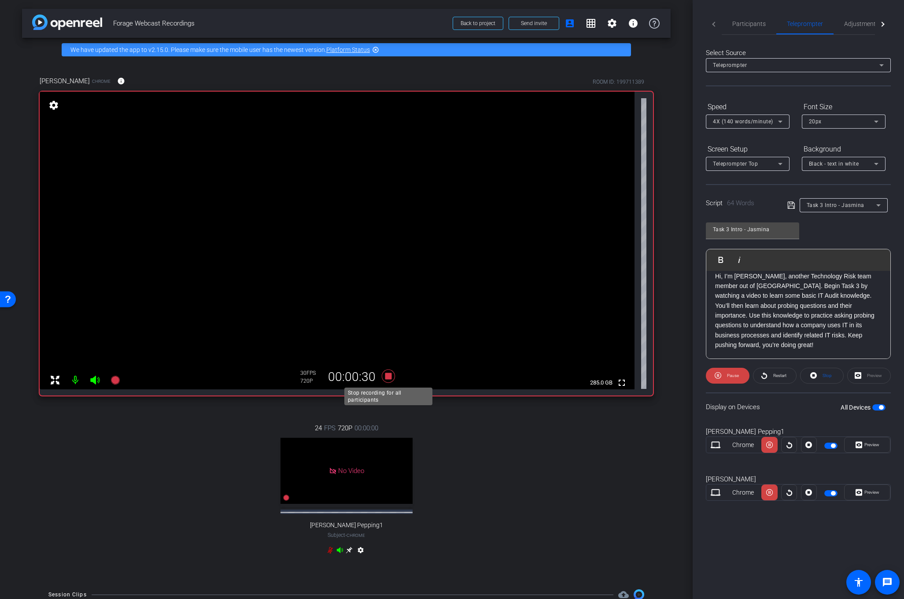
click at [388, 374] on icon at bounding box center [387, 375] width 13 height 13
click at [738, 26] on span "Participants" at bounding box center [748, 24] width 33 height 6
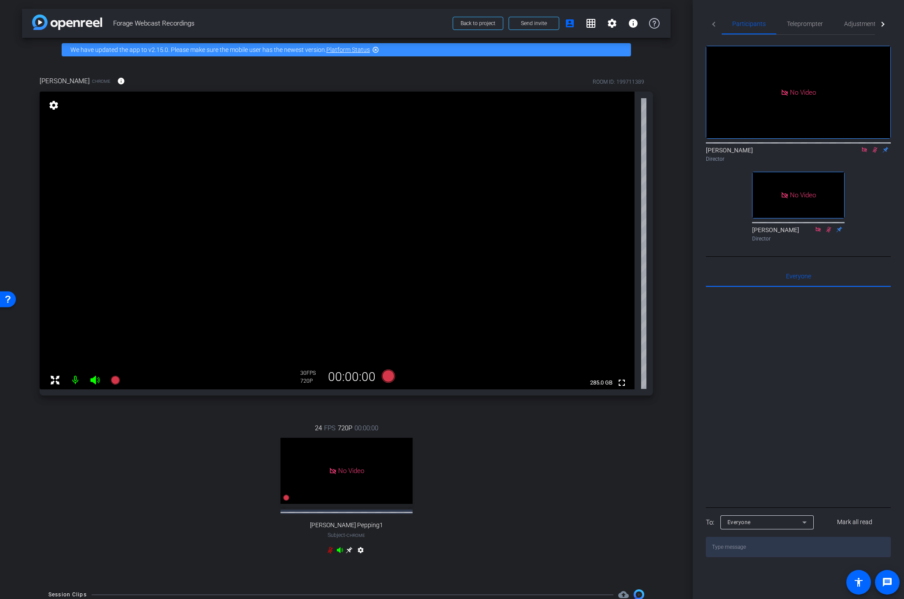
click at [877, 147] on icon at bounding box center [874, 150] width 7 height 6
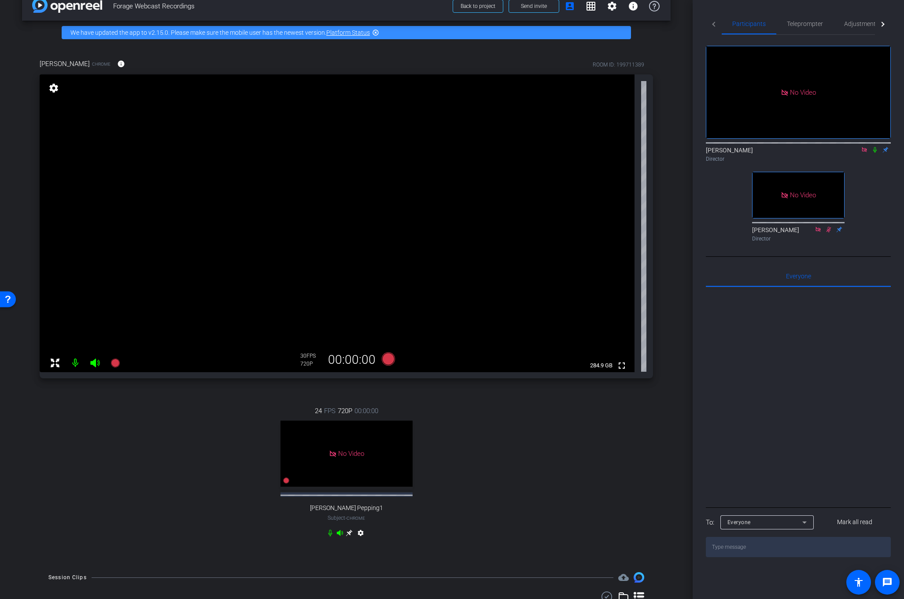
scroll to position [21, 0]
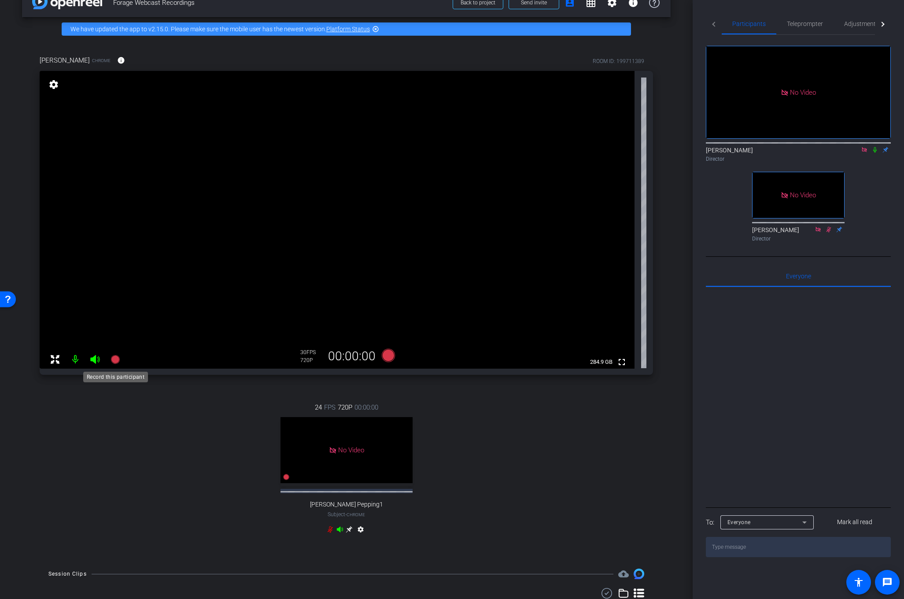
click at [113, 361] on icon at bounding box center [114, 359] width 9 height 9
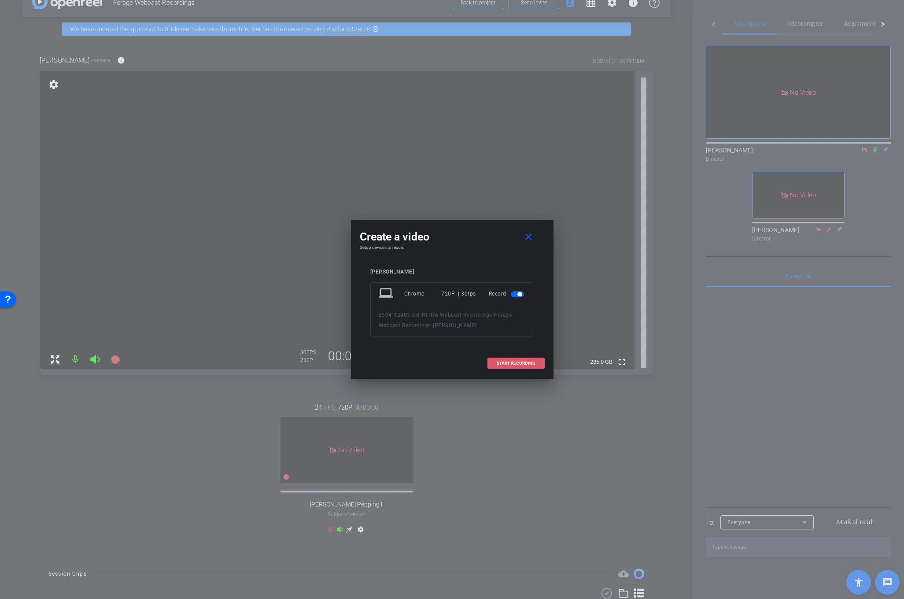
click at [515, 361] on span "START RECORDING" at bounding box center [516, 363] width 39 height 4
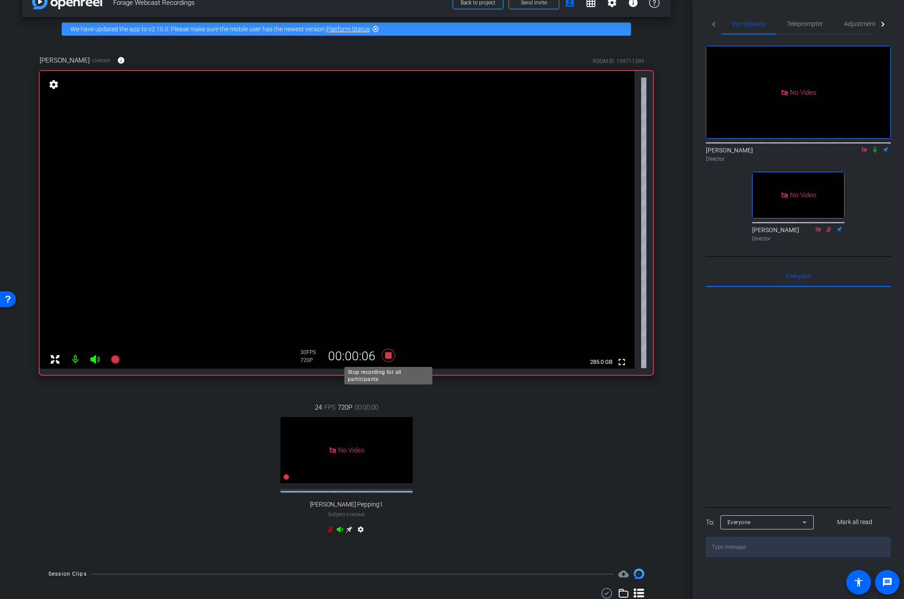
click at [388, 356] on icon at bounding box center [387, 355] width 13 height 13
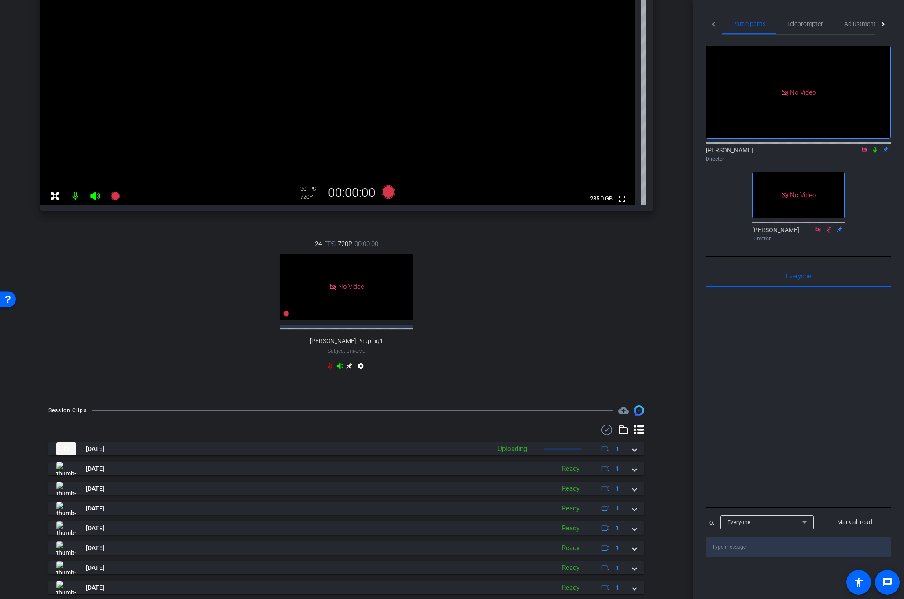
scroll to position [250, 0]
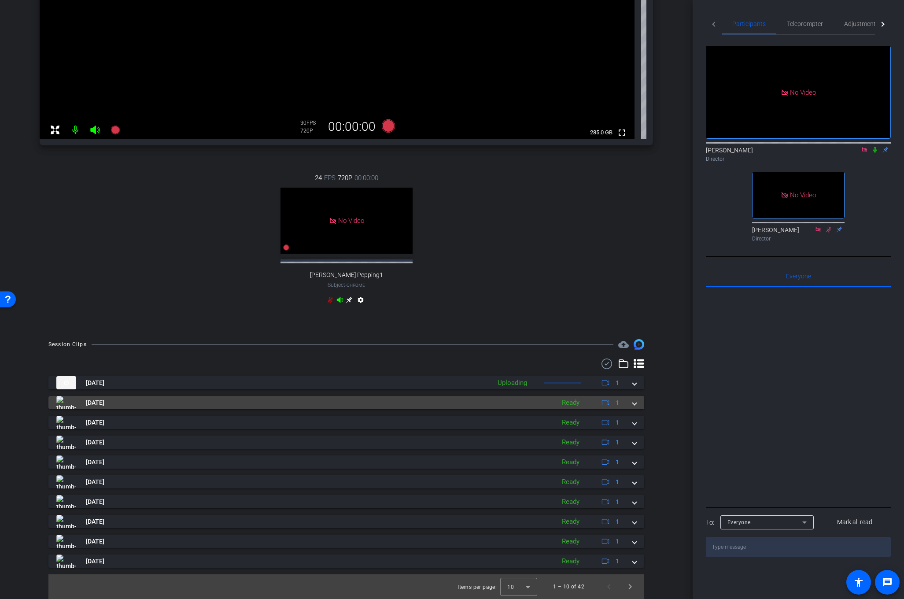
click at [633, 402] on span at bounding box center [635, 402] width 4 height 9
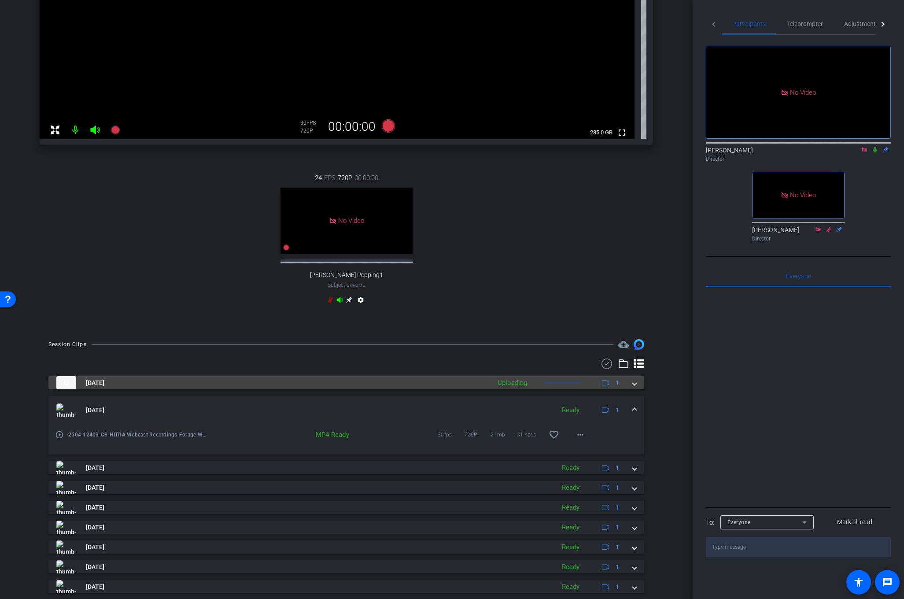
click at [637, 384] on mat-expansion-panel-header "Aug 20, 2025 Uploading 1" at bounding box center [346, 382] width 596 height 13
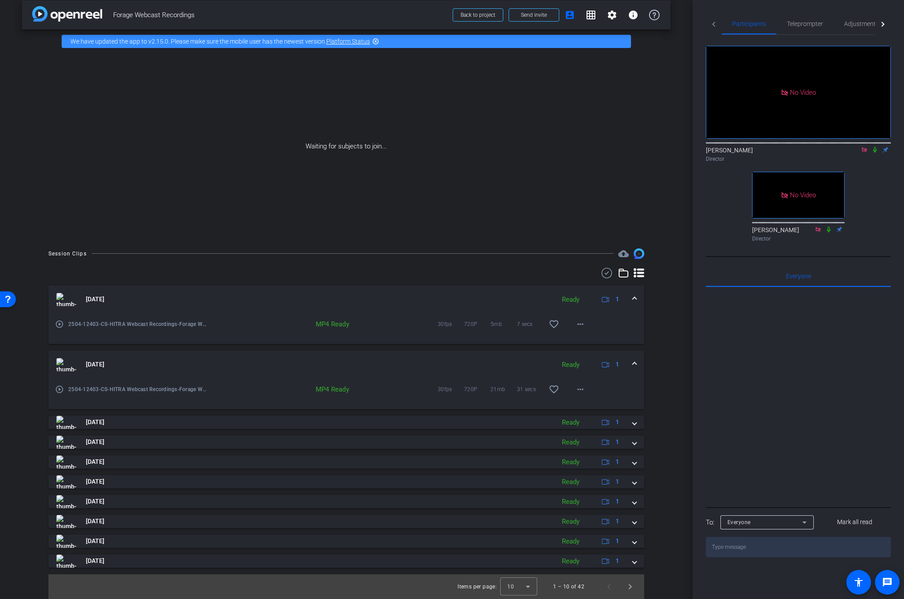
scroll to position [8, 0]
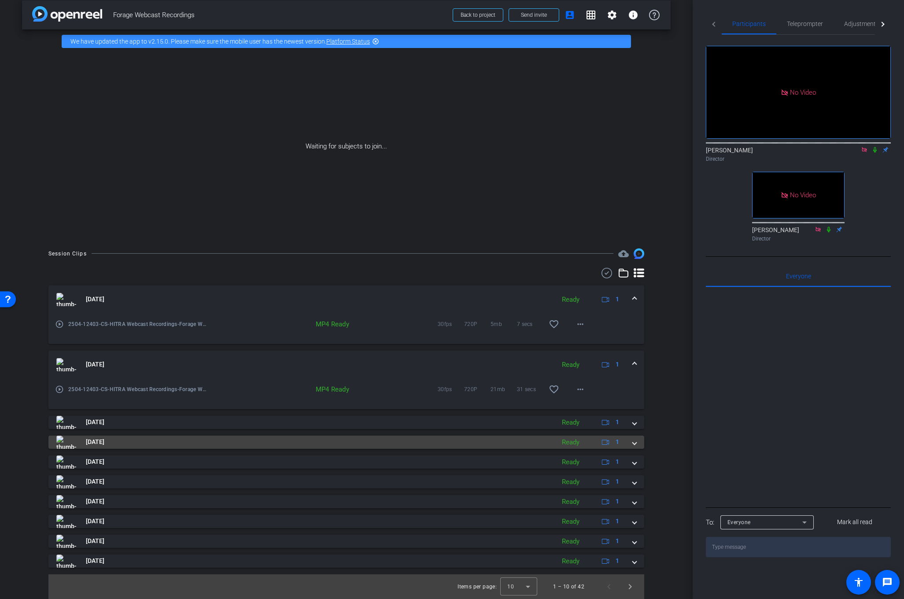
click at [636, 446] on mat-expansion-panel-header "Aug 20, 2025 Ready 1" at bounding box center [346, 441] width 596 height 13
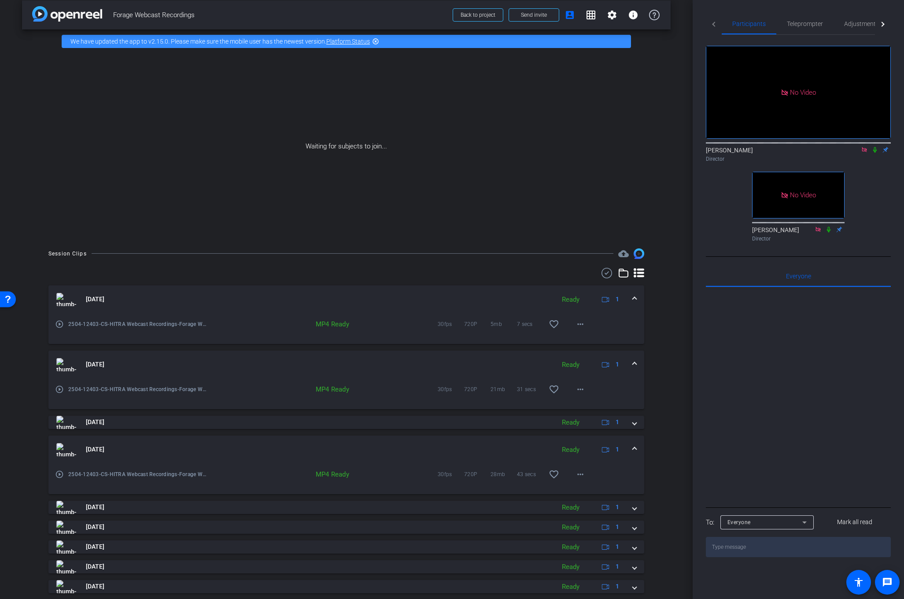
click at [637, 365] on mat-expansion-panel-header "Aug 20, 2025 Ready 1" at bounding box center [346, 364] width 596 height 28
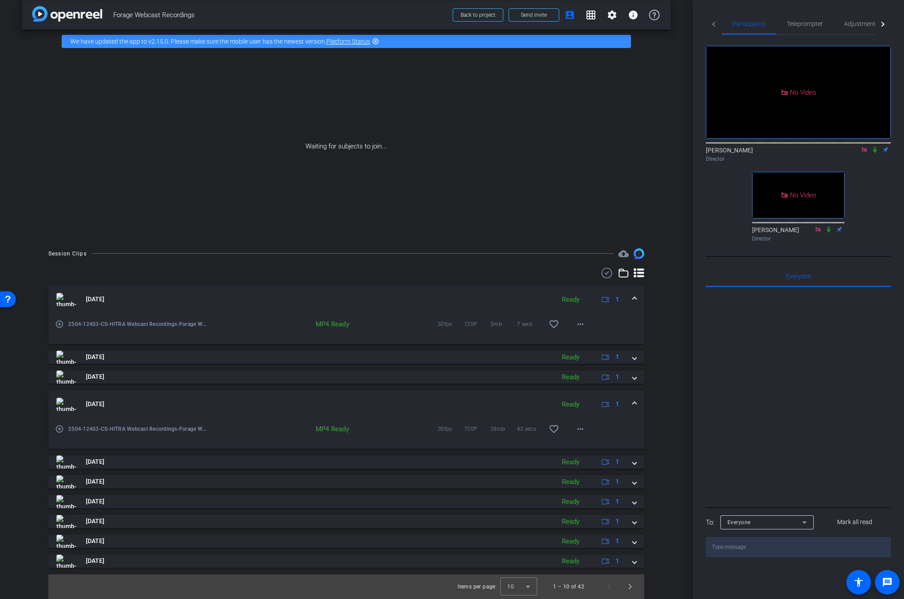
click at [637, 301] on mat-expansion-panel-header "Aug 20, 2025 Ready 1" at bounding box center [346, 299] width 596 height 28
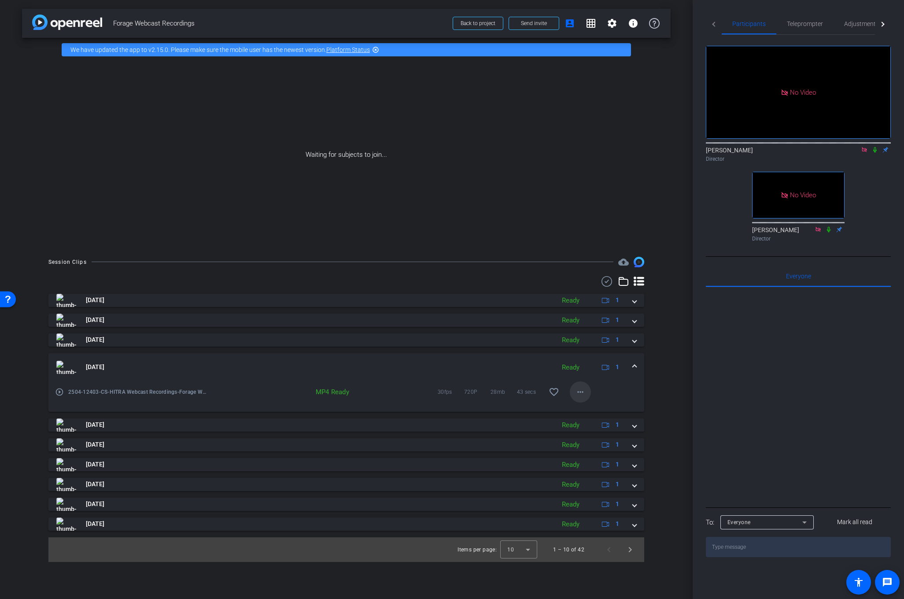
click at [579, 392] on mat-icon "more_horiz" at bounding box center [580, 392] width 11 height 11
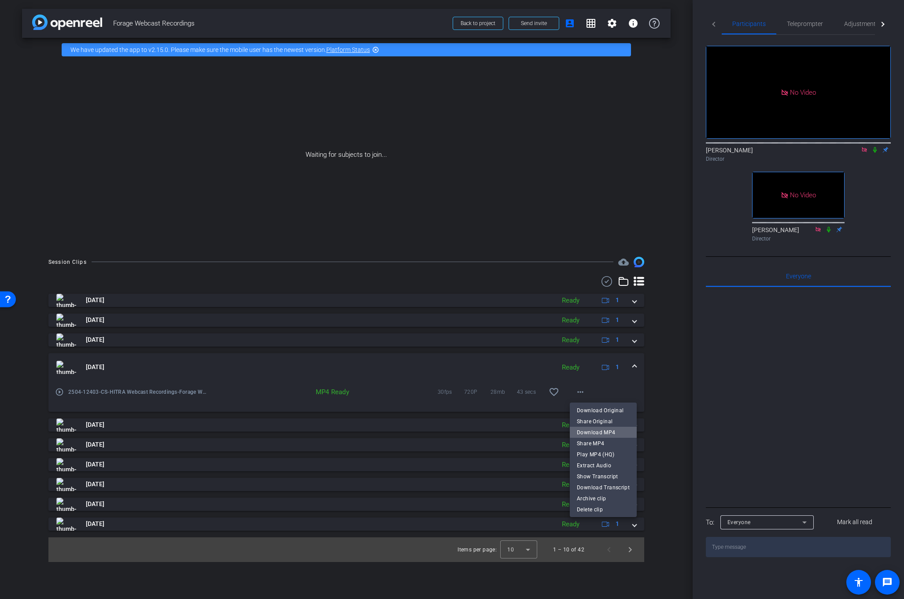
click at [623, 429] on span "Download MP4" at bounding box center [603, 432] width 53 height 11
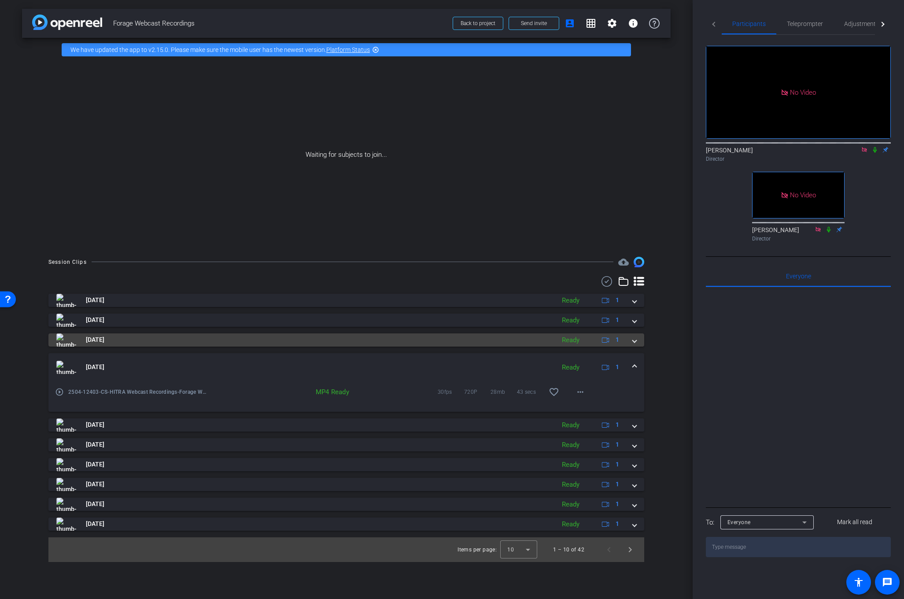
click at [634, 341] on span at bounding box center [635, 339] width 4 height 9
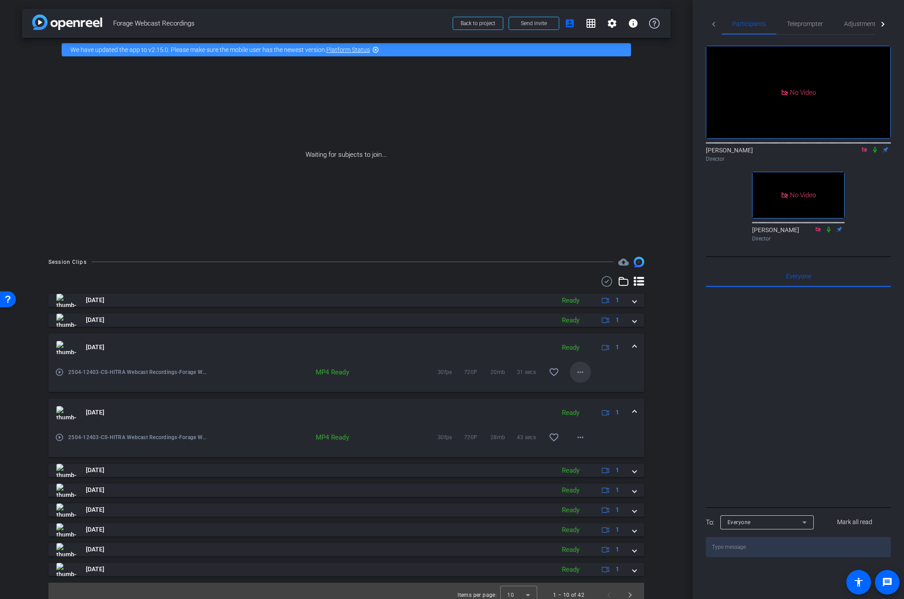
click at [582, 371] on mat-icon "more_horiz" at bounding box center [580, 372] width 11 height 11
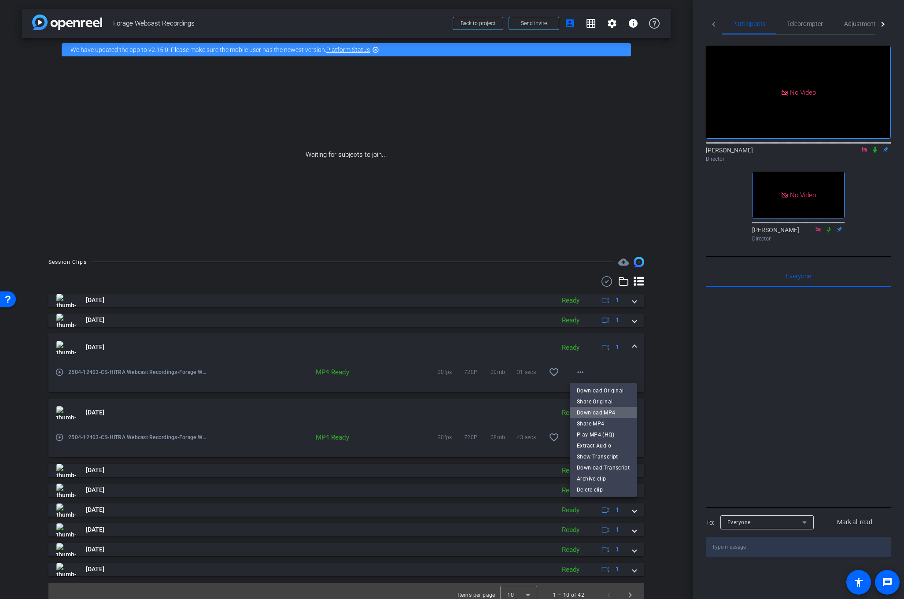
click at [604, 410] on span "Download MP4" at bounding box center [603, 412] width 53 height 11
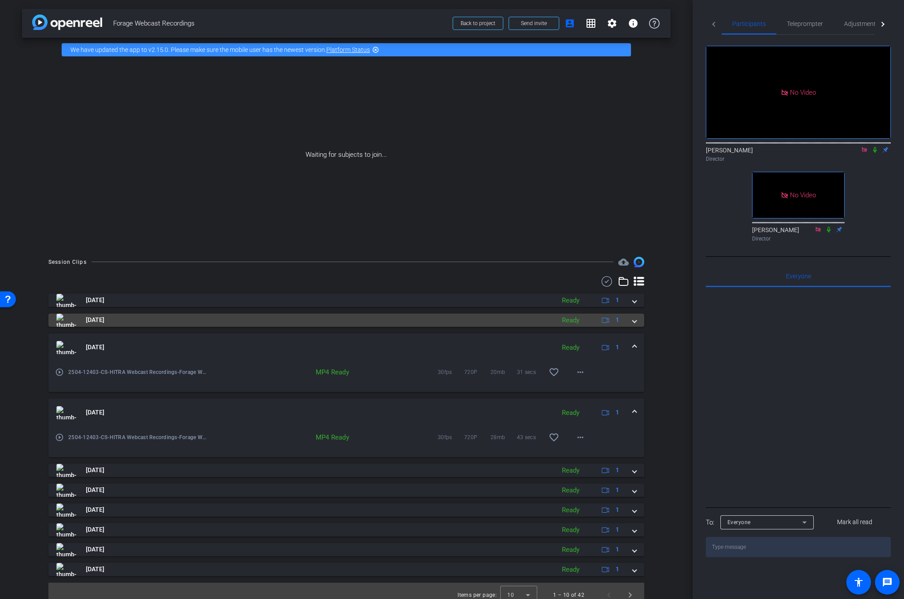
click at [635, 323] on span at bounding box center [635, 319] width 4 height 9
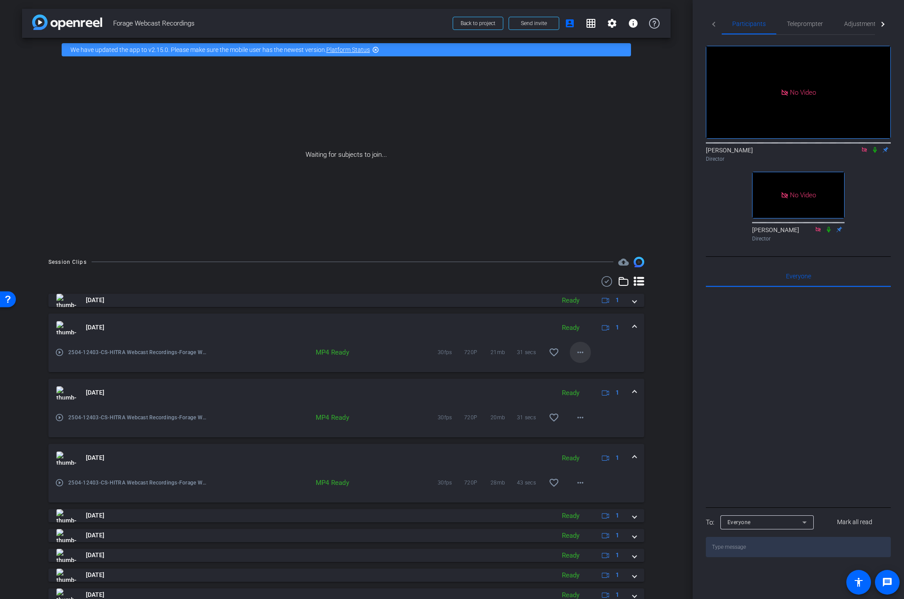
click at [581, 354] on mat-icon "more_horiz" at bounding box center [580, 352] width 11 height 11
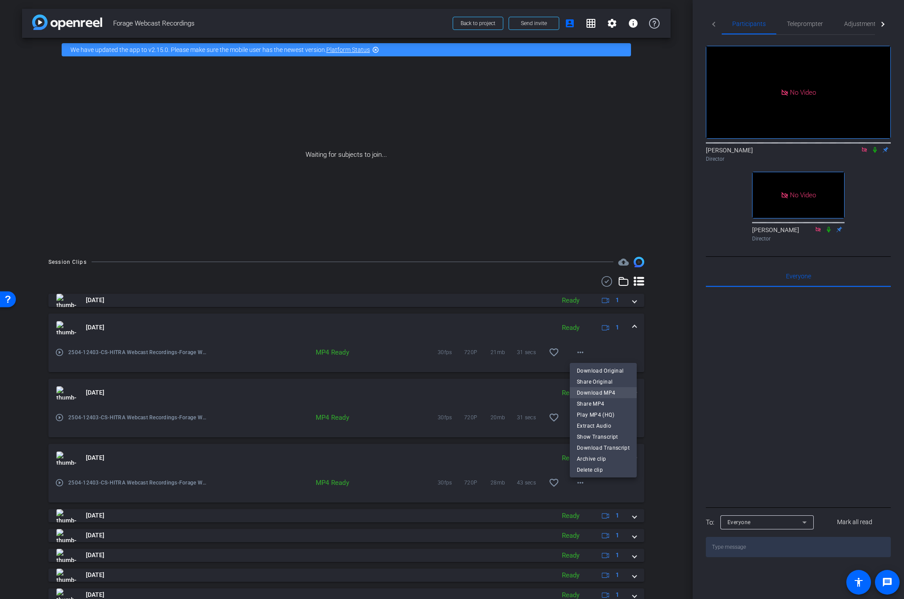
click at [606, 393] on span "Download MP4" at bounding box center [603, 392] width 53 height 11
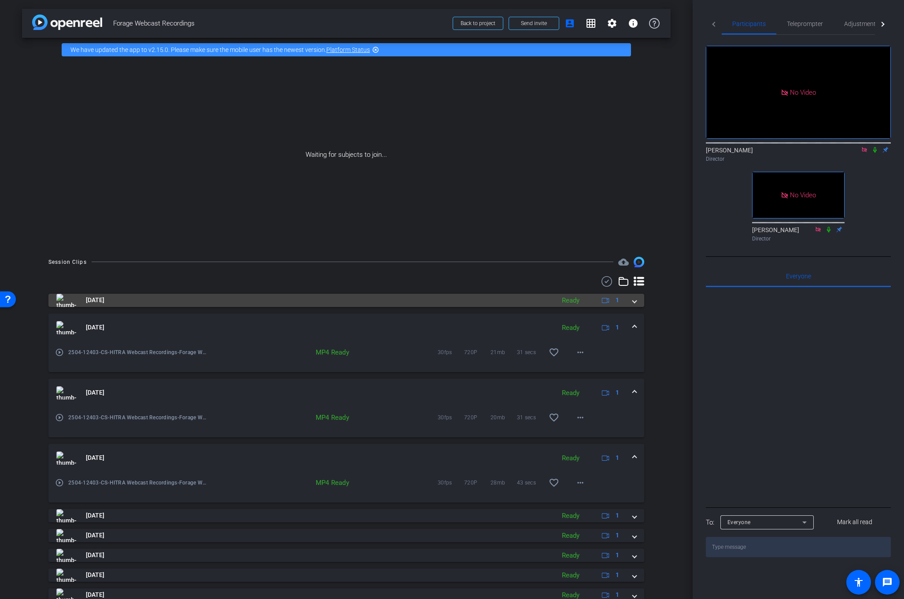
click at [634, 303] on span at bounding box center [635, 299] width 4 height 9
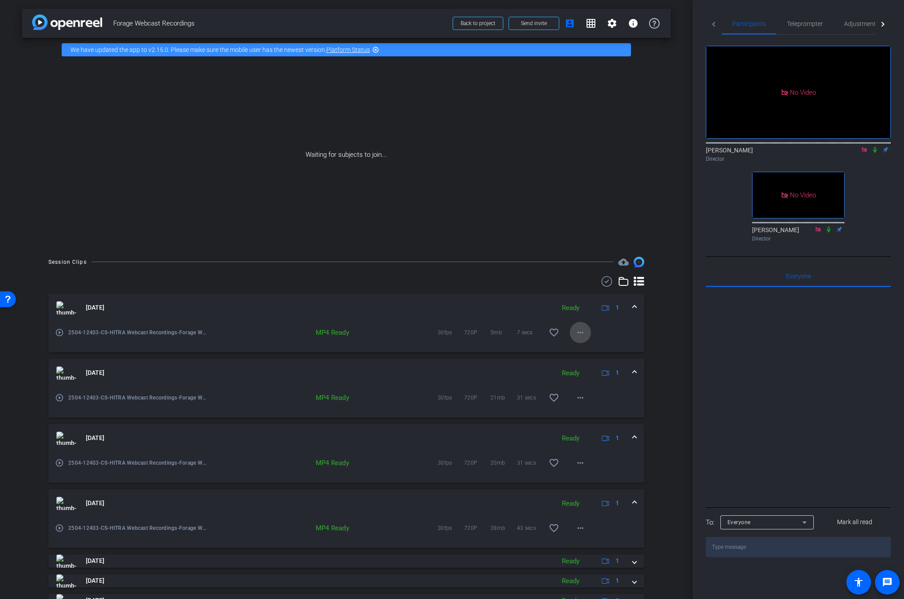
click at [584, 332] on mat-icon "more_horiz" at bounding box center [580, 332] width 11 height 11
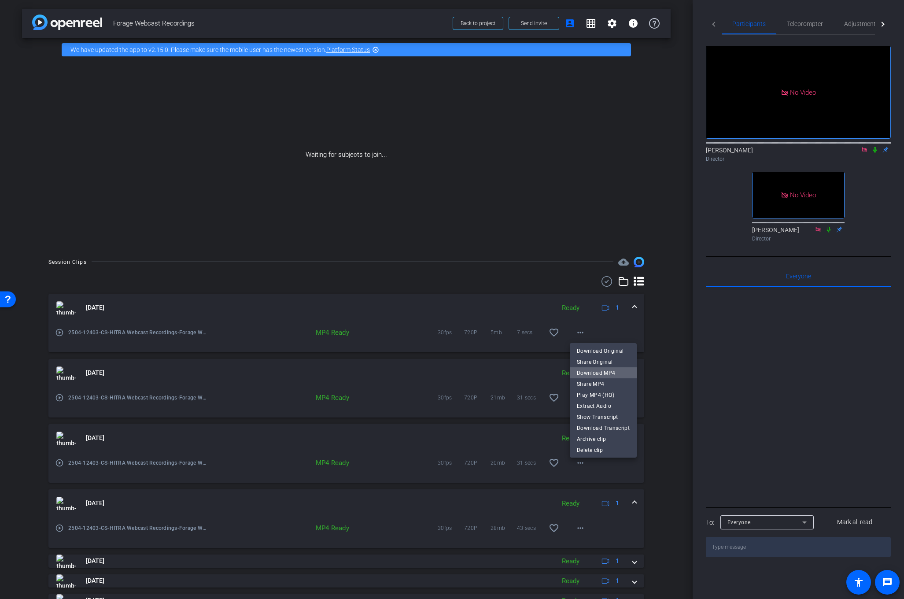
click at [611, 372] on span "Download MP4" at bounding box center [603, 372] width 53 height 11
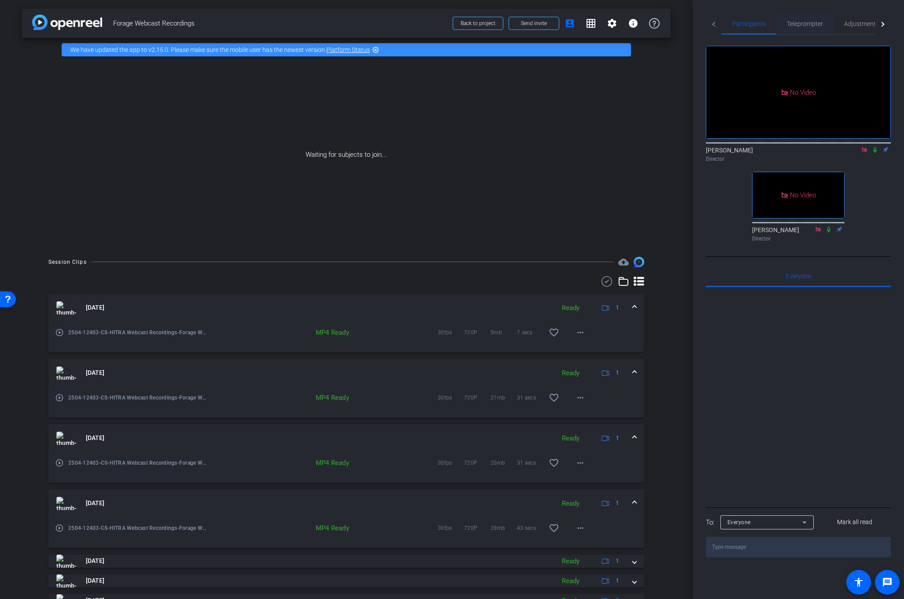
click at [807, 17] on span "Teleprompter" at bounding box center [805, 23] width 36 height 21
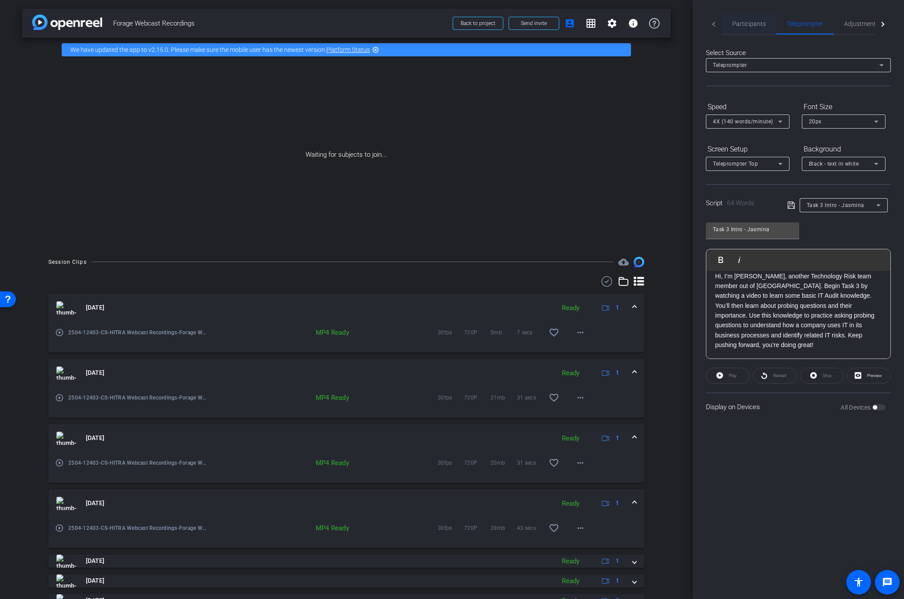
click at [741, 23] on span "Participants" at bounding box center [748, 24] width 33 height 6
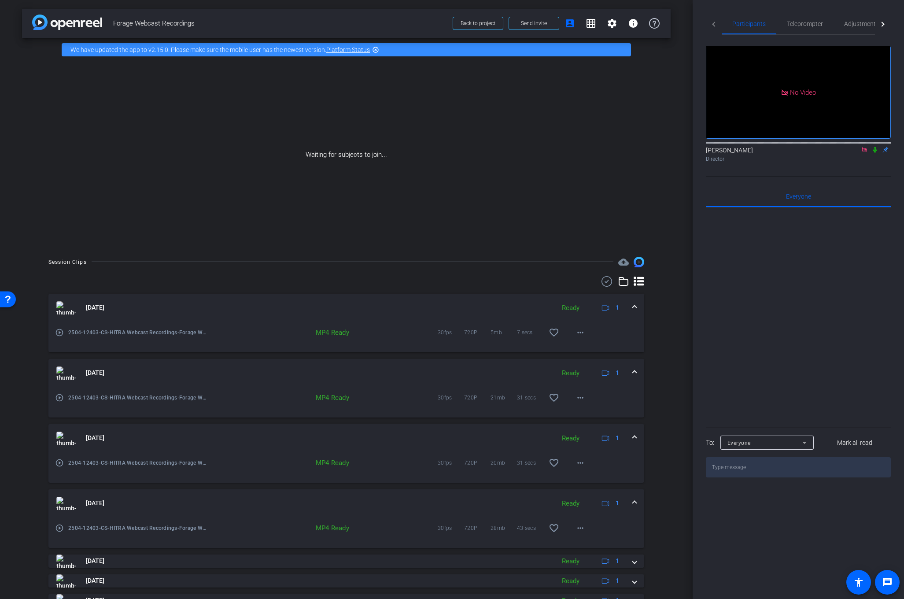
click at [874, 147] on icon at bounding box center [875, 150] width 4 height 6
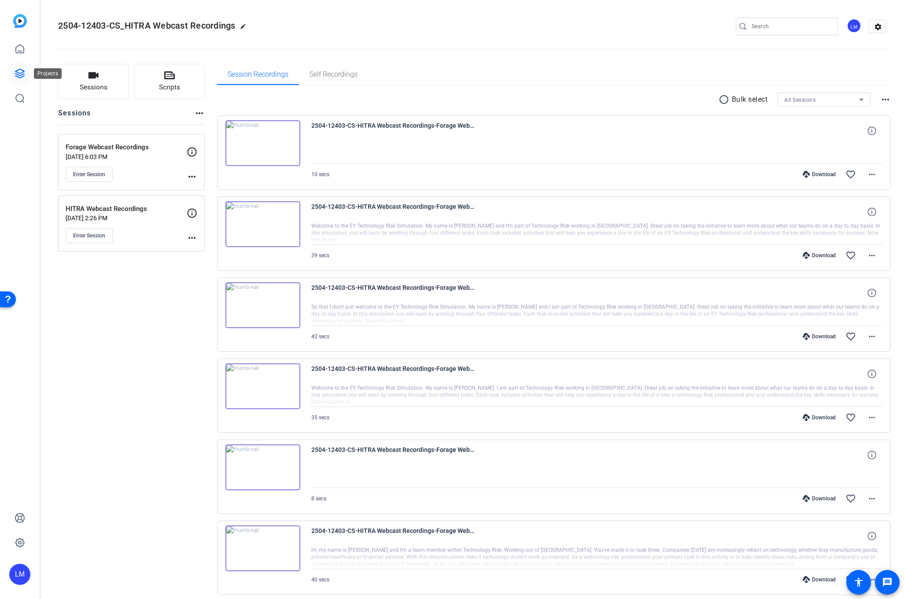
click at [18, 74] on icon at bounding box center [20, 73] width 11 height 11
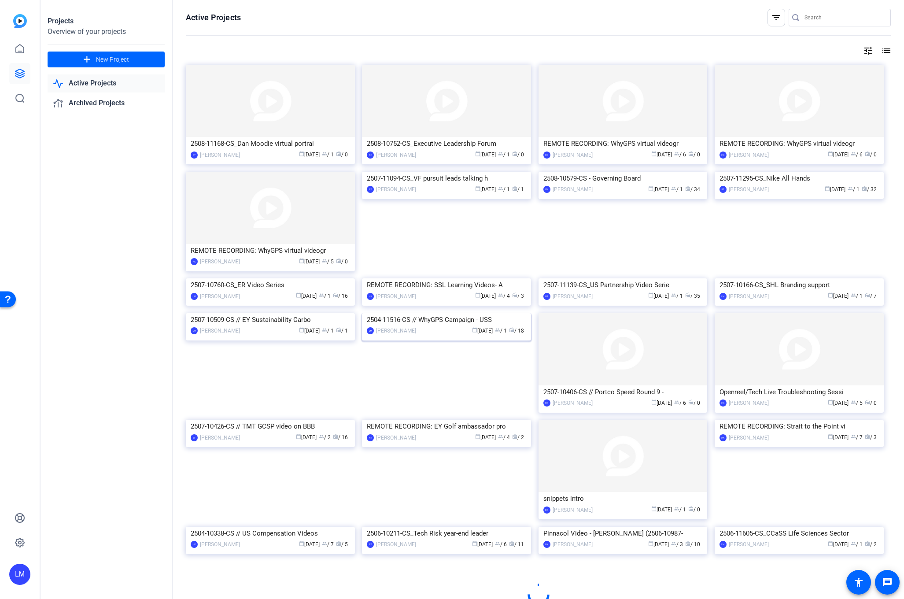
click at [410, 326] on div "2504-11516-CS // WhyGPS Campaign - USS" at bounding box center [446, 319] width 159 height 13
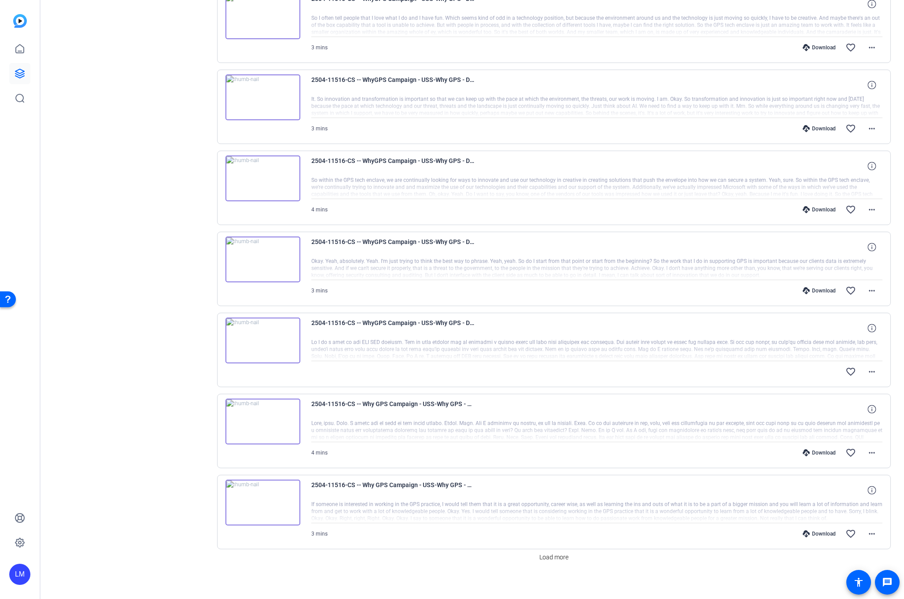
scroll to position [375, 0]
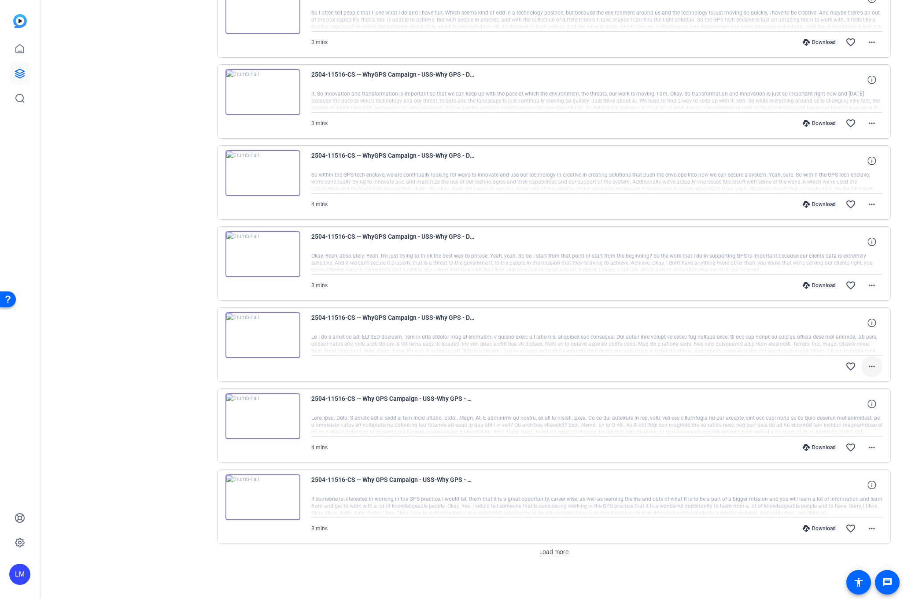
click at [873, 368] on mat-icon "more_horiz" at bounding box center [871, 366] width 11 height 11
click at [136, 309] on div at bounding box center [452, 299] width 904 height 599
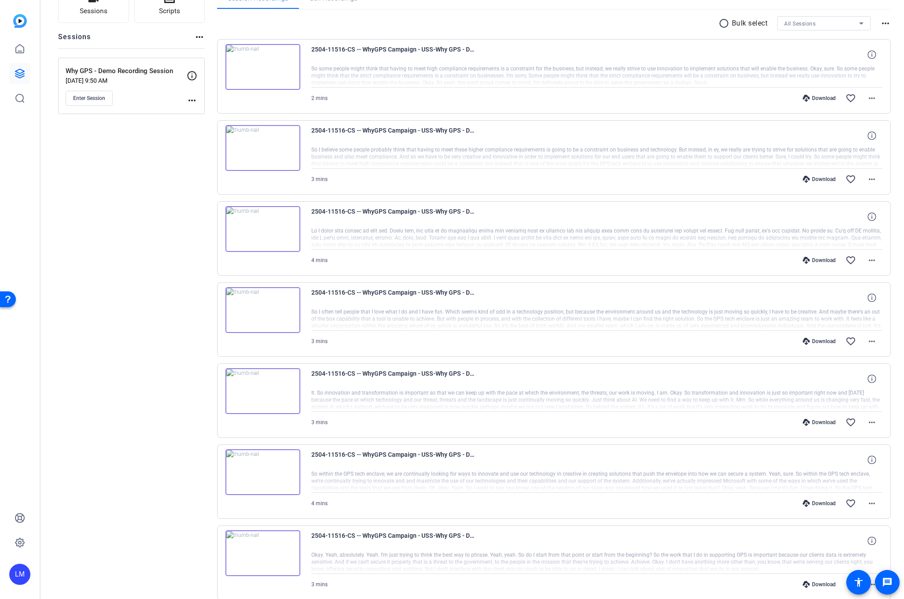
scroll to position [0, 0]
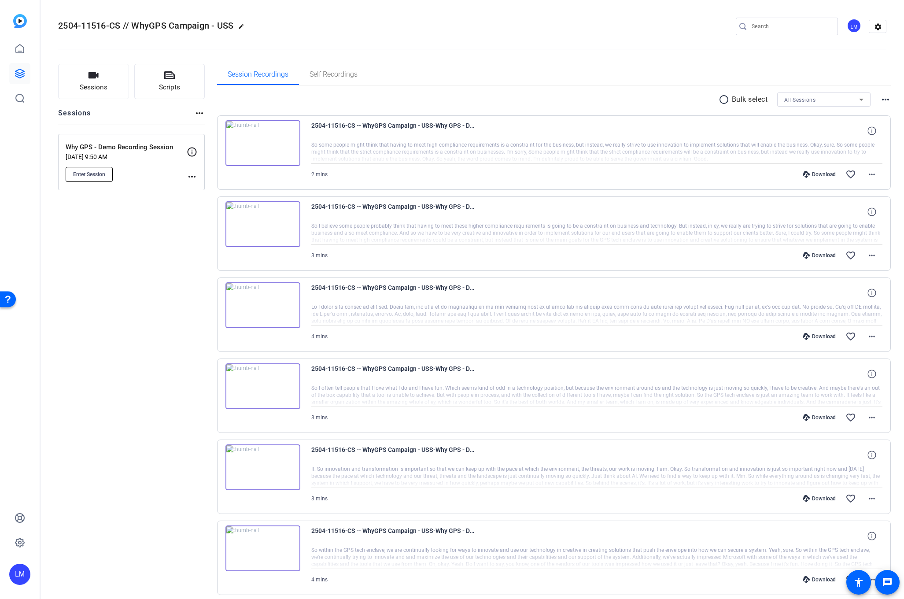
click at [91, 171] on span "Enter Session" at bounding box center [89, 174] width 32 height 7
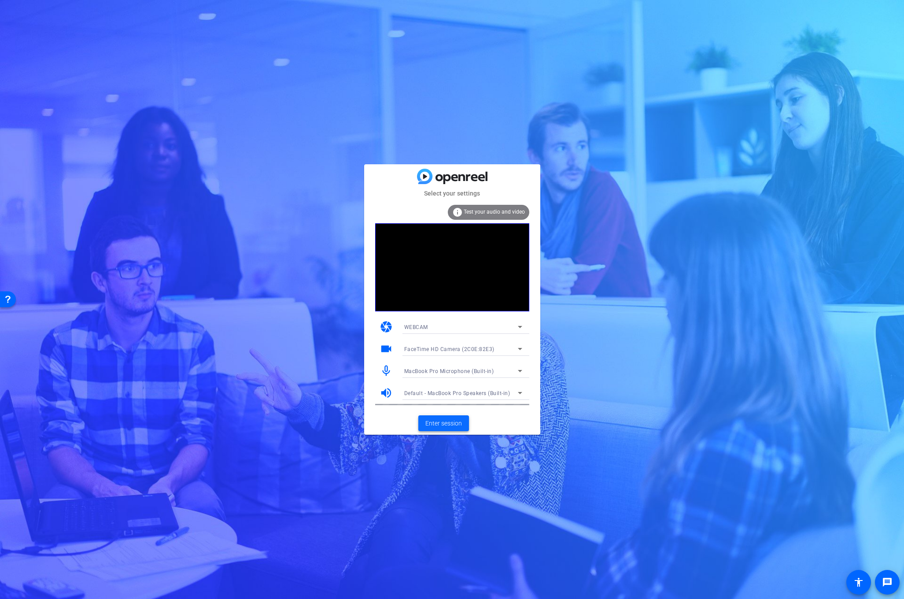
click at [439, 420] on span "Enter session" at bounding box center [443, 423] width 37 height 9
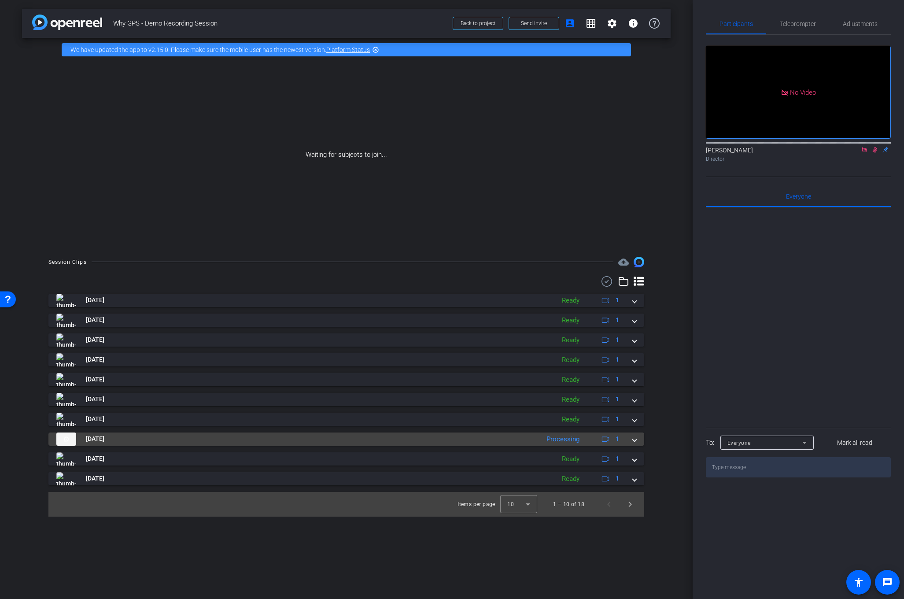
click at [634, 438] on span at bounding box center [635, 438] width 4 height 9
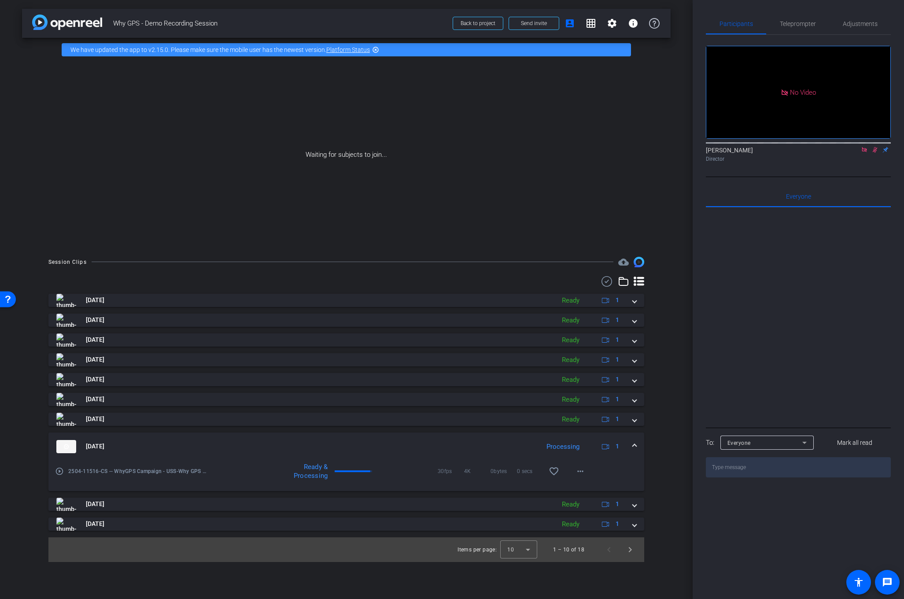
click at [634, 438] on mat-expansion-panel-header "[DATE] Processing 1" at bounding box center [346, 446] width 596 height 28
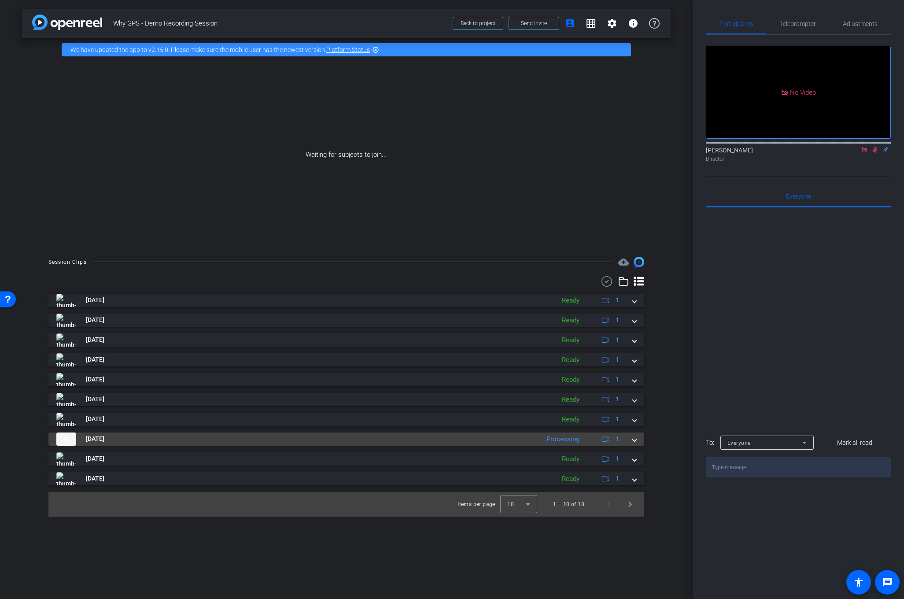
click at [633, 442] on span at bounding box center [635, 438] width 4 height 9
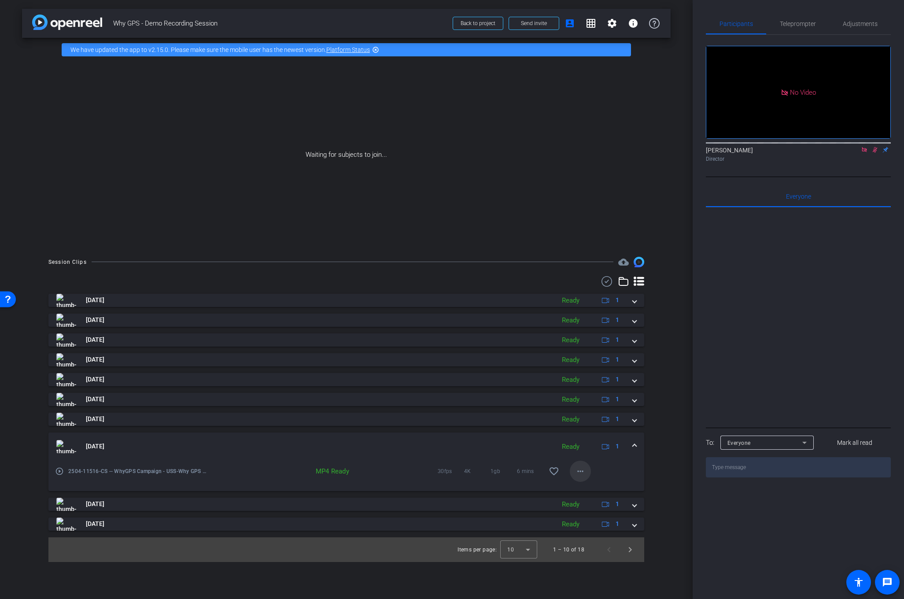
click at [580, 472] on mat-icon "more_horiz" at bounding box center [580, 471] width 11 height 11
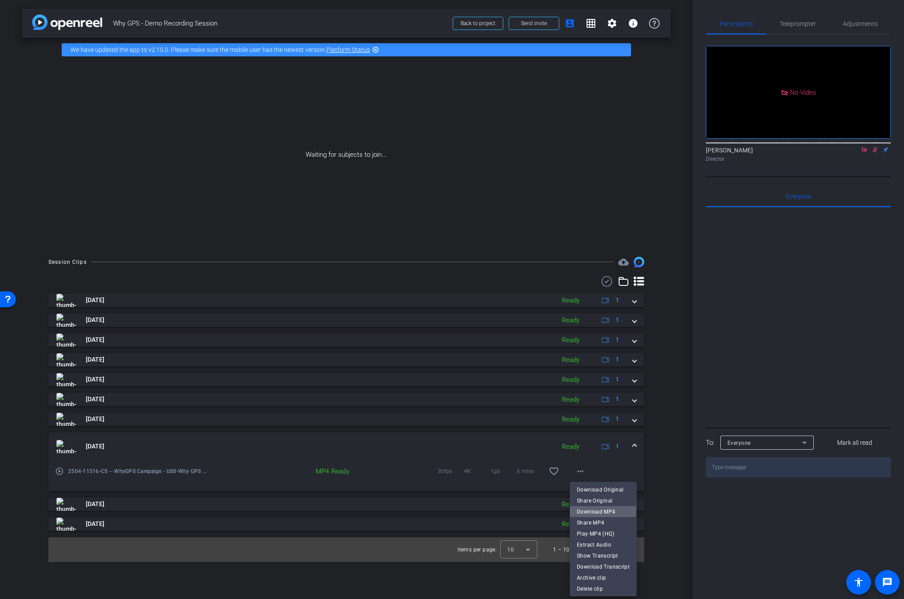
click at [582, 509] on span "Download MP4" at bounding box center [603, 511] width 53 height 11
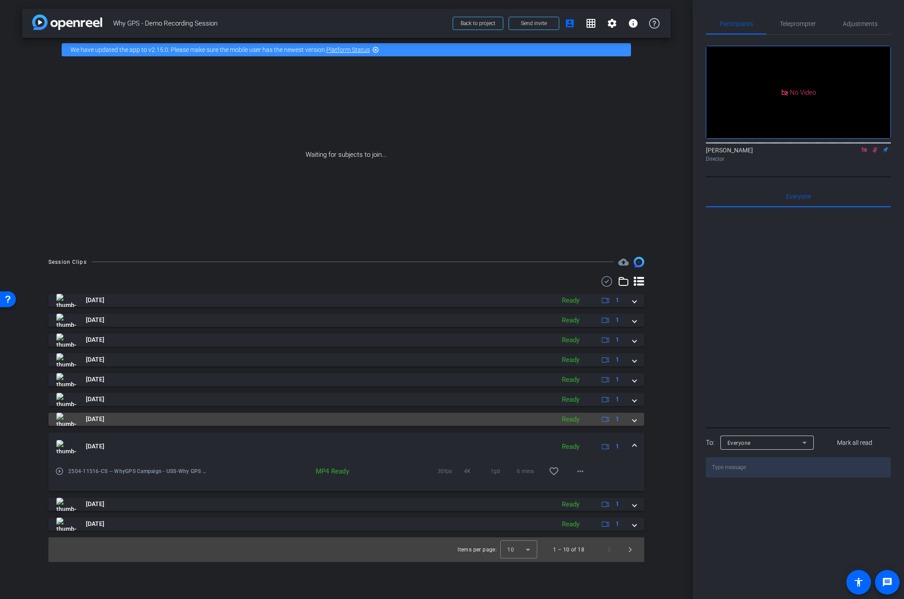
click at [635, 418] on span at bounding box center [635, 418] width 4 height 9
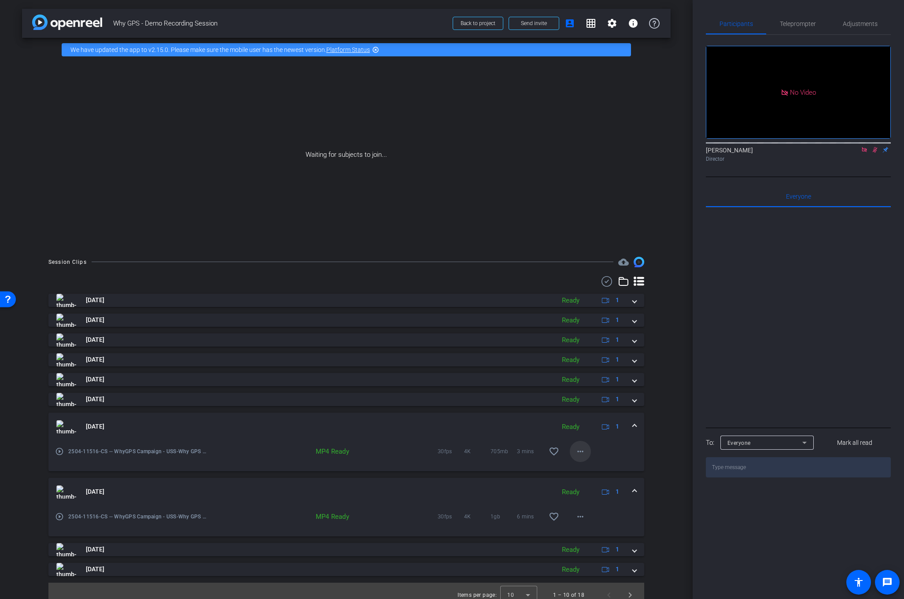
click at [580, 452] on mat-icon "more_horiz" at bounding box center [580, 451] width 11 height 11
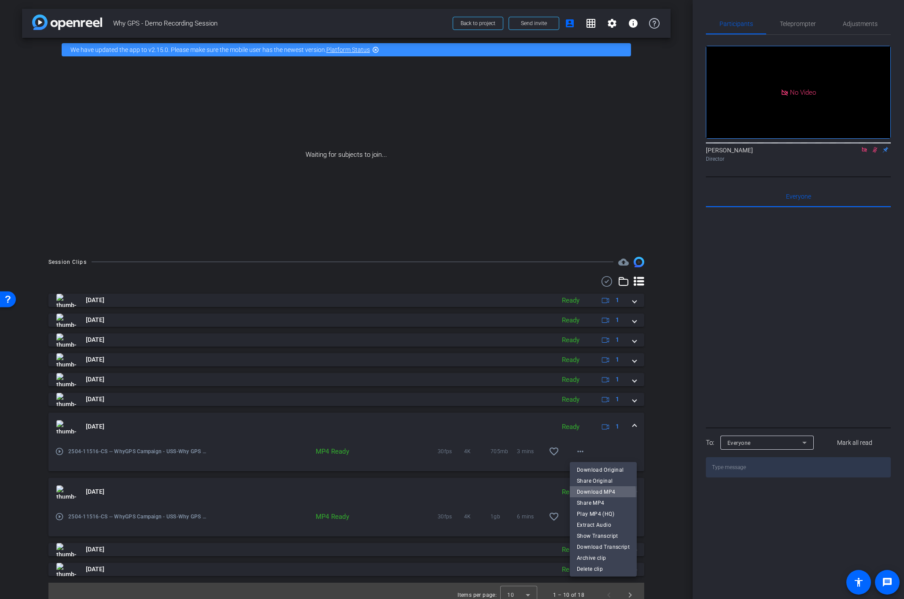
click at [597, 492] on span "Download MP4" at bounding box center [603, 491] width 53 height 11
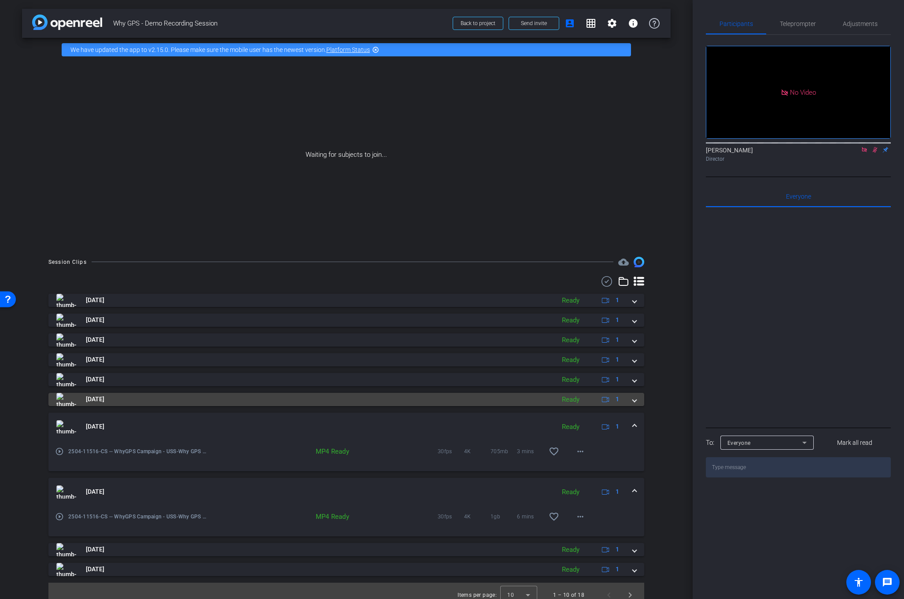
click at [635, 398] on span at bounding box center [635, 398] width 4 height 9
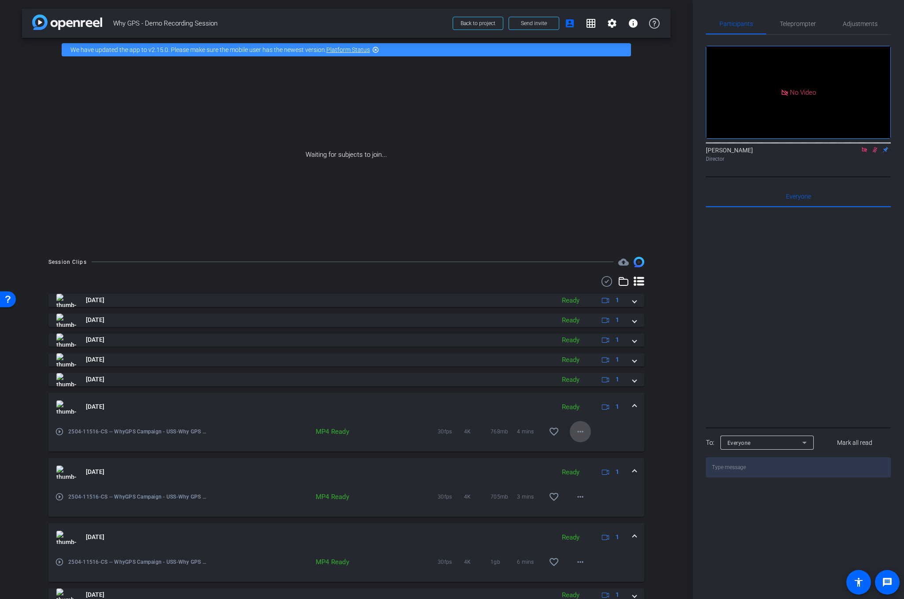
click at [580, 428] on mat-icon "more_horiz" at bounding box center [580, 431] width 11 height 11
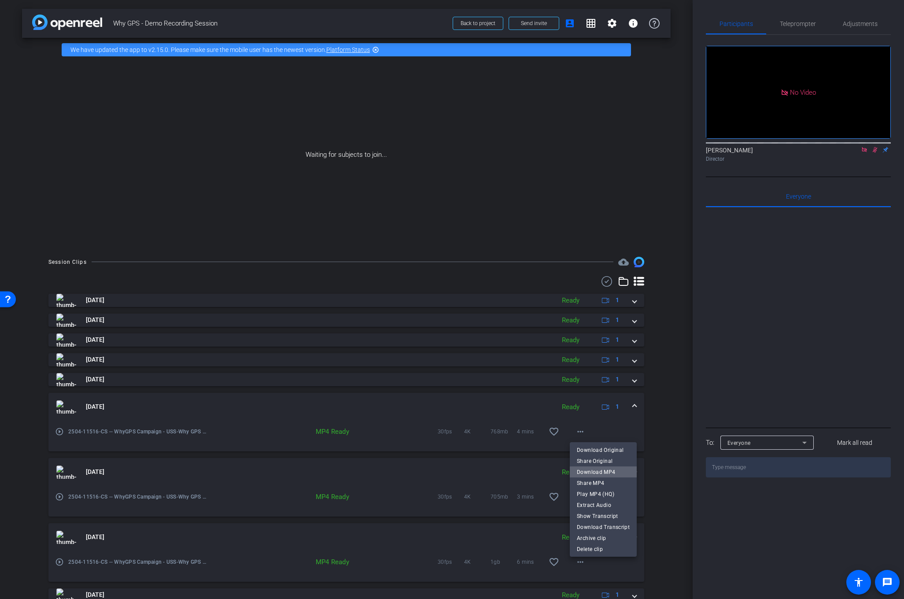
click at [604, 475] on span "Download MP4" at bounding box center [603, 471] width 53 height 11
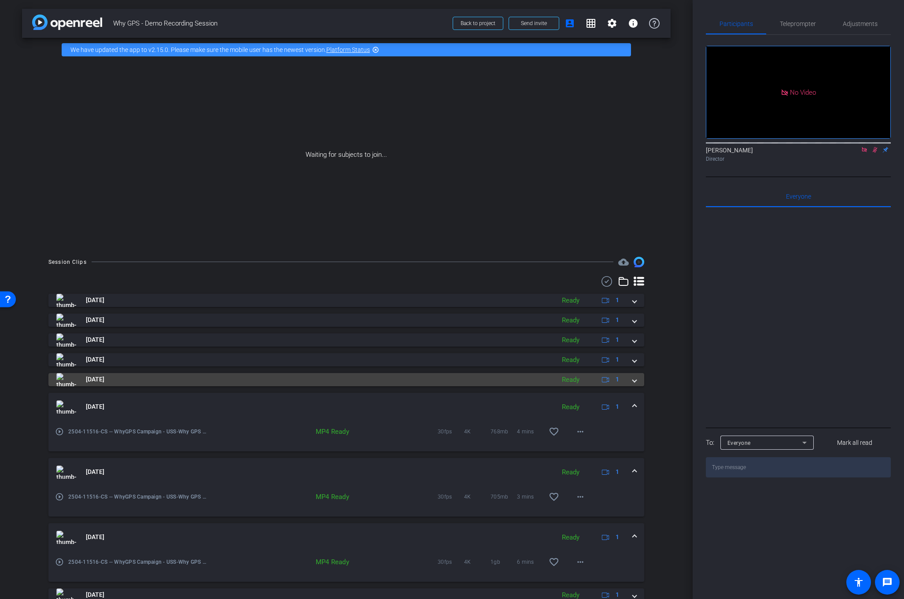
click at [635, 378] on span at bounding box center [635, 379] width 4 height 9
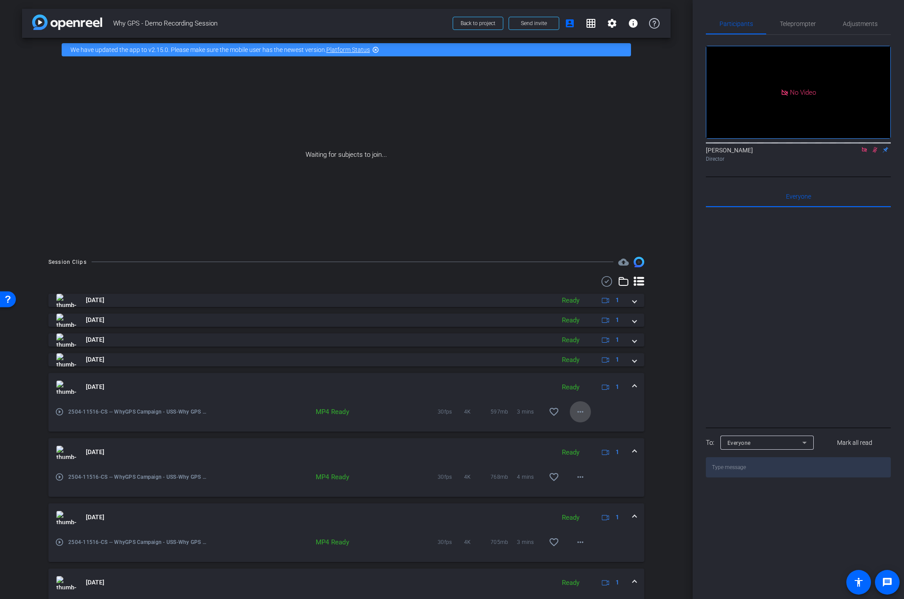
click at [583, 412] on mat-icon "more_horiz" at bounding box center [580, 411] width 11 height 11
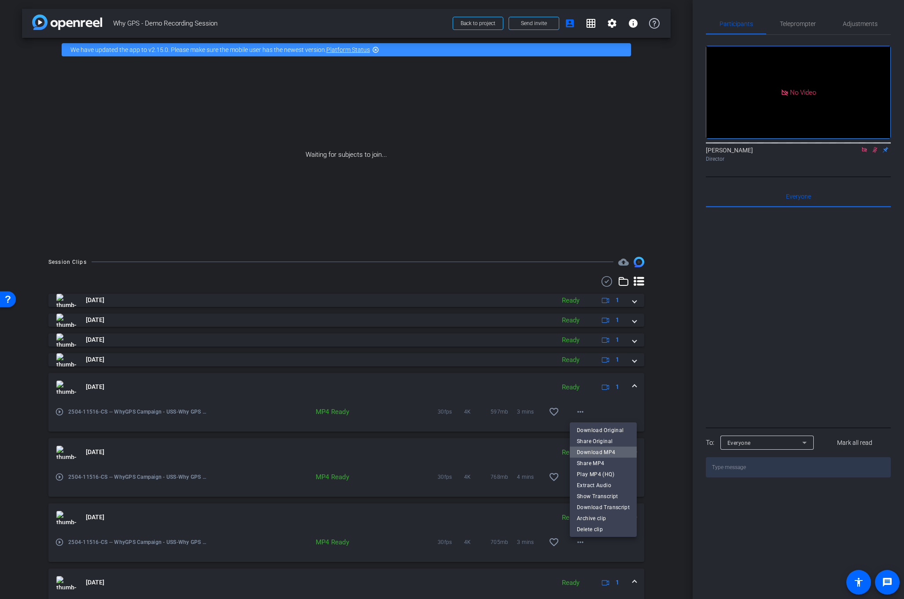
click at [609, 453] on span "Download MP4" at bounding box center [603, 451] width 53 height 11
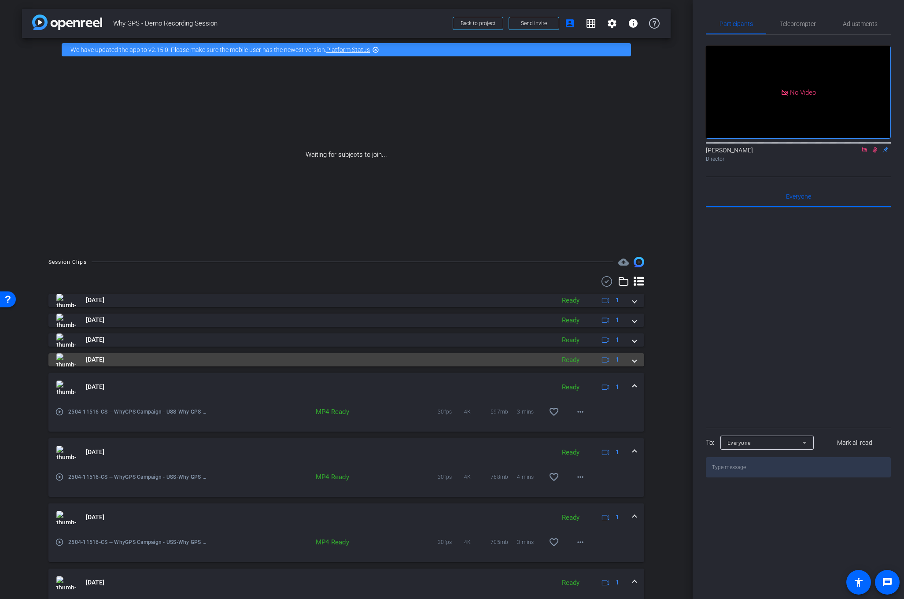
click at [636, 362] on mat-expansion-panel-header "Aug 20, 2025 Ready 1" at bounding box center [346, 359] width 596 height 13
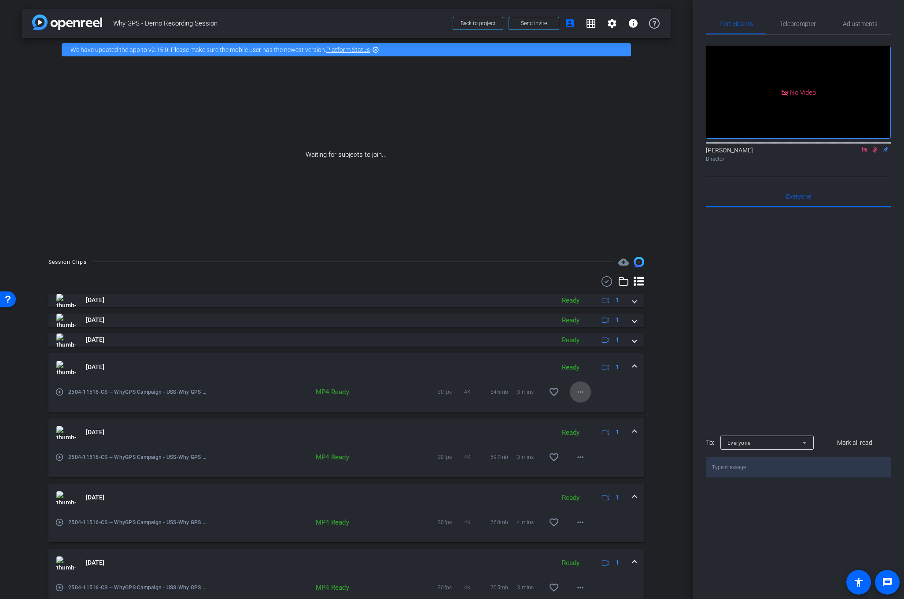
click at [579, 397] on span at bounding box center [580, 391] width 21 height 21
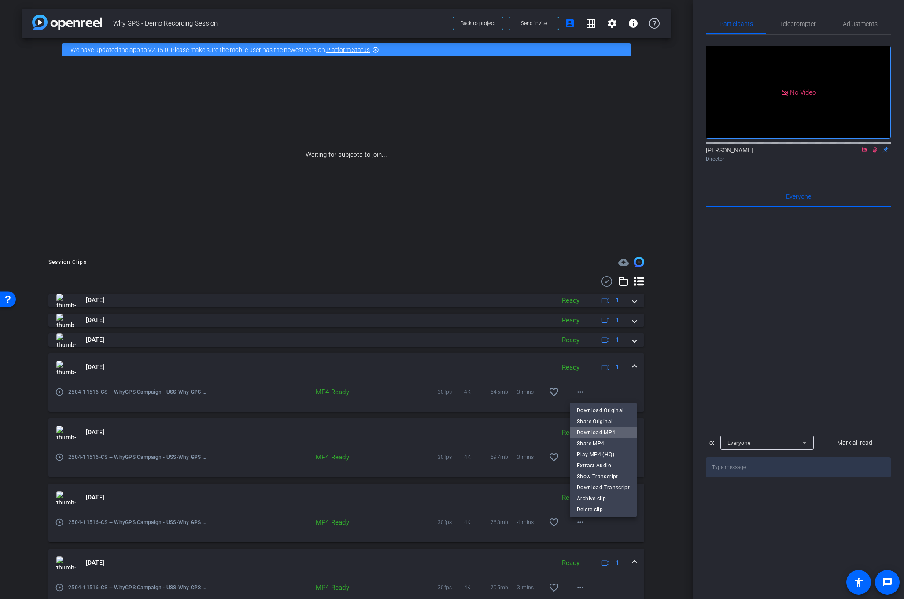
click at [614, 434] on span "Download MP4" at bounding box center [603, 432] width 53 height 11
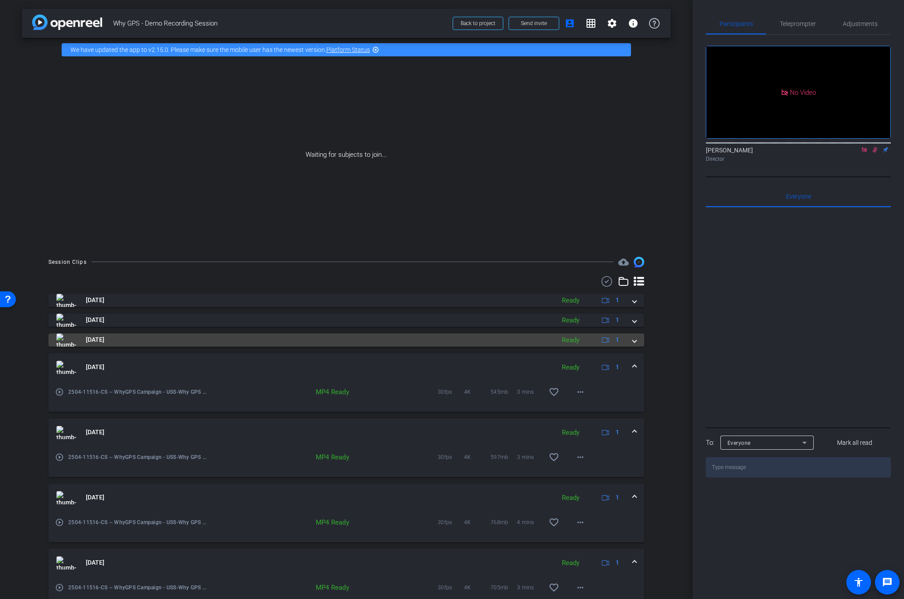
click at [635, 340] on span at bounding box center [635, 339] width 4 height 9
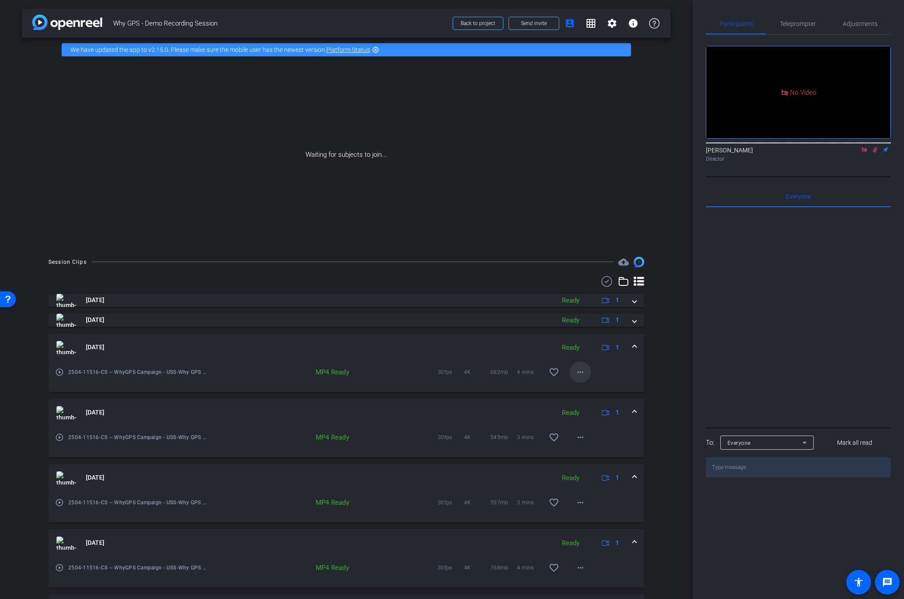
click at [583, 368] on mat-icon "more_horiz" at bounding box center [580, 372] width 11 height 11
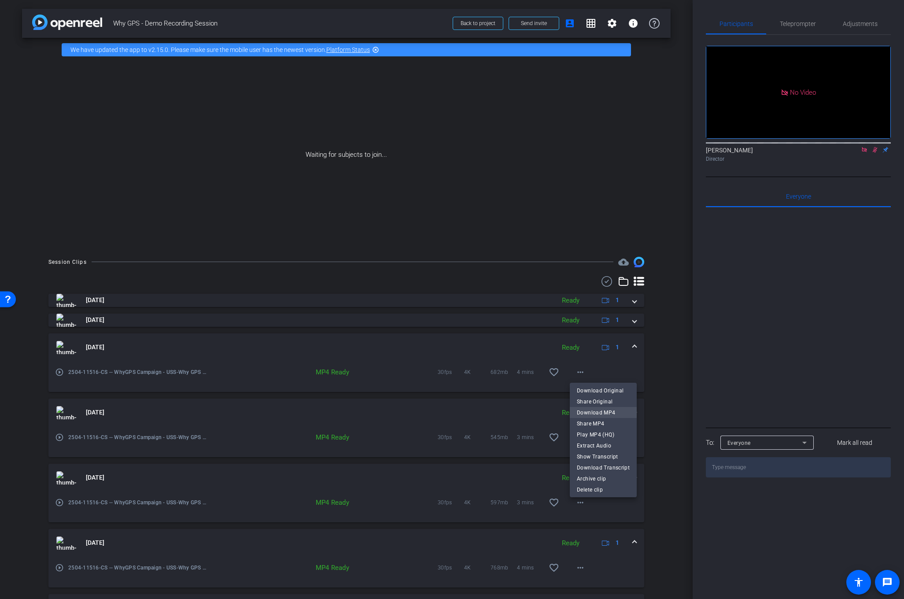
click at [594, 413] on span "Download MP4" at bounding box center [603, 412] width 53 height 11
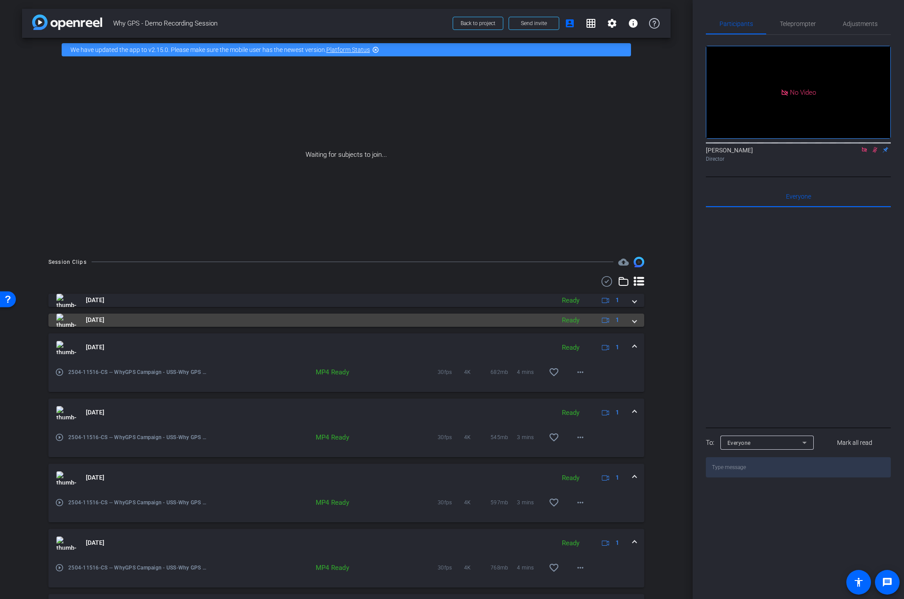
click at [630, 320] on div "Aug 20, 2025 Ready 1" at bounding box center [344, 319] width 576 height 13
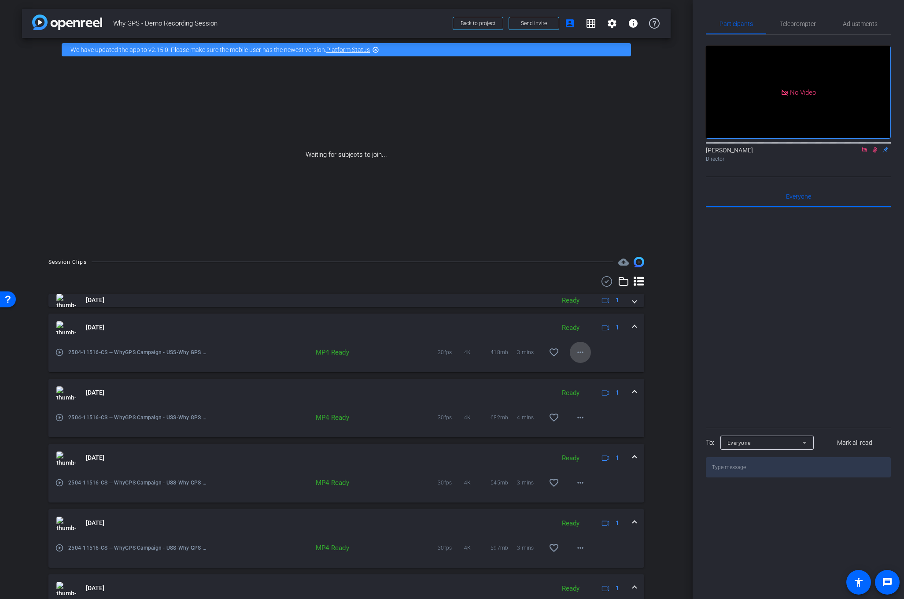
click at [578, 351] on mat-icon "more_horiz" at bounding box center [580, 352] width 11 height 11
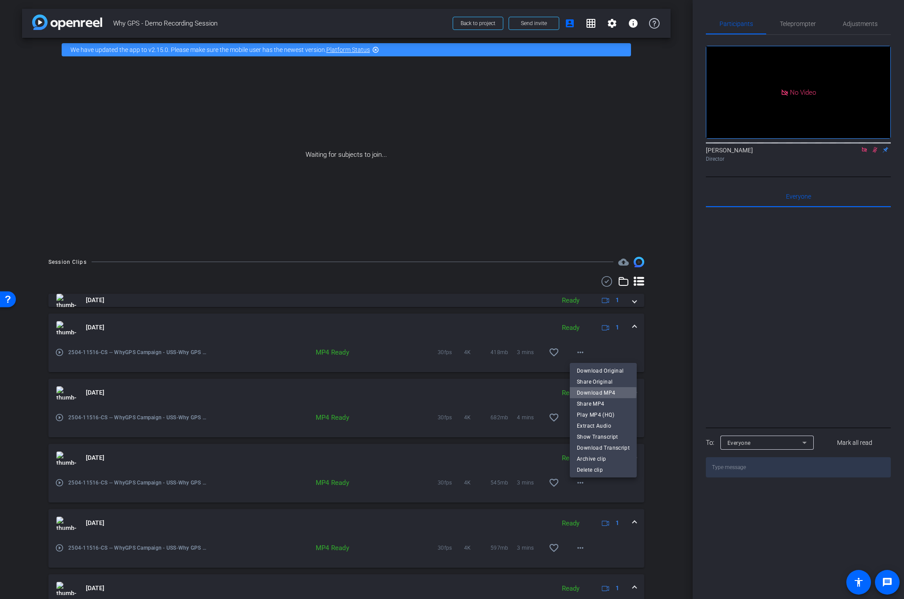
click at [603, 391] on span "Download MP4" at bounding box center [603, 392] width 53 height 11
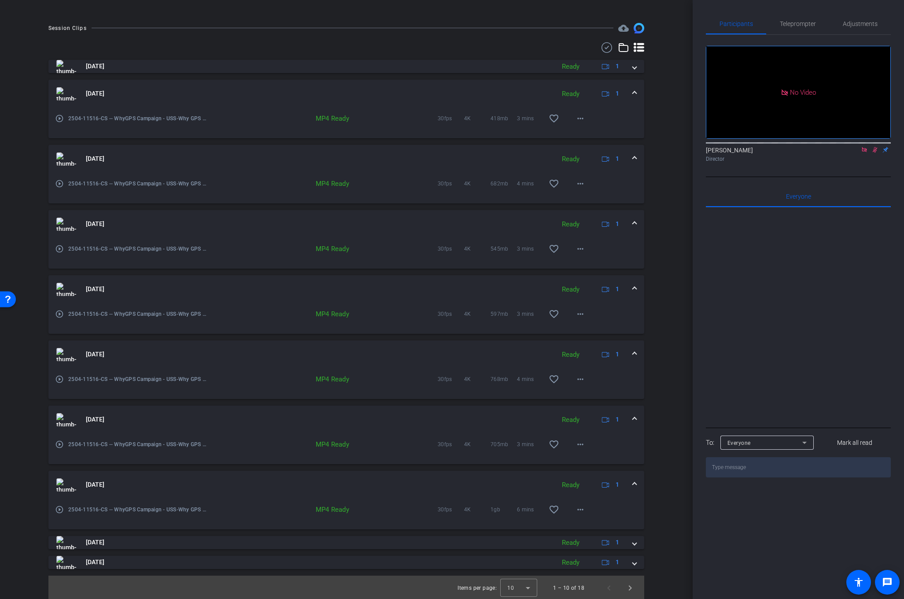
scroll to position [235, 0]
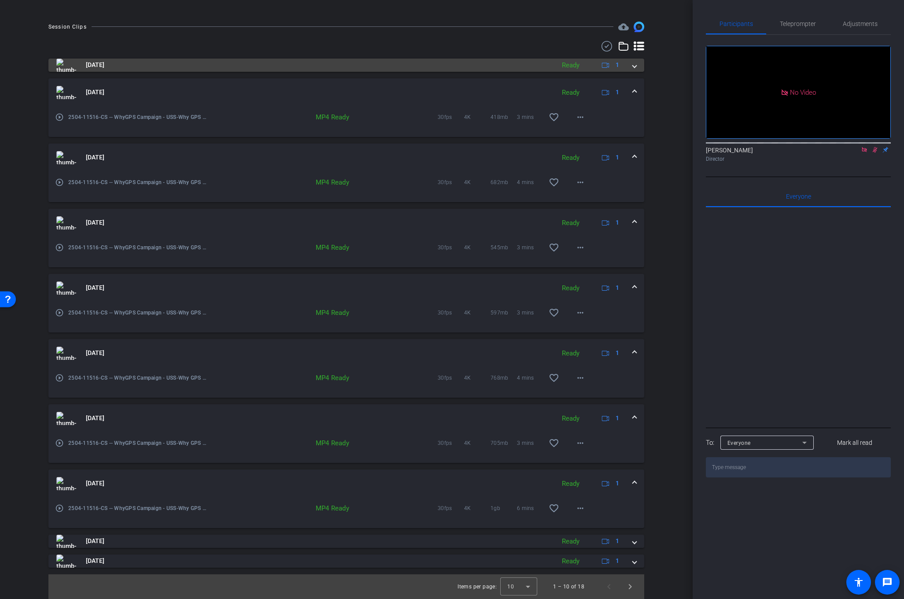
click at [635, 66] on span at bounding box center [635, 64] width 4 height 9
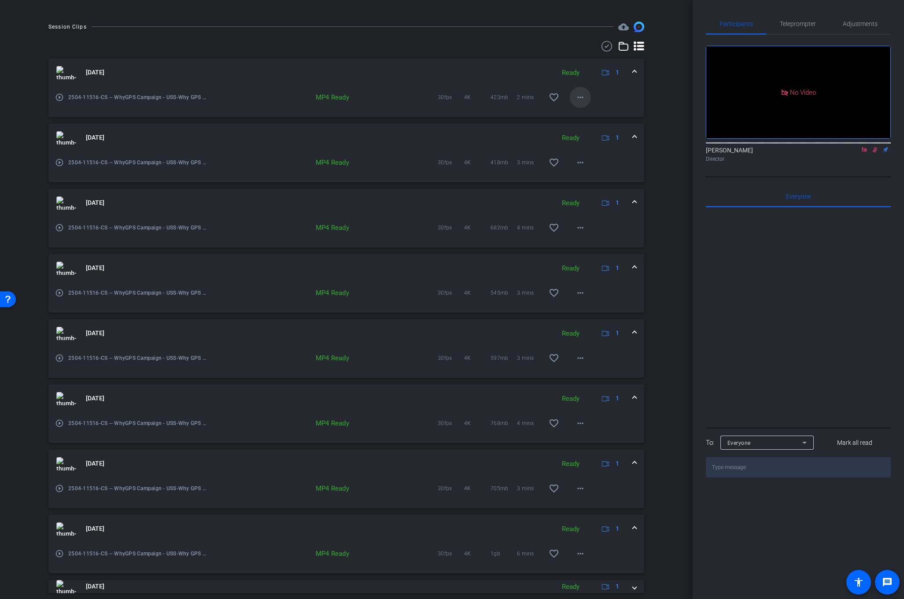
click at [582, 94] on mat-icon "more_horiz" at bounding box center [580, 97] width 11 height 11
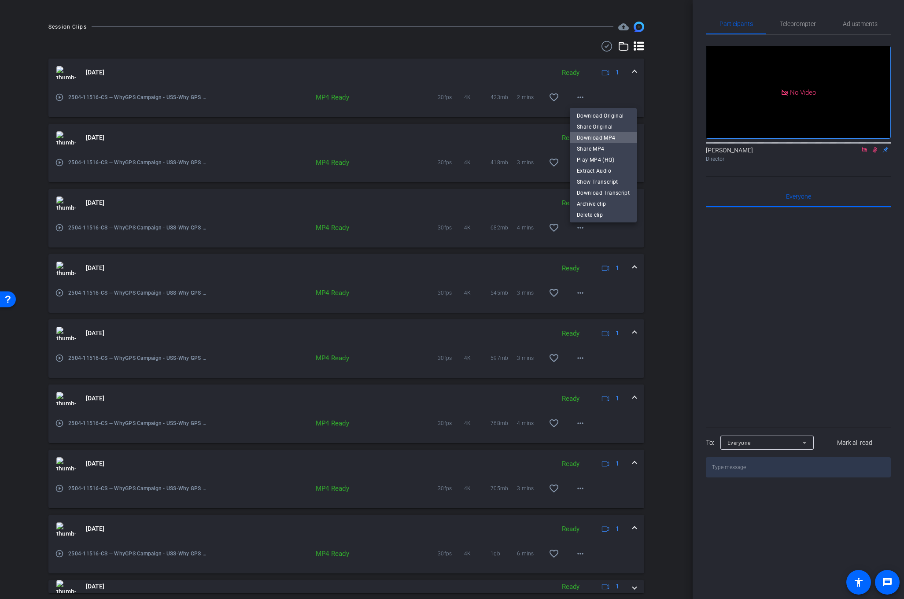
click at [613, 140] on span "Download MP4" at bounding box center [603, 137] width 53 height 11
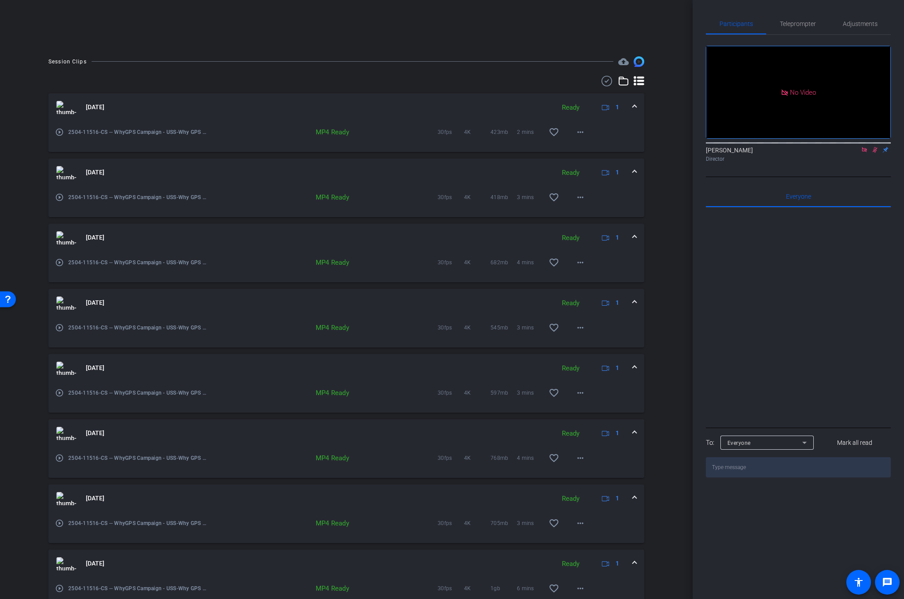
scroll to position [0, 0]
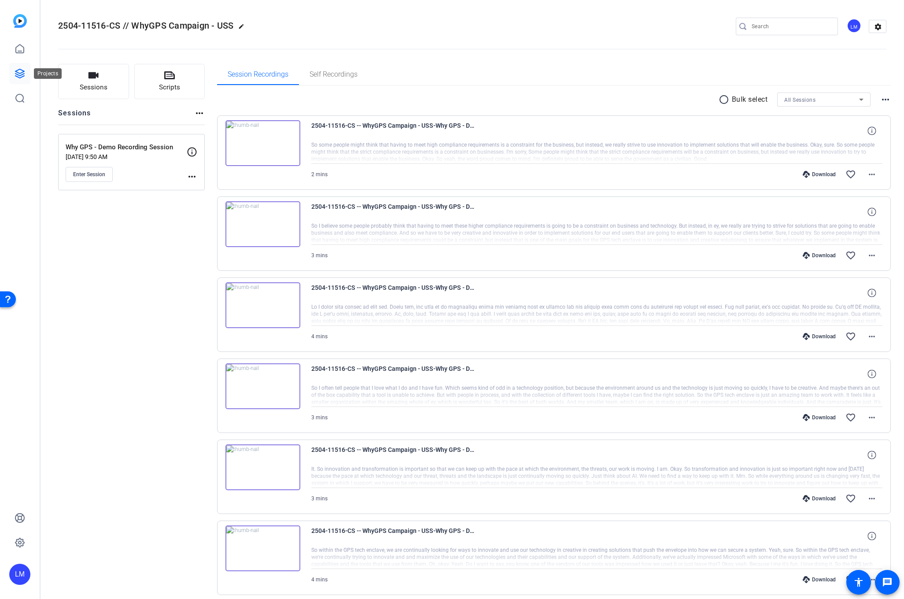
click at [19, 75] on icon at bounding box center [19, 73] width 9 height 9
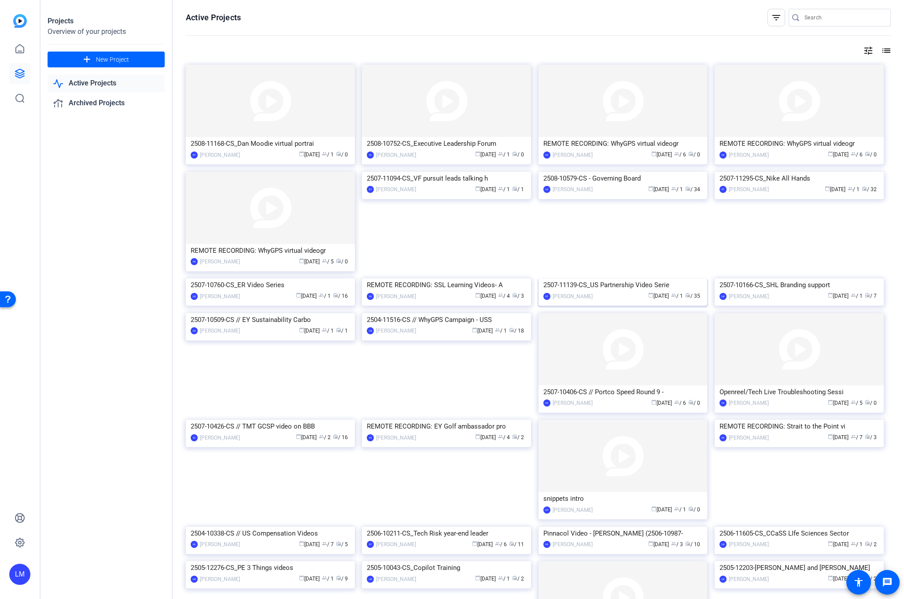
click at [619, 291] on div "2507-11139-CS_US Partnership Video Serie" at bounding box center [622, 284] width 159 height 13
